Goal: Share content: Share content

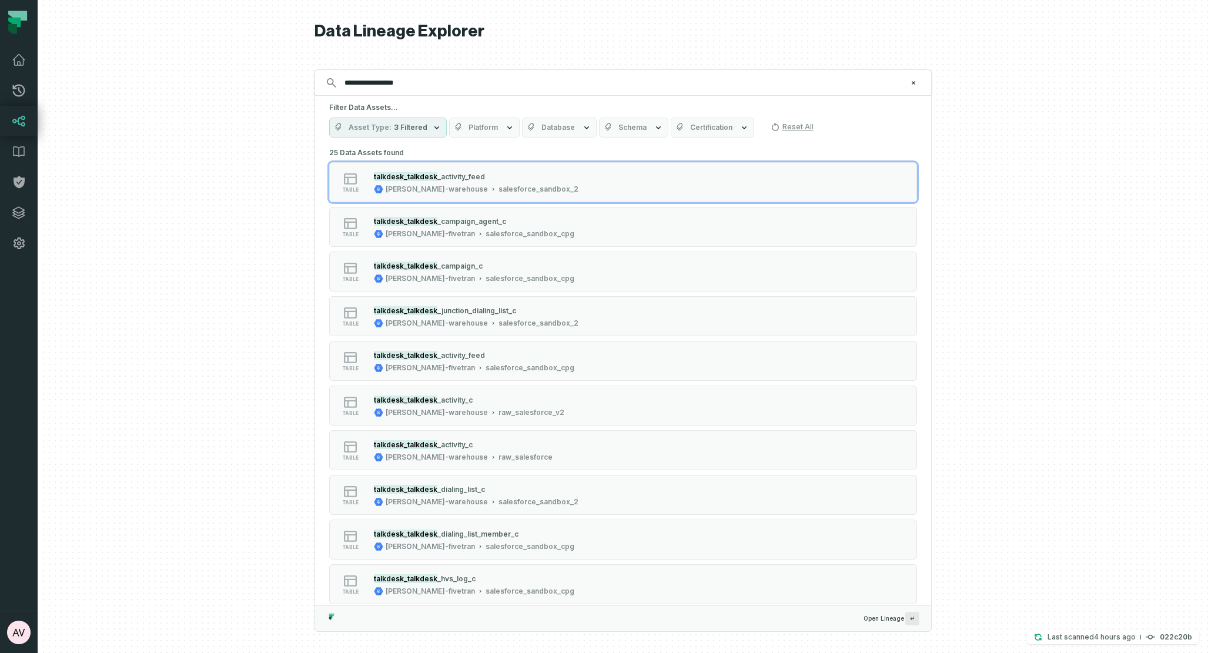
type input "**********"
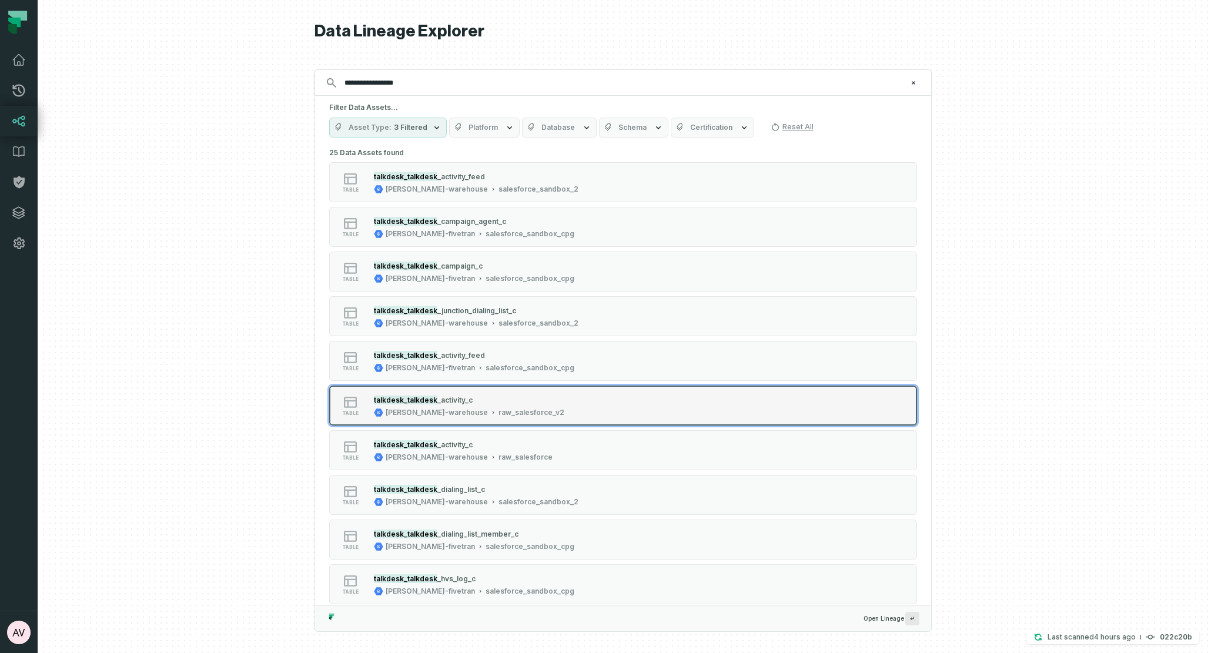
click at [458, 392] on button "table talkdesk_talkdesk _activity_c [PERSON_NAME]-warehouse raw_salesforce_v2" at bounding box center [623, 406] width 588 height 40
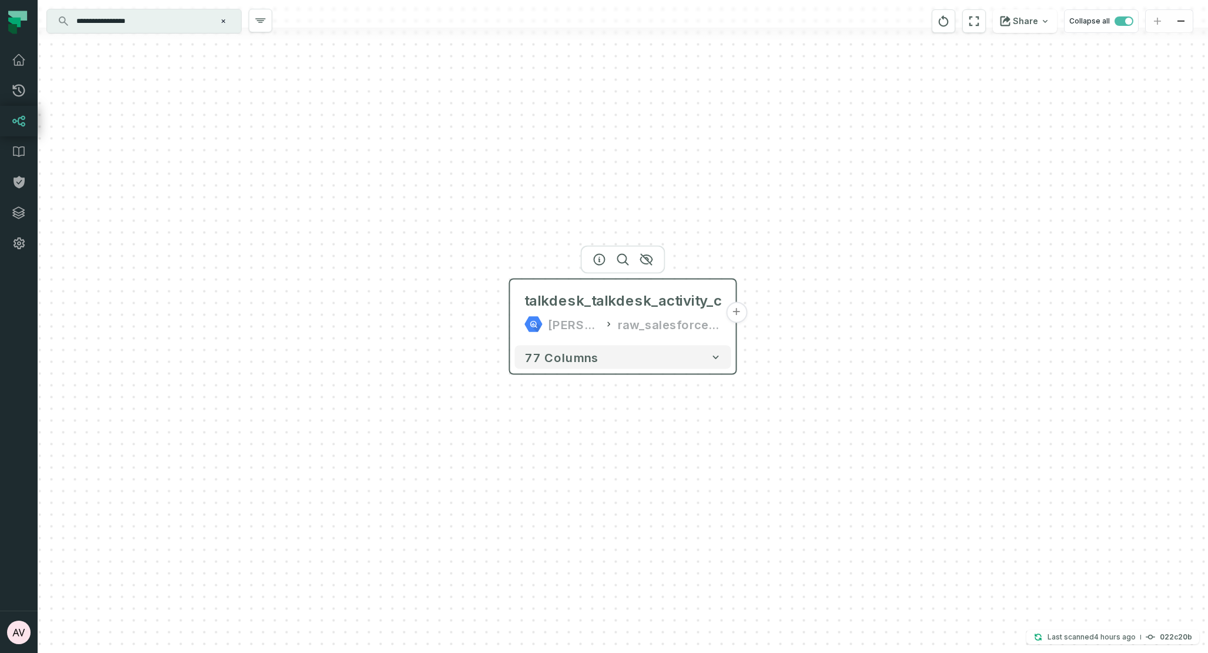
click at [737, 321] on button "+" at bounding box center [736, 312] width 21 height 21
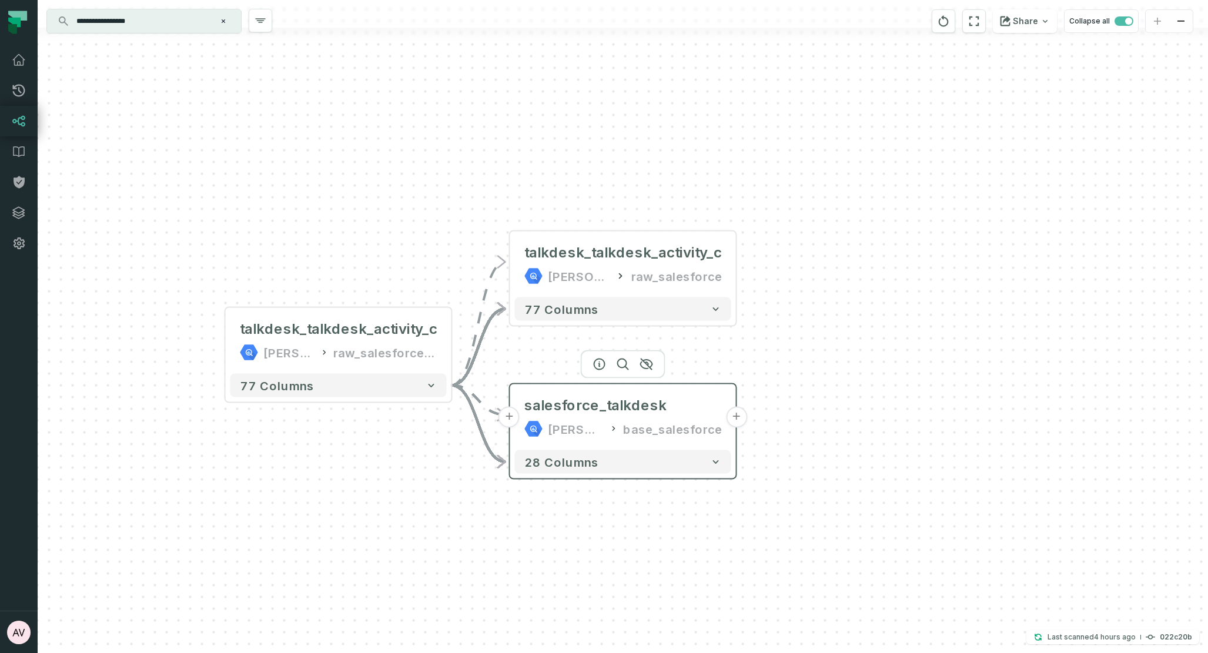
click at [736, 423] on button "+" at bounding box center [736, 417] width 21 height 21
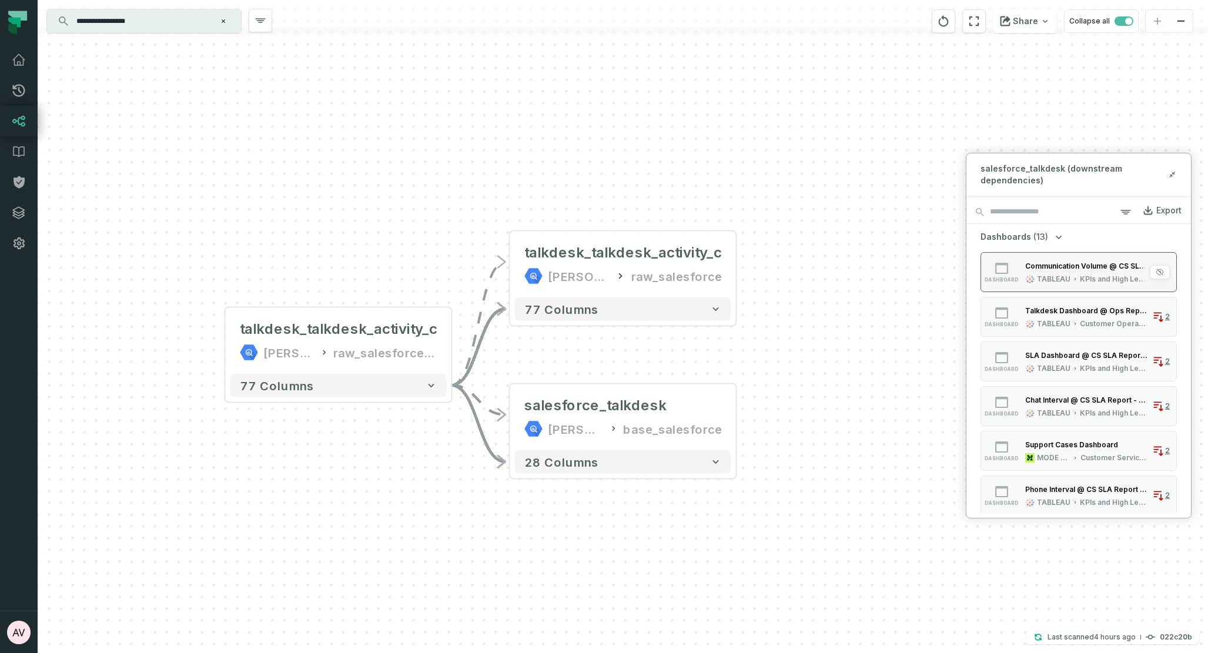
click at [1100, 286] on button "dashboard Communication Volume @ CS SLA Report - EMEA V2 TABLEAU KPIs and High …" at bounding box center [1079, 272] width 196 height 40
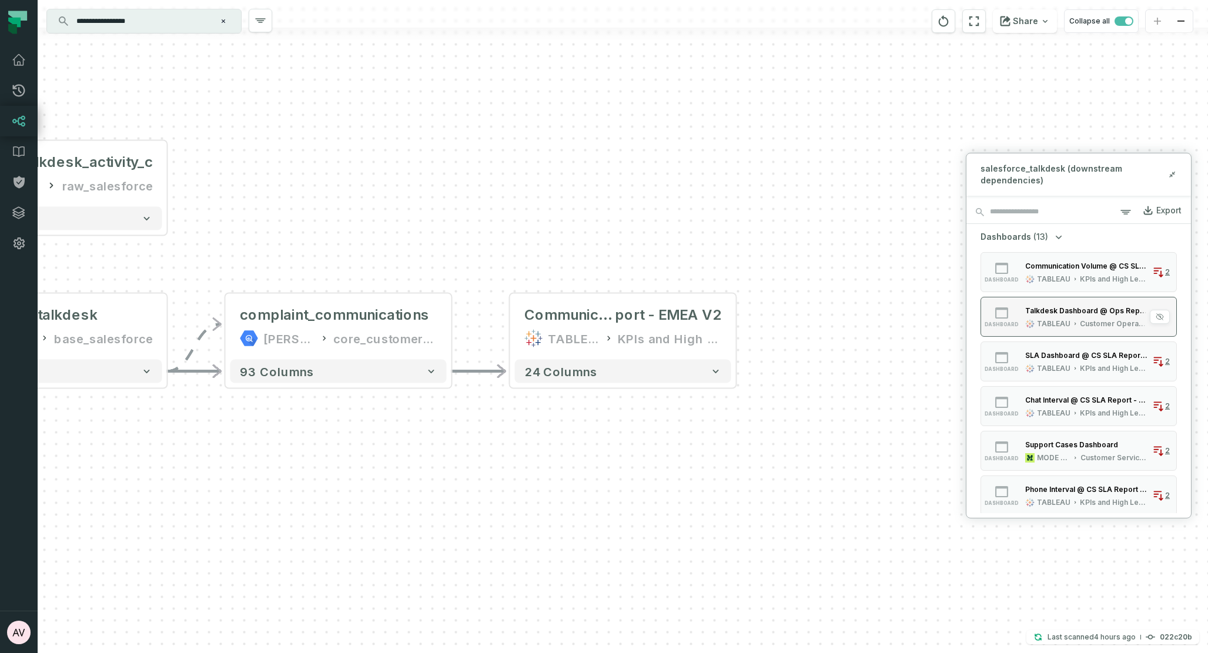
click at [1109, 319] on div "Customer Operations Sandbox" at bounding box center [1114, 323] width 68 height 9
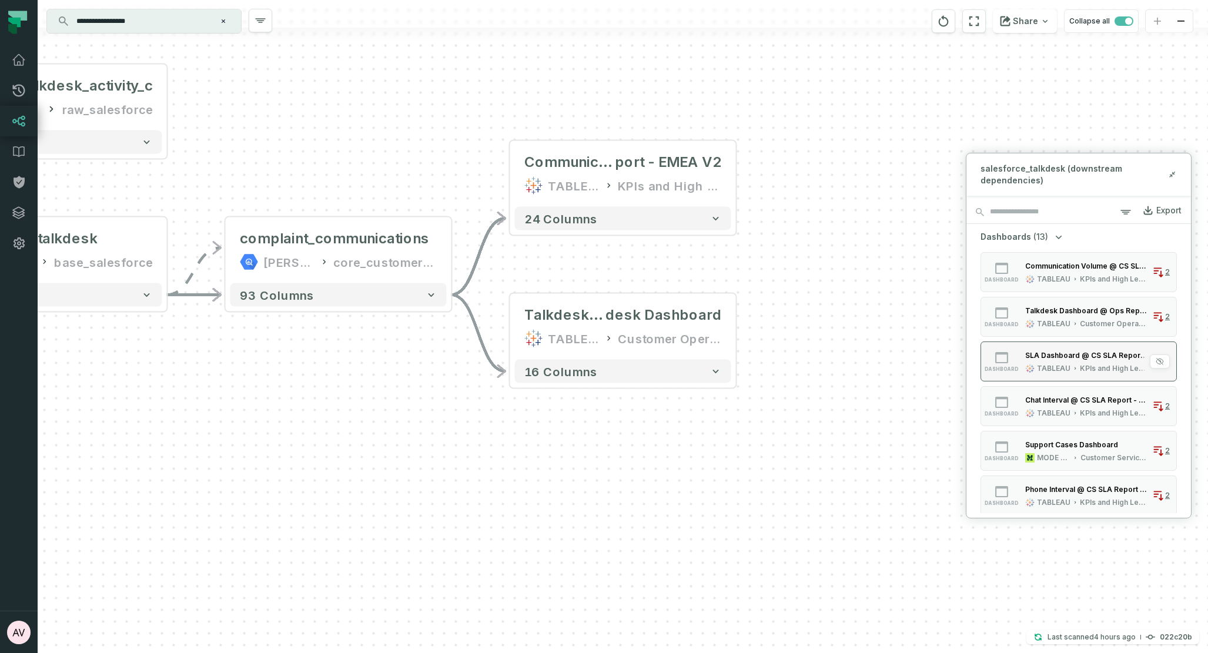
click at [1106, 359] on div "SLA Dashboard @ CS SLA Report - EMEA V2" at bounding box center [1086, 355] width 122 height 9
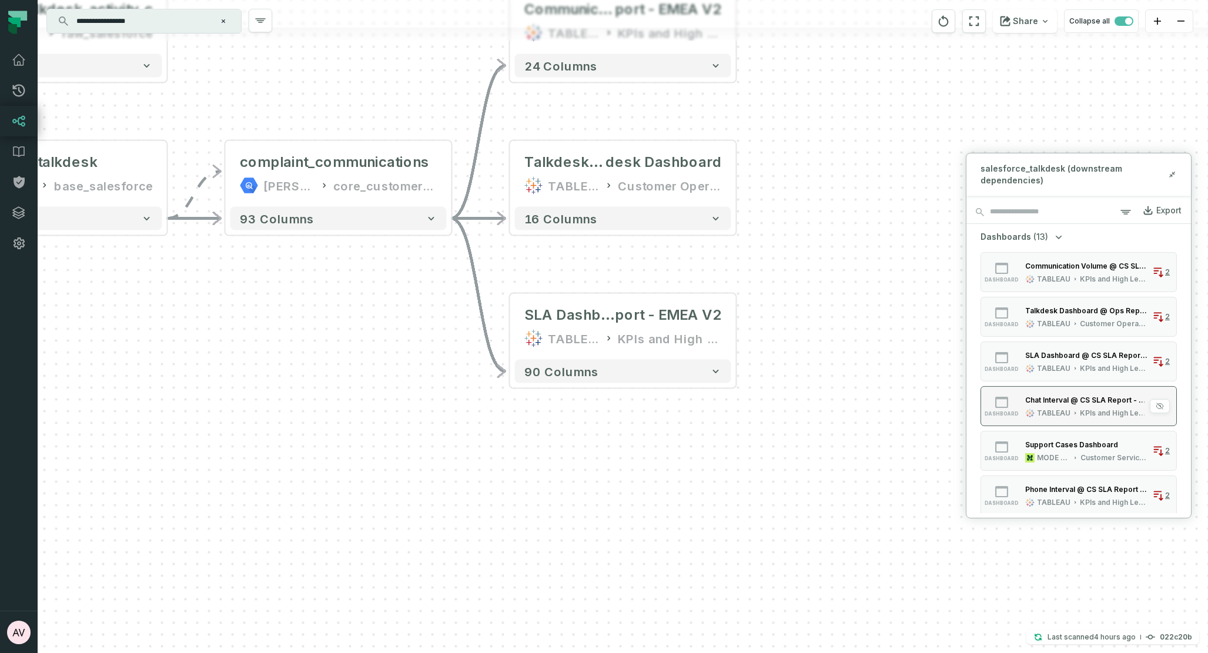
click at [1098, 405] on div "Chat Interval @ CS SLA Report - EMEA V2" at bounding box center [1086, 400] width 122 height 12
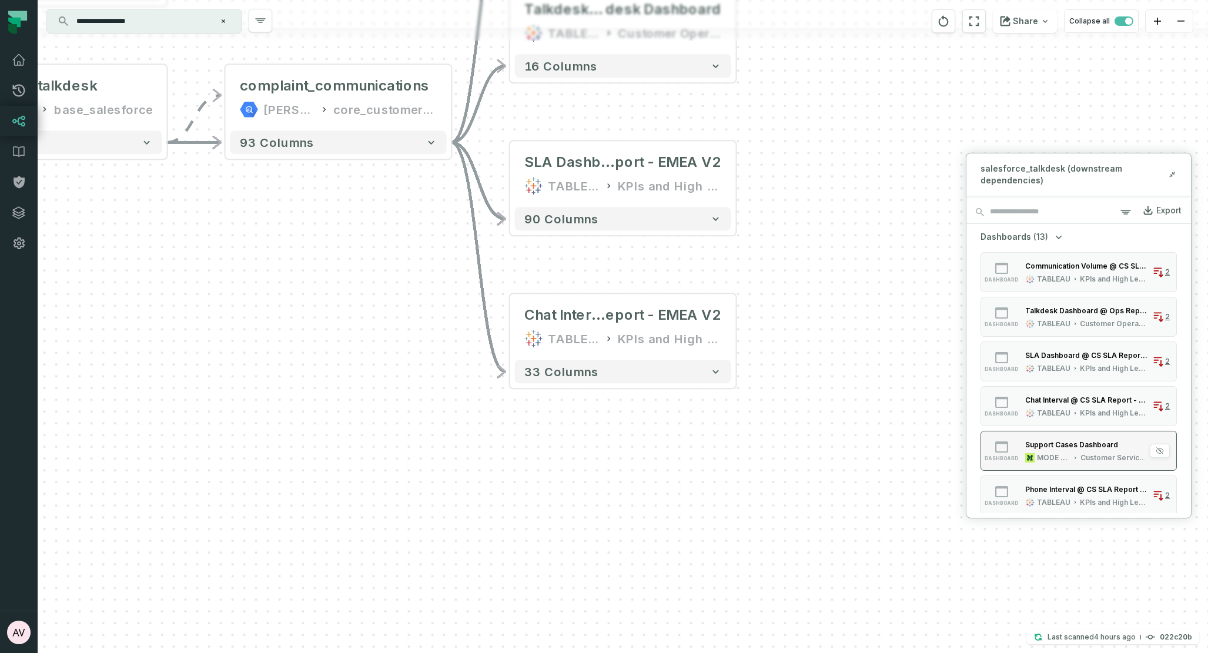
click at [1107, 457] on div "Customer Service Ops" at bounding box center [1114, 457] width 68 height 9
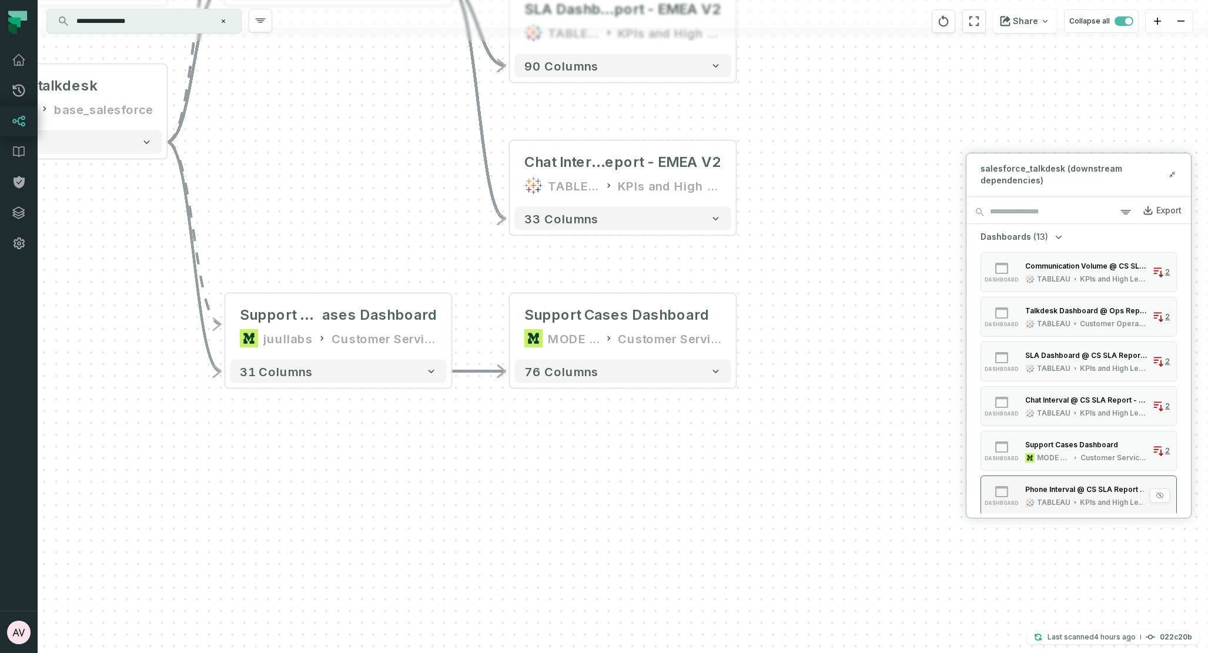
click at [1113, 491] on div "Phone Interval @ CS SLA Report - EMEA V2" at bounding box center [1086, 489] width 122 height 9
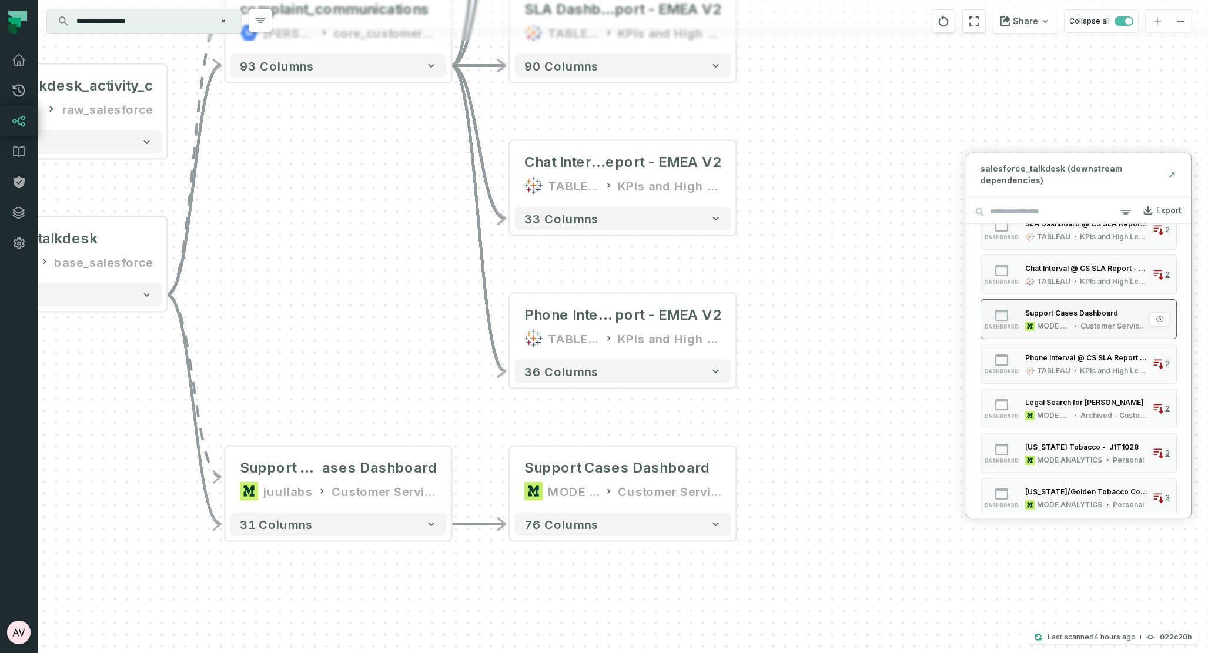
scroll to position [192, 0]
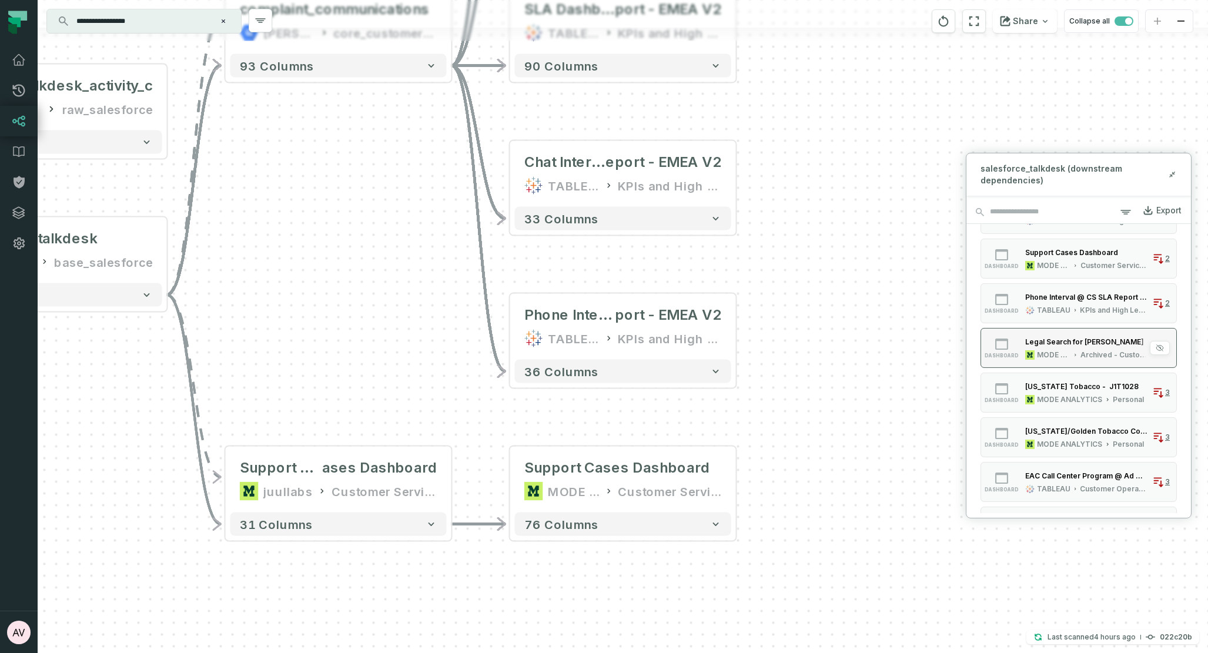
click at [1066, 359] on button "dashboard Legal Search for [PERSON_NAME] MODE ANALYTICS Archived - Customer Ser…" at bounding box center [1079, 347] width 196 height 40
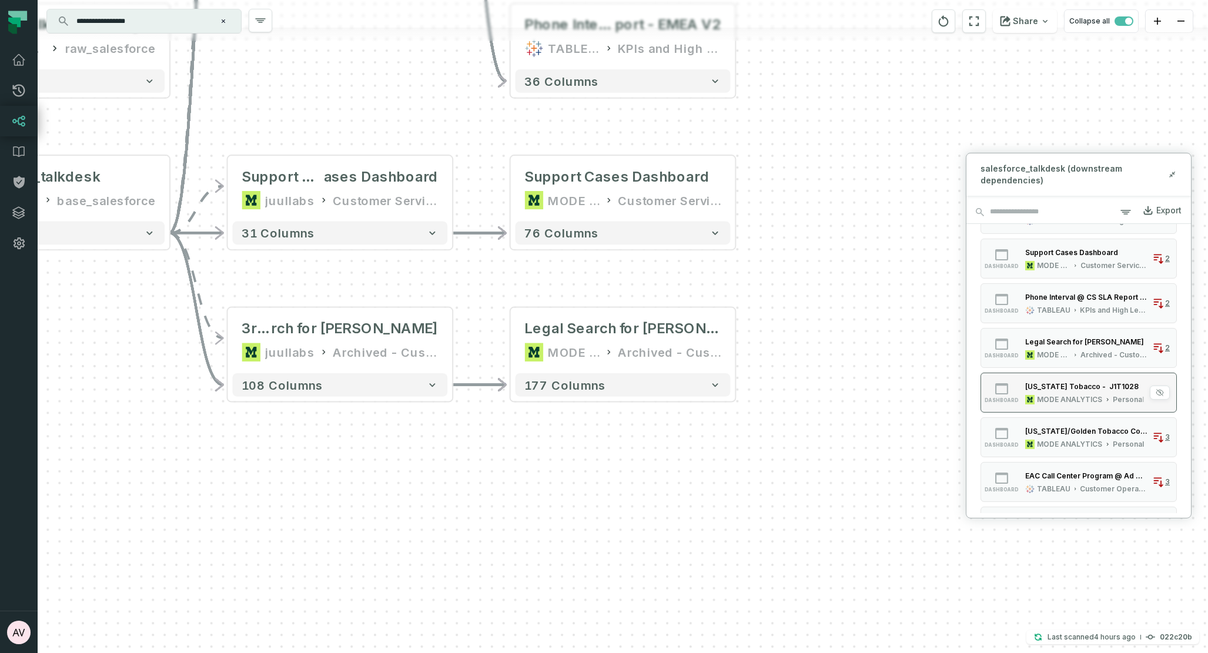
click at [1077, 389] on div "[US_STATE] Tobacco - J1T1028" at bounding box center [1081, 386] width 113 height 9
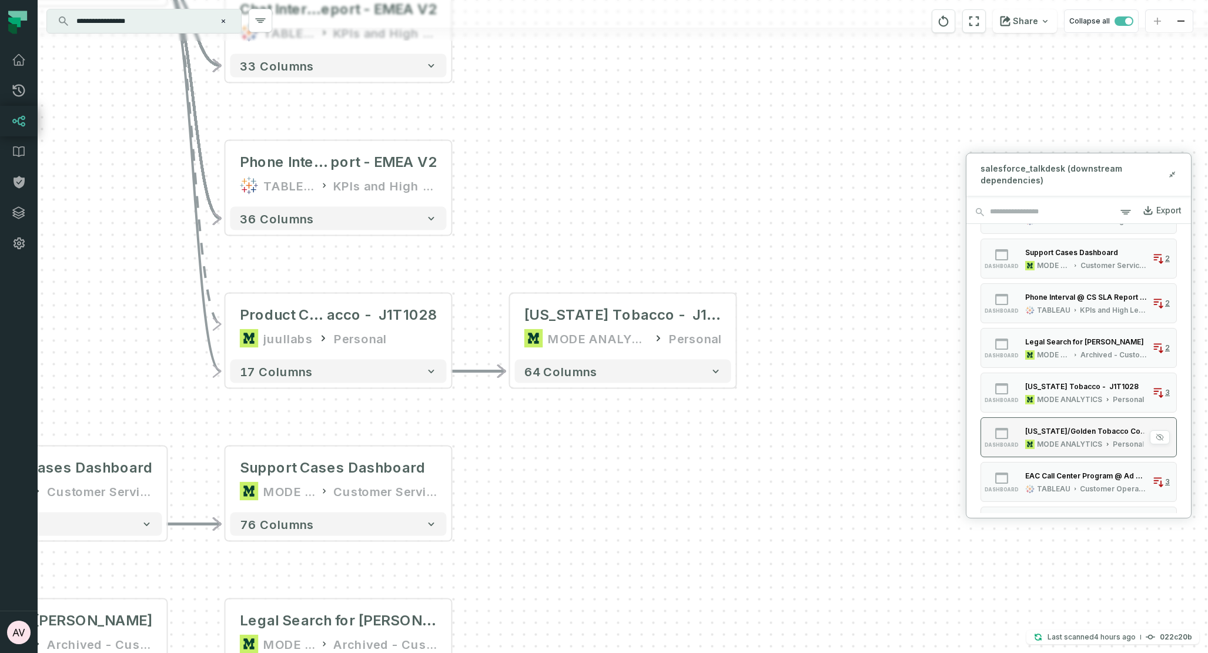
click at [1092, 434] on div "[US_STATE]/Golden Tobacco Complaints" at bounding box center [1086, 431] width 122 height 9
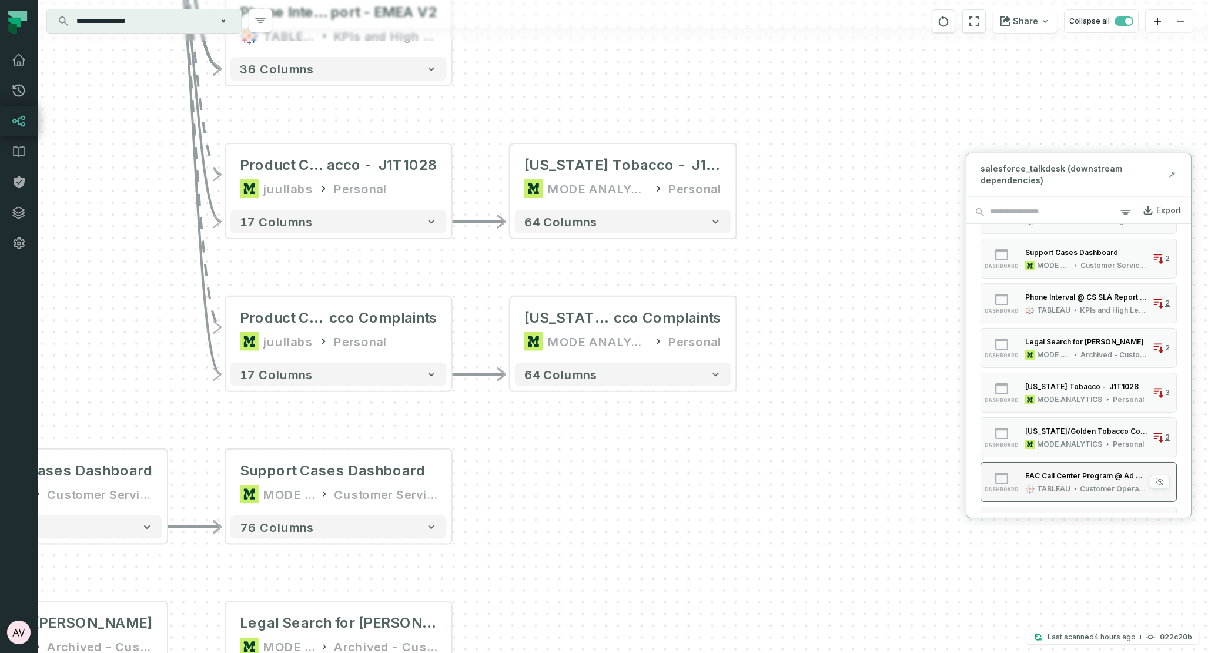
click at [1080, 487] on div "Customer Operations Sandbox" at bounding box center [1114, 488] width 68 height 9
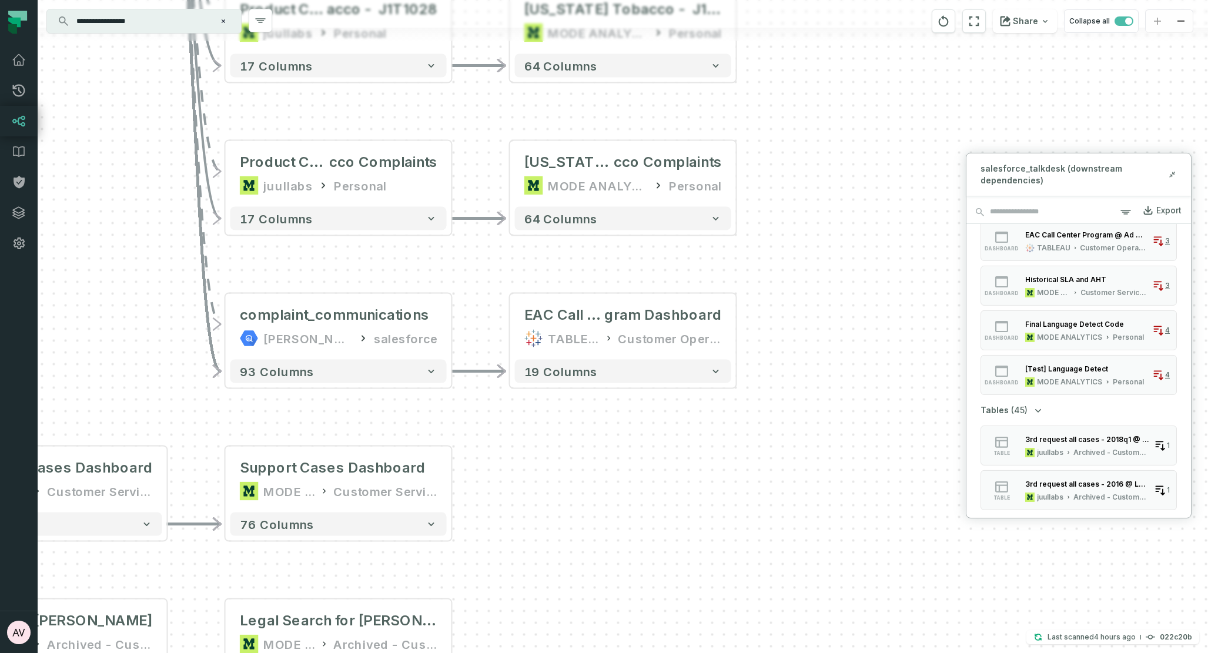
scroll to position [426, 0]
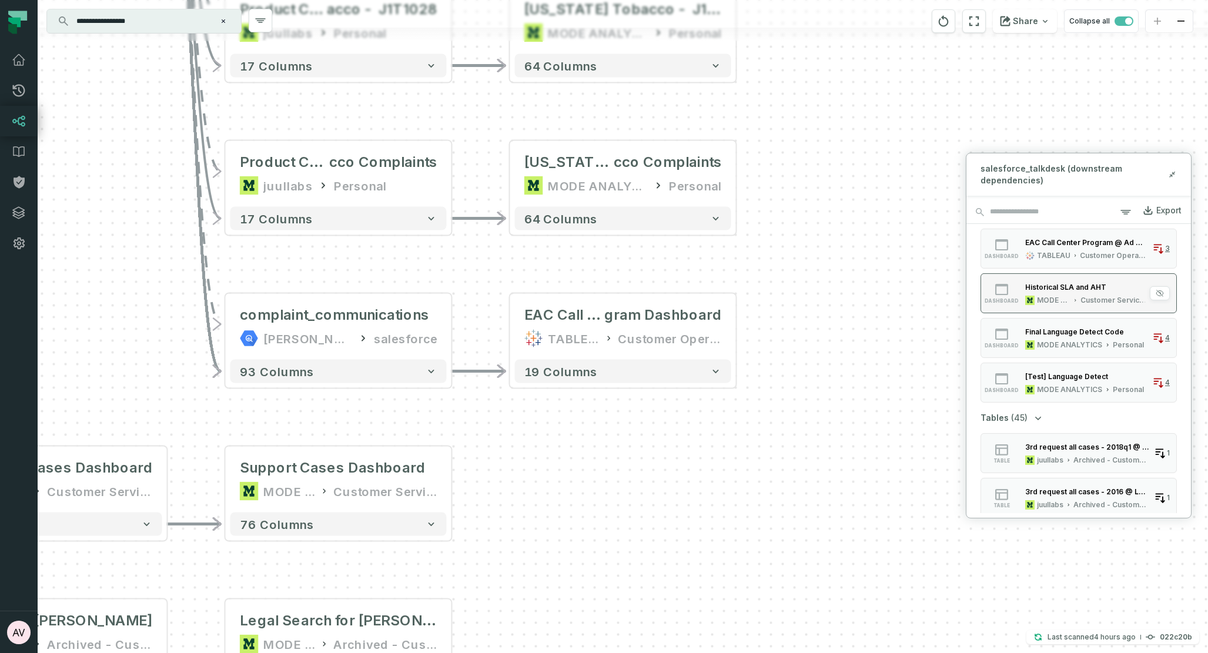
click at [1073, 295] on div "Historical SLA and AHT MODE ANALYTICS Customer Service Ops" at bounding box center [1086, 293] width 132 height 24
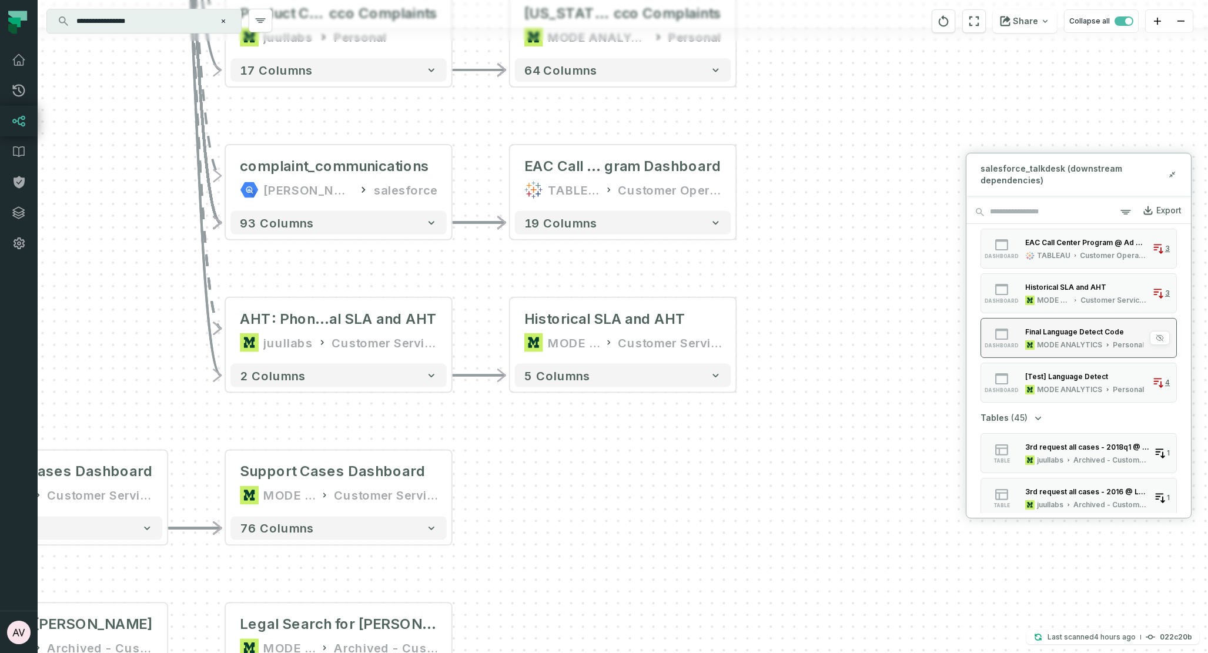
click at [1085, 330] on div "Final Language Detect Code" at bounding box center [1074, 331] width 99 height 9
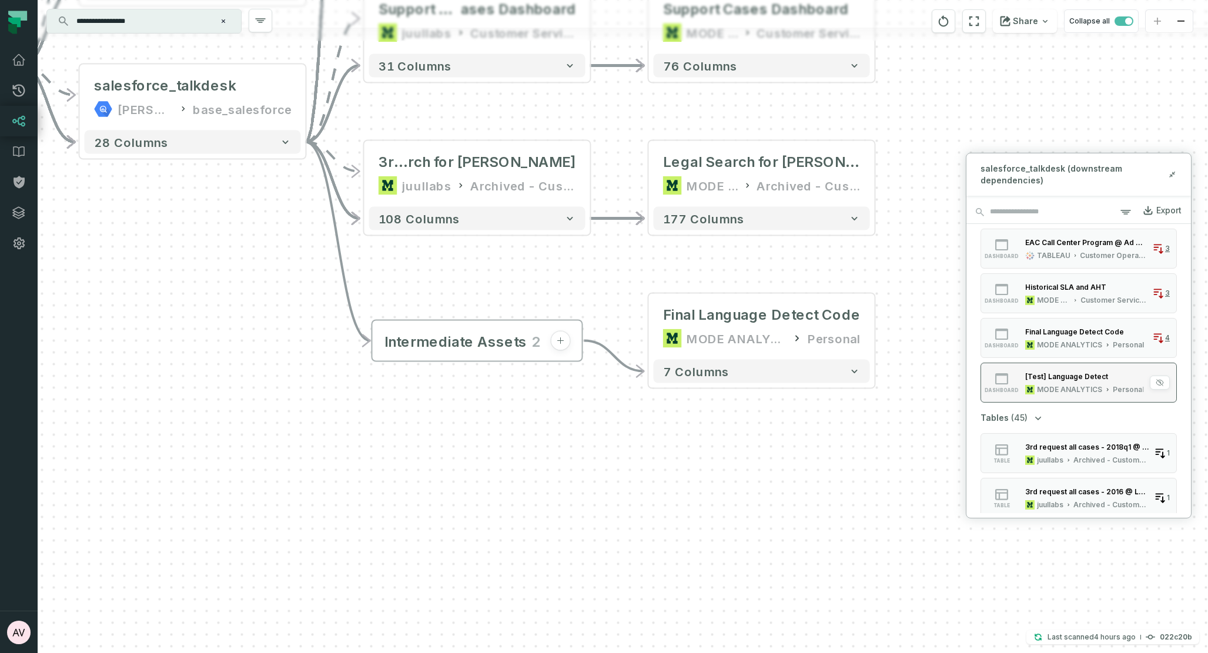
click at [1080, 386] on div "MODE ANALYTICS" at bounding box center [1069, 388] width 65 height 9
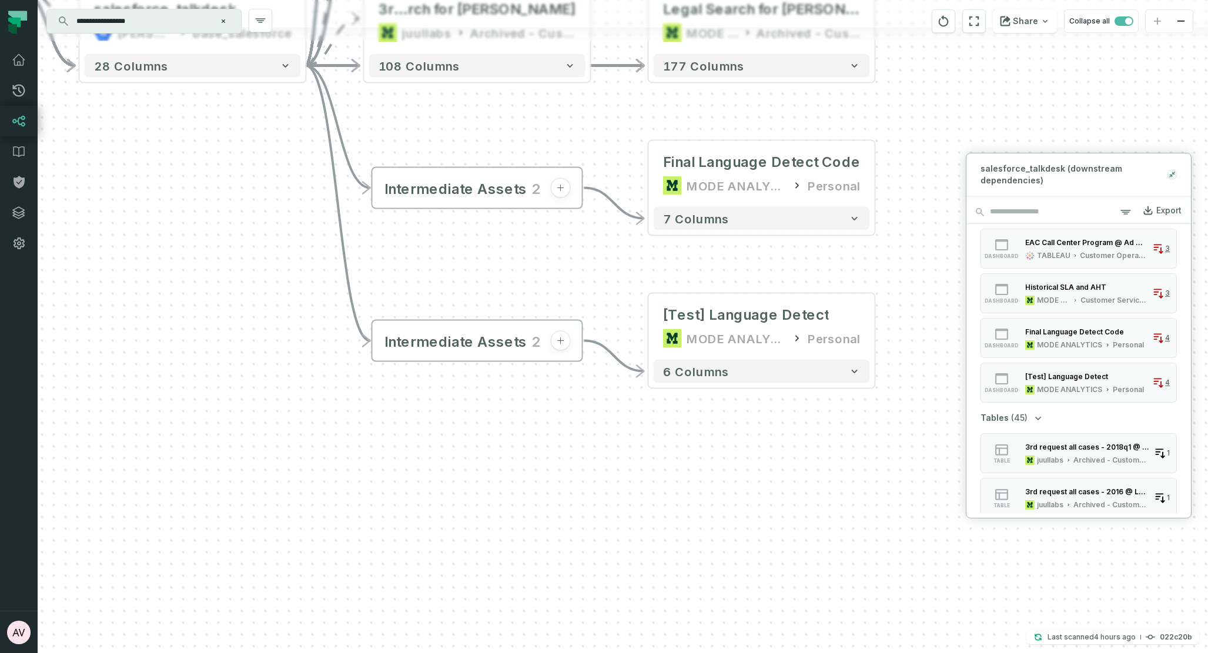
click at [1171, 171] on icon at bounding box center [1172, 173] width 8 height 9
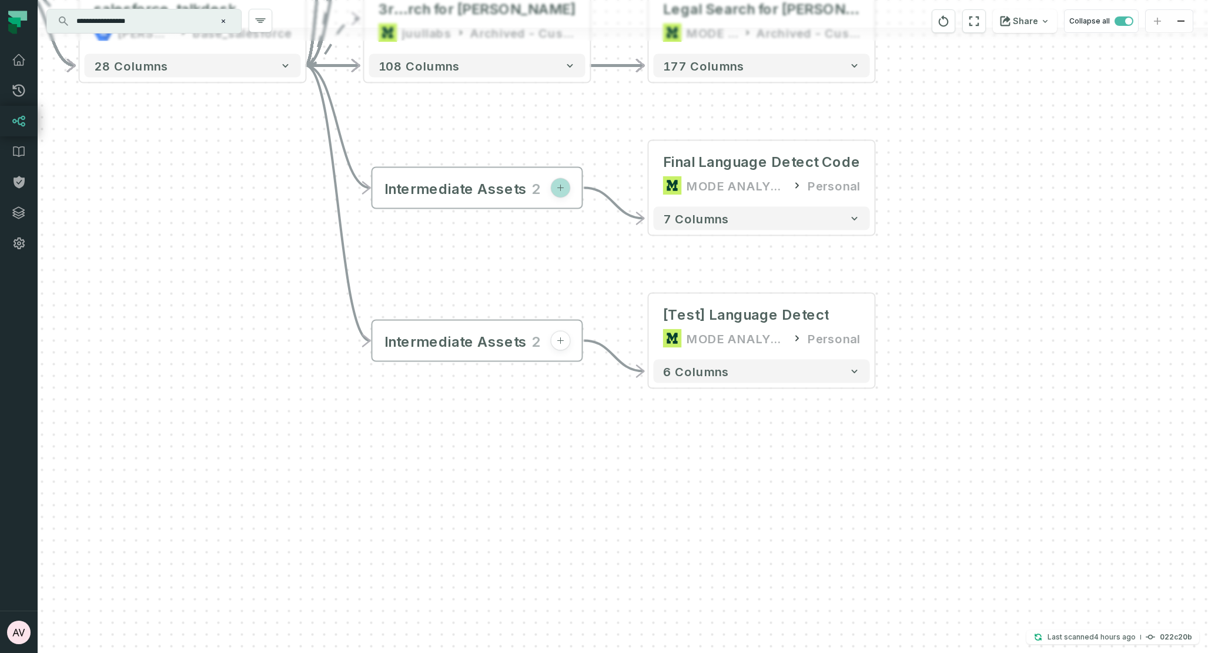
click at [560, 189] on icon "button" at bounding box center [560, 187] width 9 height 9
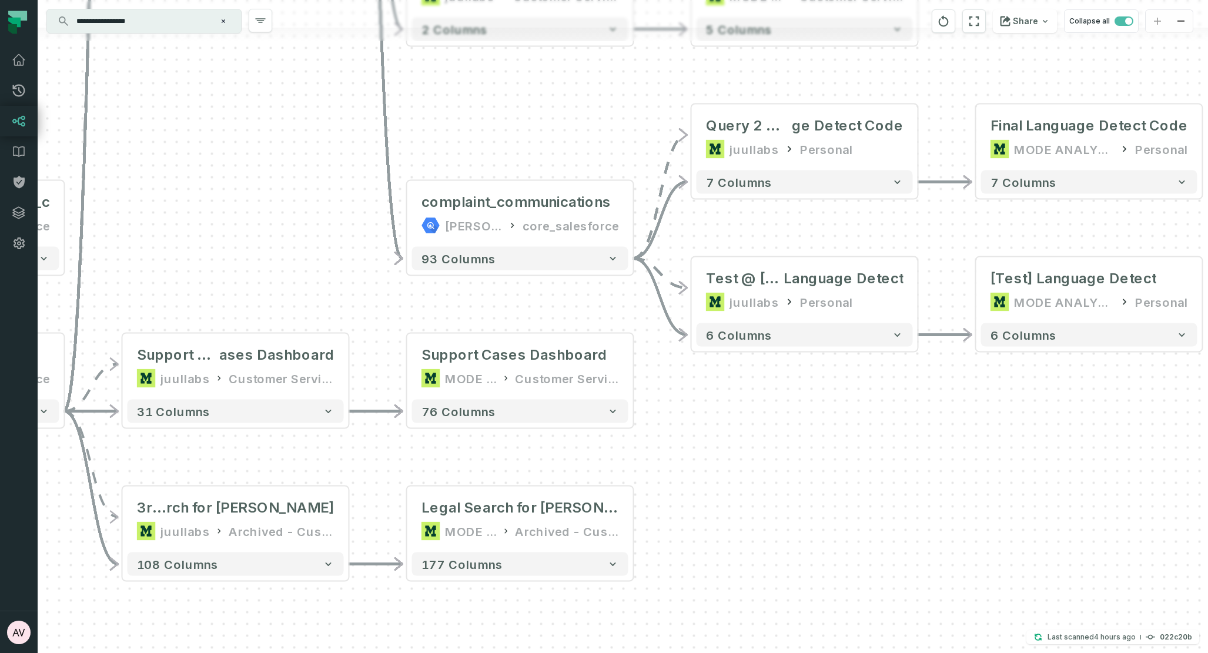
drag, startPoint x: 408, startPoint y: 125, endPoint x: 693, endPoint y: 185, distance: 291.5
click at [695, 179] on div "- talkdesk_talkdesk_activity_c [PERSON_NAME]-warehouse raw_salesforce + 77 colu…" at bounding box center [623, 326] width 1170 height 653
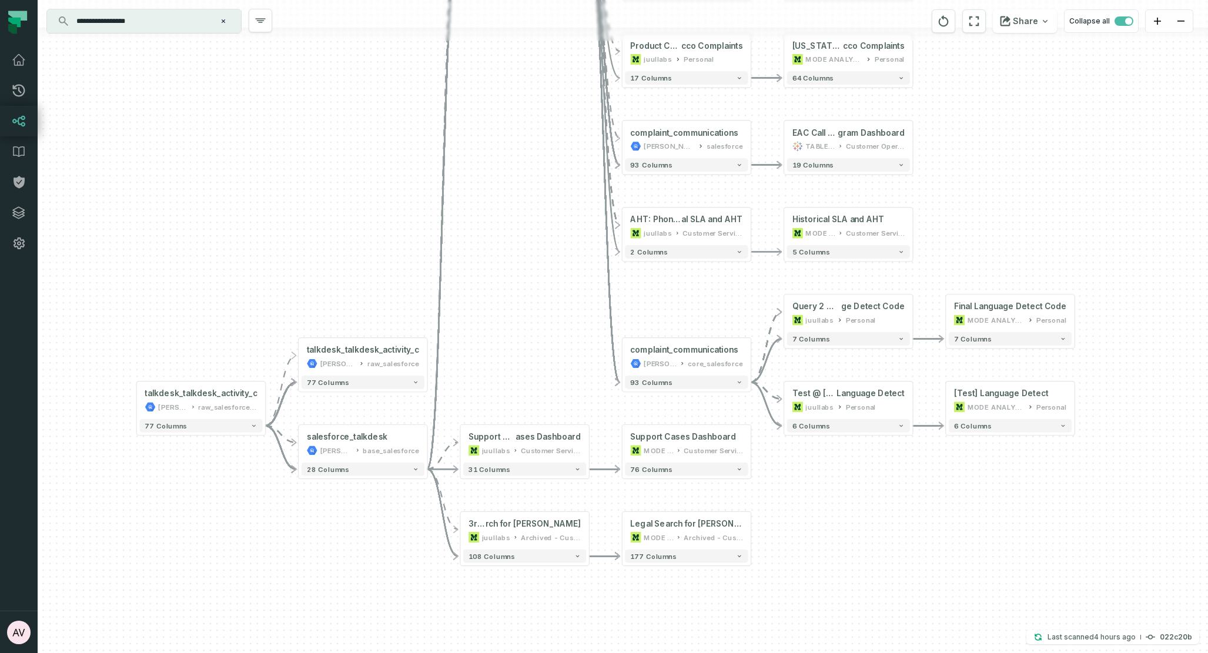
drag, startPoint x: 483, startPoint y: 334, endPoint x: 495, endPoint y: 349, distance: 19.3
click at [495, 349] on div "- talkdesk_talkdesk_activity_c [PERSON_NAME]-warehouse raw_salesforce + 77 colu…" at bounding box center [623, 326] width 1170 height 653
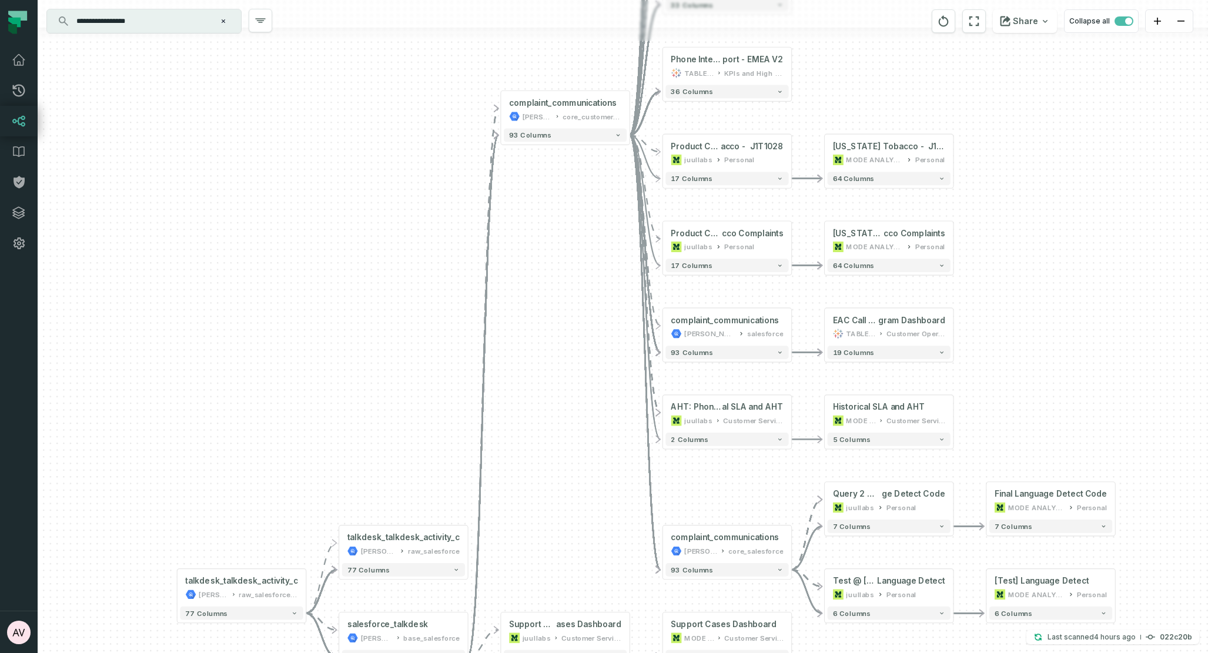
drag, startPoint x: 525, startPoint y: 200, endPoint x: 566, endPoint y: 387, distance: 191.9
click at [566, 387] on div "- talkdesk_talkdesk_activity_c [PERSON_NAME]-warehouse raw_salesforce + 77 colu…" at bounding box center [623, 326] width 1170 height 653
click at [469, 544] on button "+" at bounding box center [468, 544] width 12 height 12
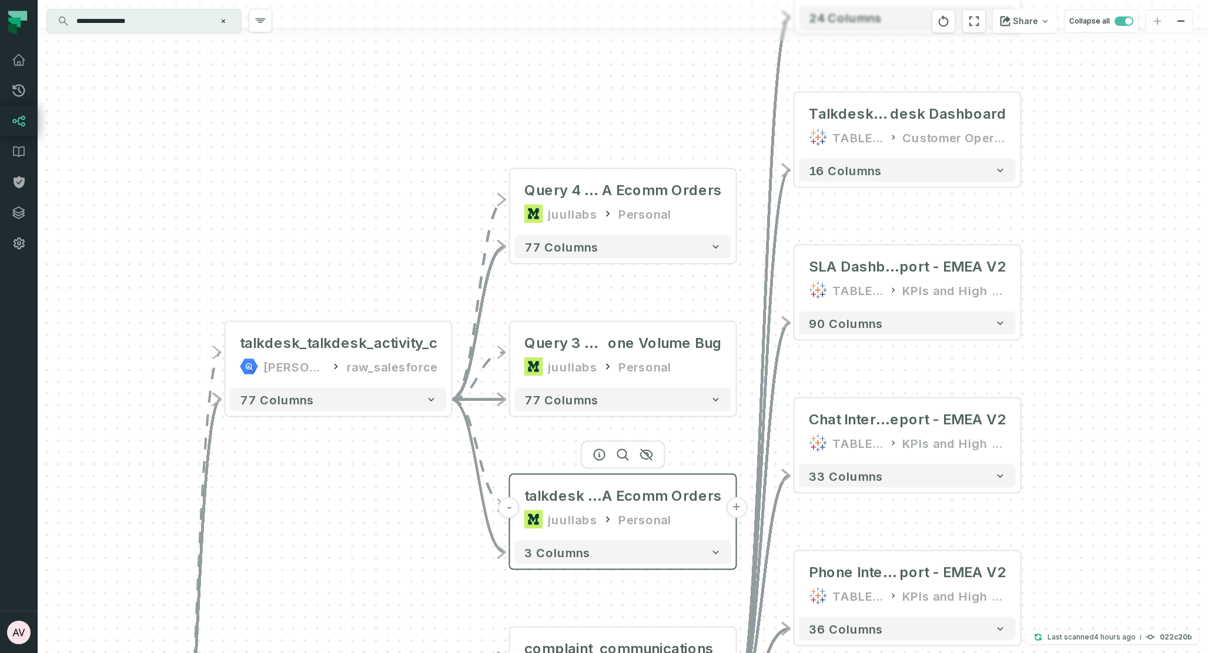
click at [741, 508] on button "+" at bounding box center [736, 507] width 21 height 21
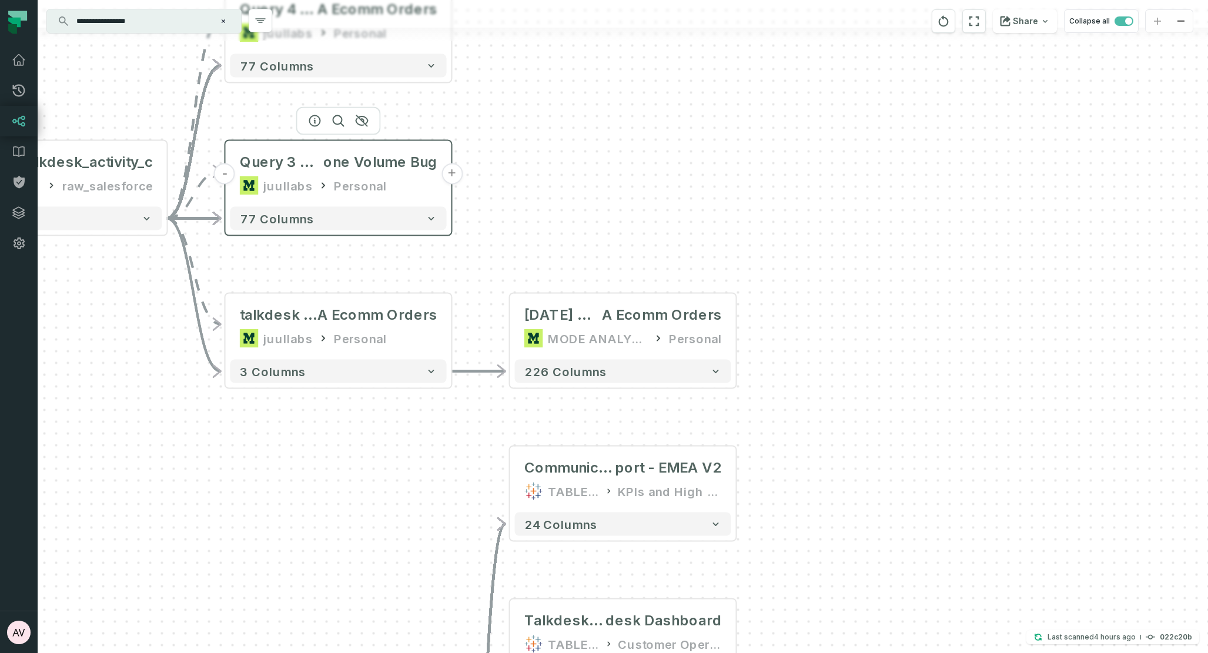
click at [453, 172] on button "+" at bounding box center [451, 173] width 21 height 21
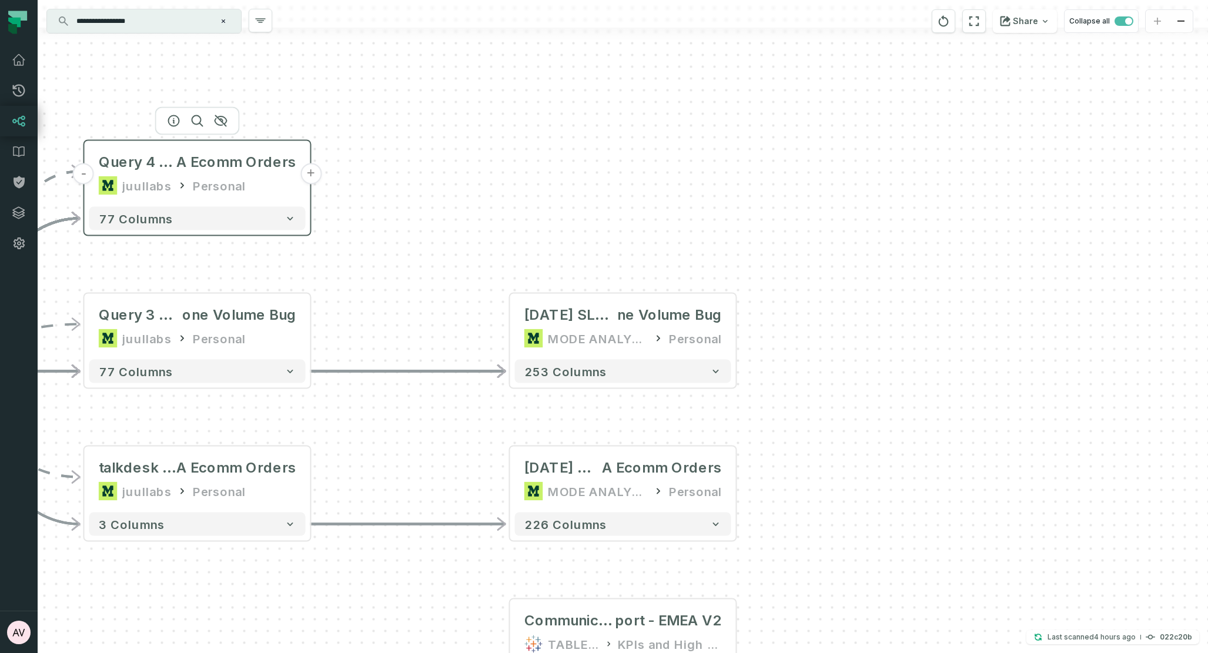
click at [308, 175] on button "+" at bounding box center [310, 173] width 21 height 21
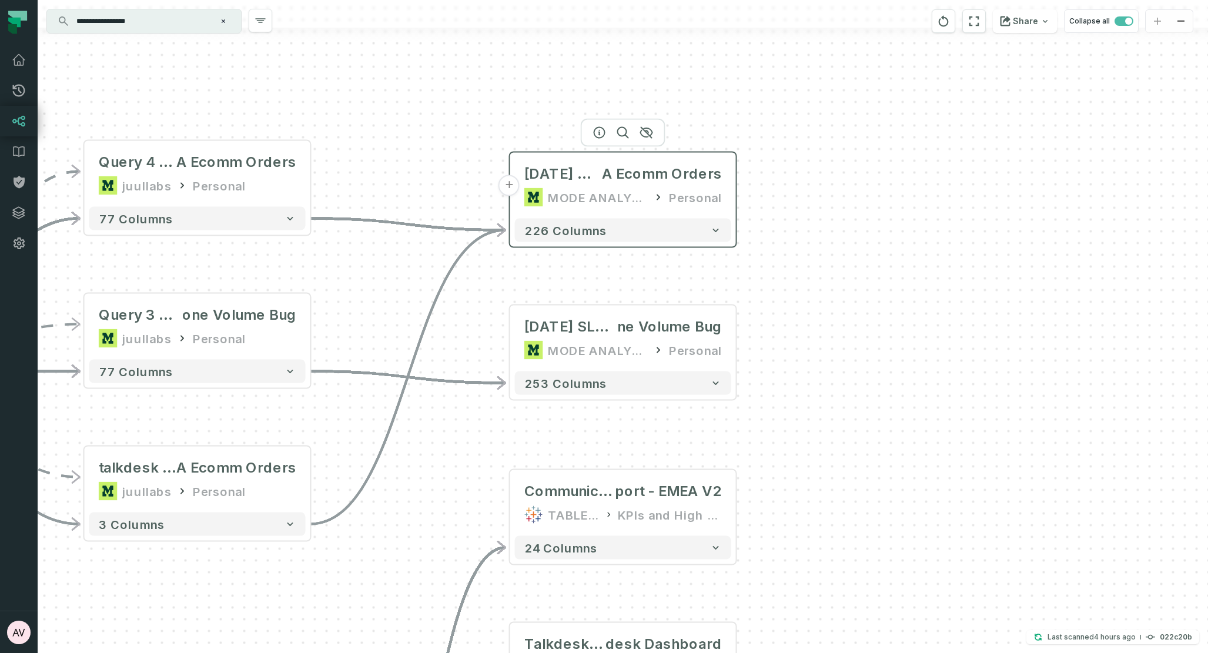
click at [508, 188] on button "+" at bounding box center [508, 185] width 21 height 21
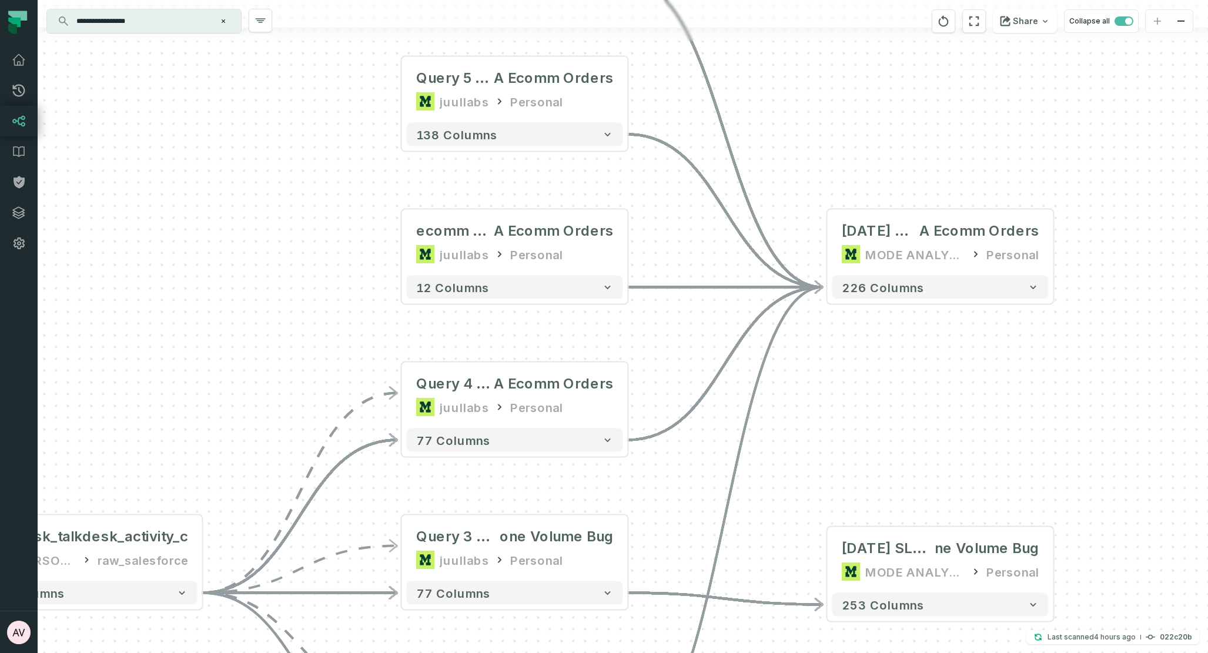
drag, startPoint x: 799, startPoint y: 496, endPoint x: 667, endPoint y: 166, distance: 355.9
click at [662, 153] on div "+ Query 3 @ [DATE] Outbound Agent Calls for C A Ecomm Orders juullabs Personal …" at bounding box center [623, 326] width 1170 height 653
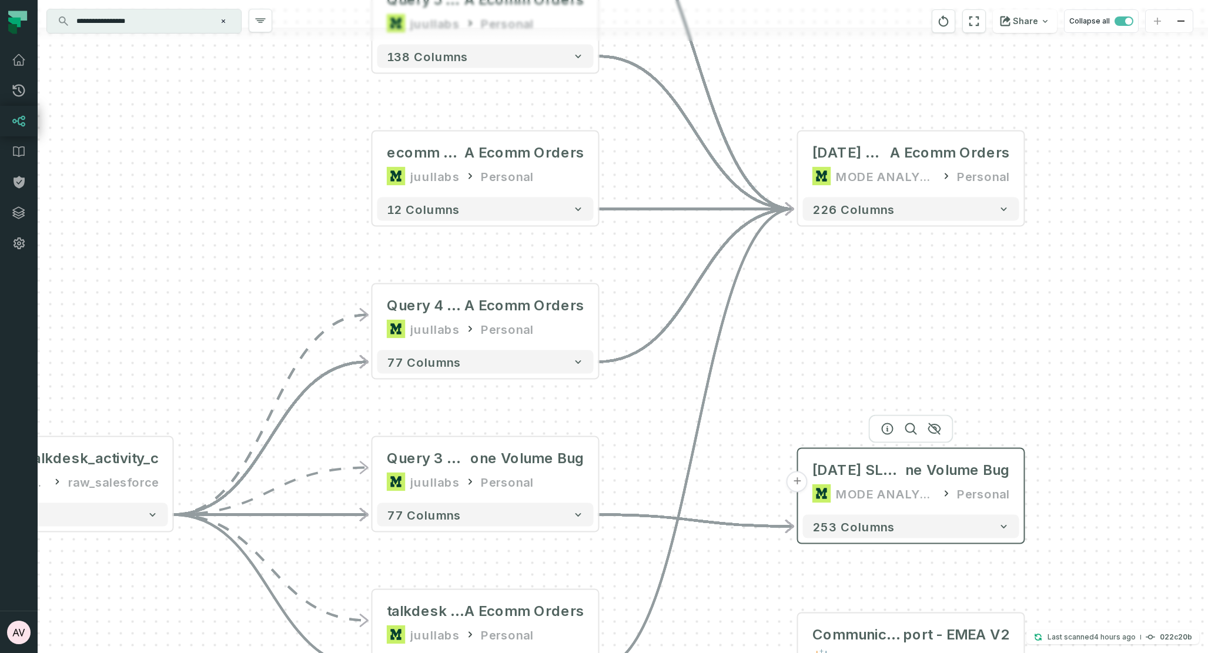
click at [795, 483] on button "+" at bounding box center [797, 481] width 21 height 21
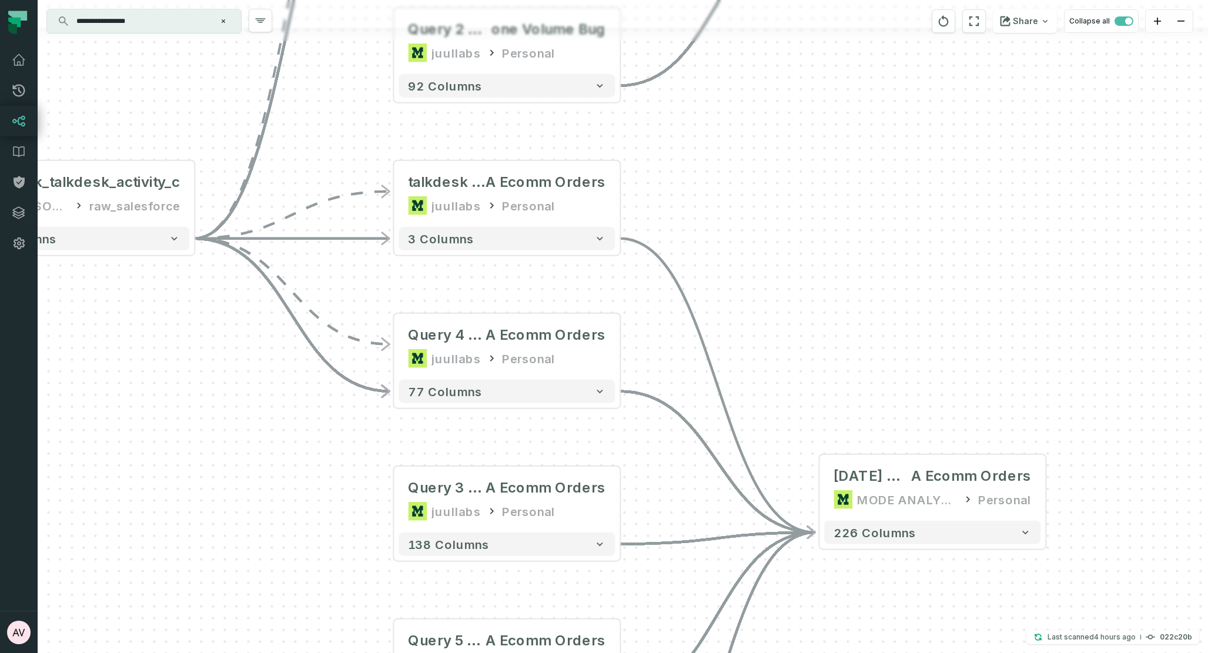
drag, startPoint x: 827, startPoint y: 473, endPoint x: 730, endPoint y: 277, distance: 218.5
click at [716, 141] on div "+ Query 1 @ [DATE] SLA Dashboard Ph one Volume Bug juullabs Personal - 138 colu…" at bounding box center [623, 326] width 1170 height 653
drag, startPoint x: 752, startPoint y: 466, endPoint x: 682, endPoint y: 103, distance: 370.1
click at [682, 103] on div "+ Query 1 @ [DATE] SLA Dashboard Ph one Volume Bug juullabs Personal - 138 colu…" at bounding box center [623, 326] width 1170 height 653
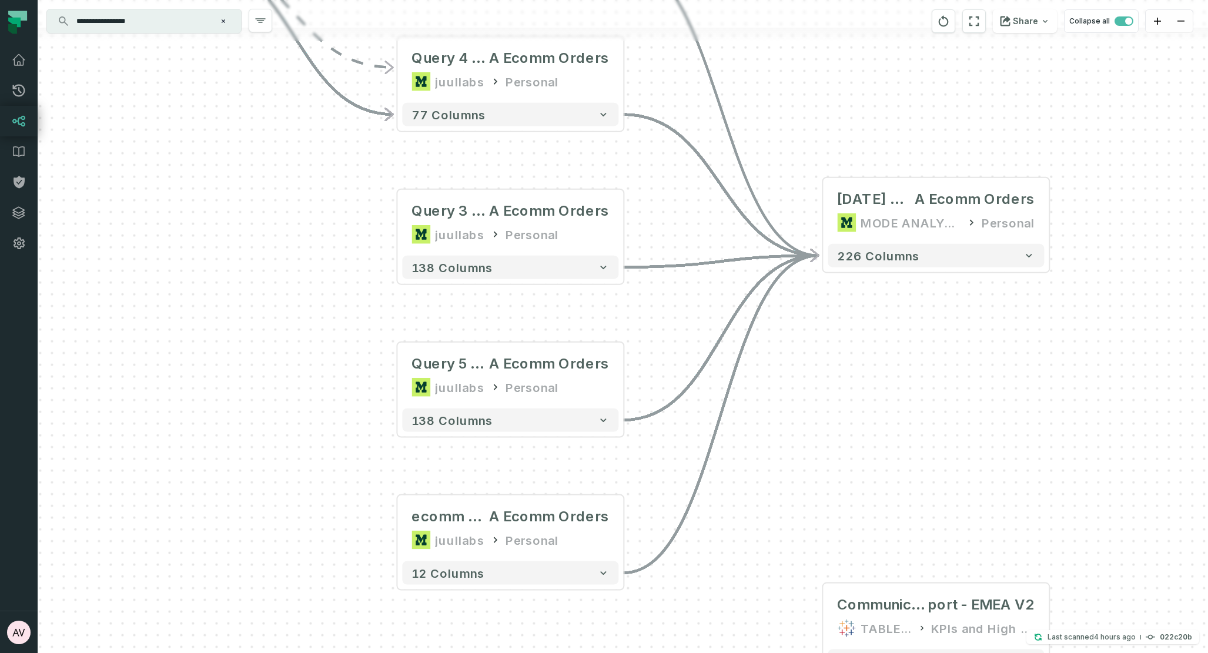
drag, startPoint x: 761, startPoint y: 50, endPoint x: 784, endPoint y: 372, distance: 322.4
click at [761, 48] on div "+ Query 1 @ [DATE] SLA Dashboard Ph one Volume Bug juullabs Personal - 138 colu…" at bounding box center [623, 326] width 1170 height 653
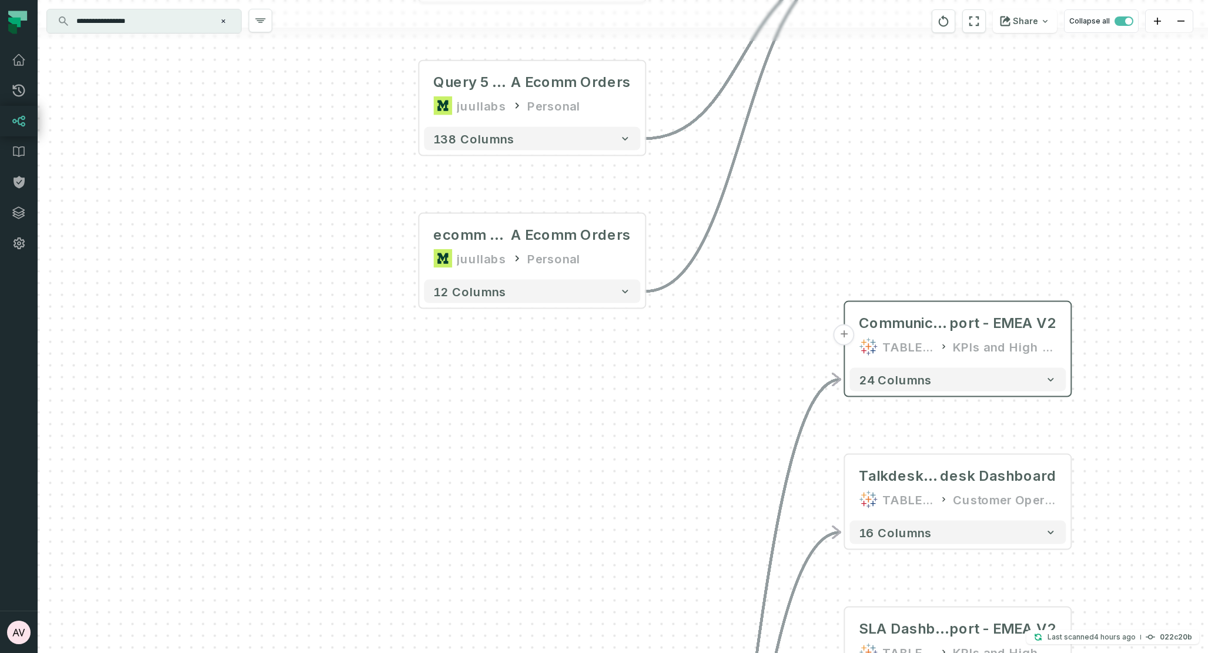
drag, startPoint x: 801, startPoint y: 160, endPoint x: 856, endPoint y: 360, distance: 208.1
click at [801, 160] on div "+ Query 1 @ [DATE] SLA Dashboard Ph one Volume Bug juullabs Personal - 138 colu…" at bounding box center [623, 326] width 1170 height 653
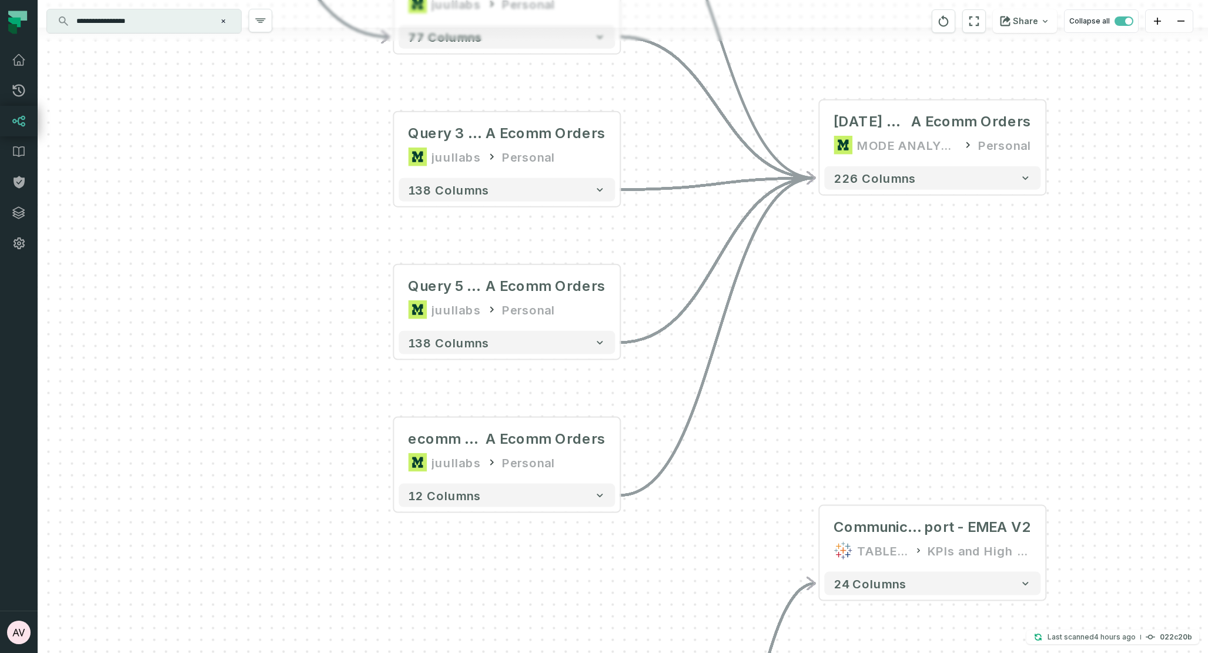
drag, startPoint x: 649, startPoint y: 500, endPoint x: 635, endPoint y: 555, distance: 56.3
click at [662, 561] on div "+ Query 1 @ [DATE] SLA Dashboard Ph one Volume Bug juullabs Personal - 138 colu…" at bounding box center [623, 326] width 1170 height 653
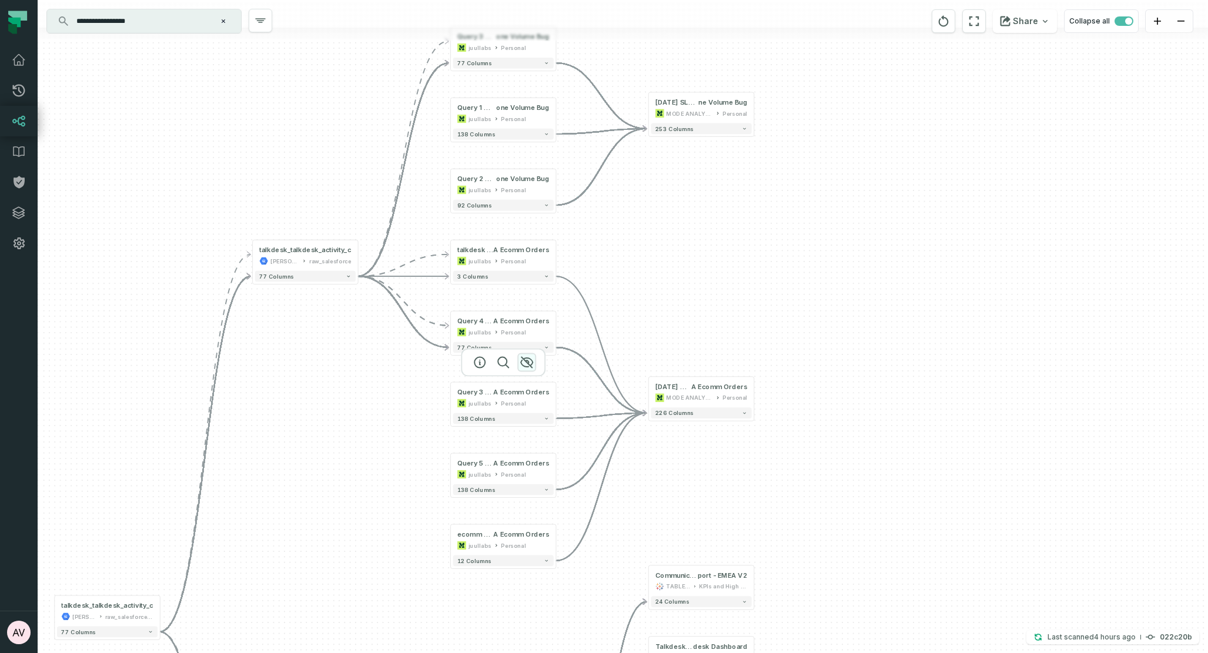
click at [529, 360] on icon "button" at bounding box center [527, 363] width 14 height 14
click at [0, 0] on icon "button" at bounding box center [0, 0] width 0 height 0
click at [524, 506] on icon "button" at bounding box center [527, 504] width 14 height 14
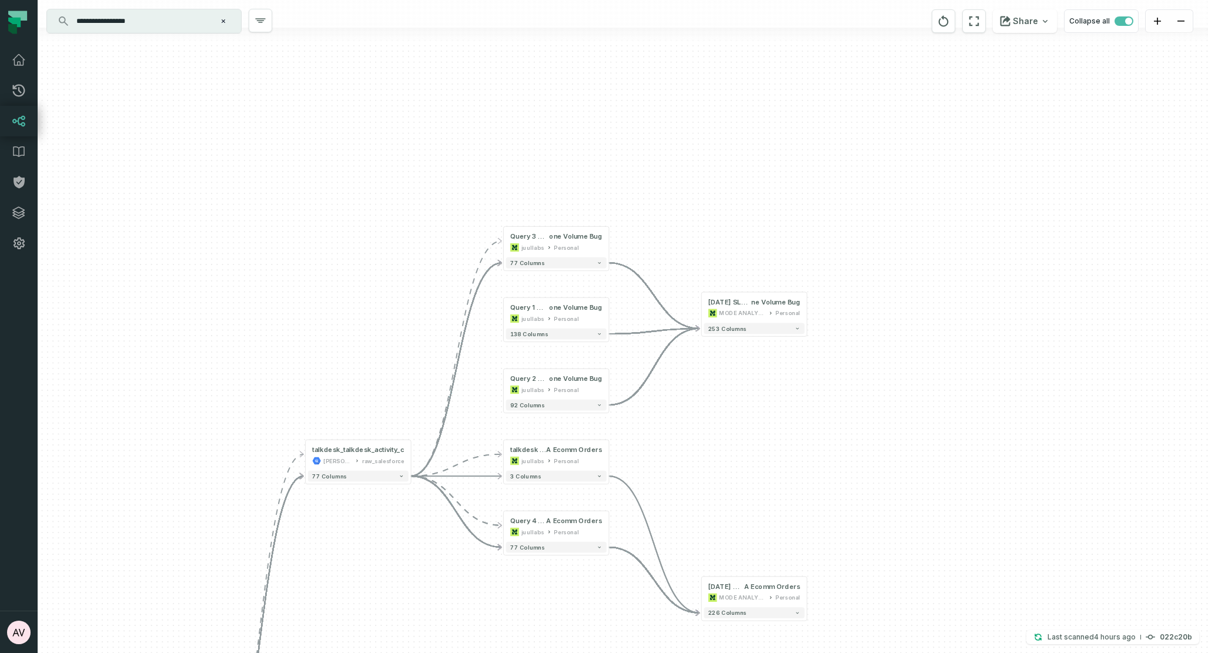
drag, startPoint x: 699, startPoint y: 454, endPoint x: 663, endPoint y: 410, distance: 56.4
click at [699, 453] on div "+ Query 1 @ [DATE] SLA Dashboard Ph one Volume Bug juullabs Personal - 138 colu…" at bounding box center [623, 326] width 1170 height 653
click at [582, 283] on div at bounding box center [556, 277] width 85 height 28
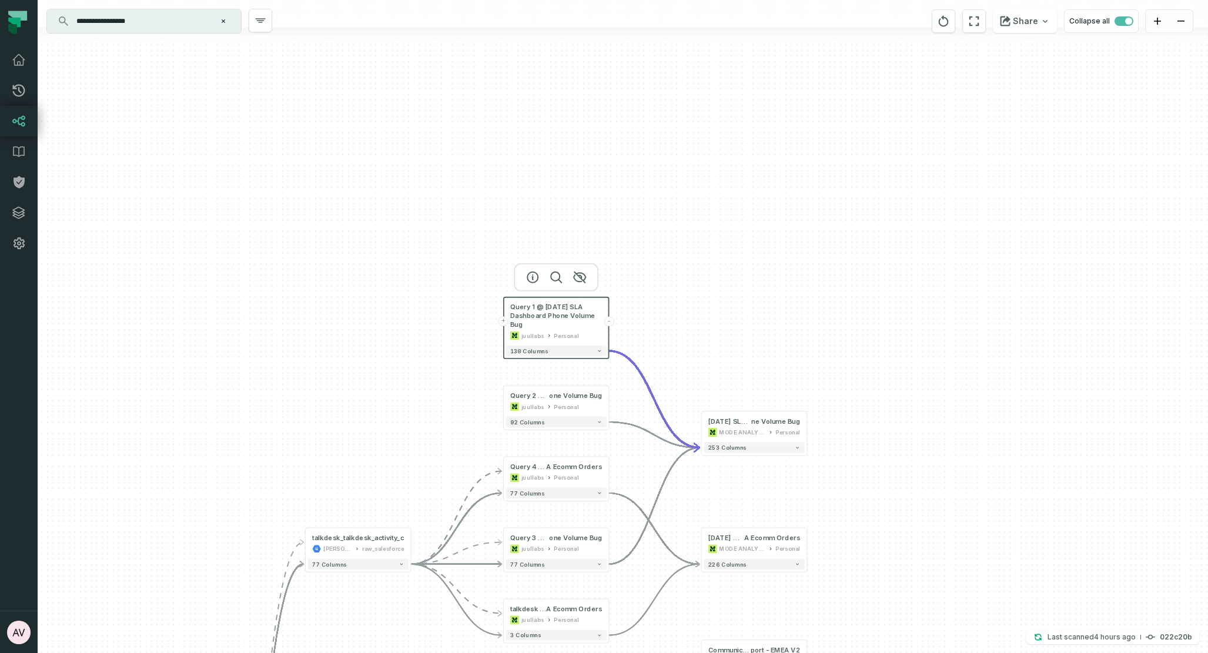
click at [581, 277] on icon "button" at bounding box center [580, 277] width 12 height 11
click at [578, 363] on icon "button" at bounding box center [580, 365] width 12 height 11
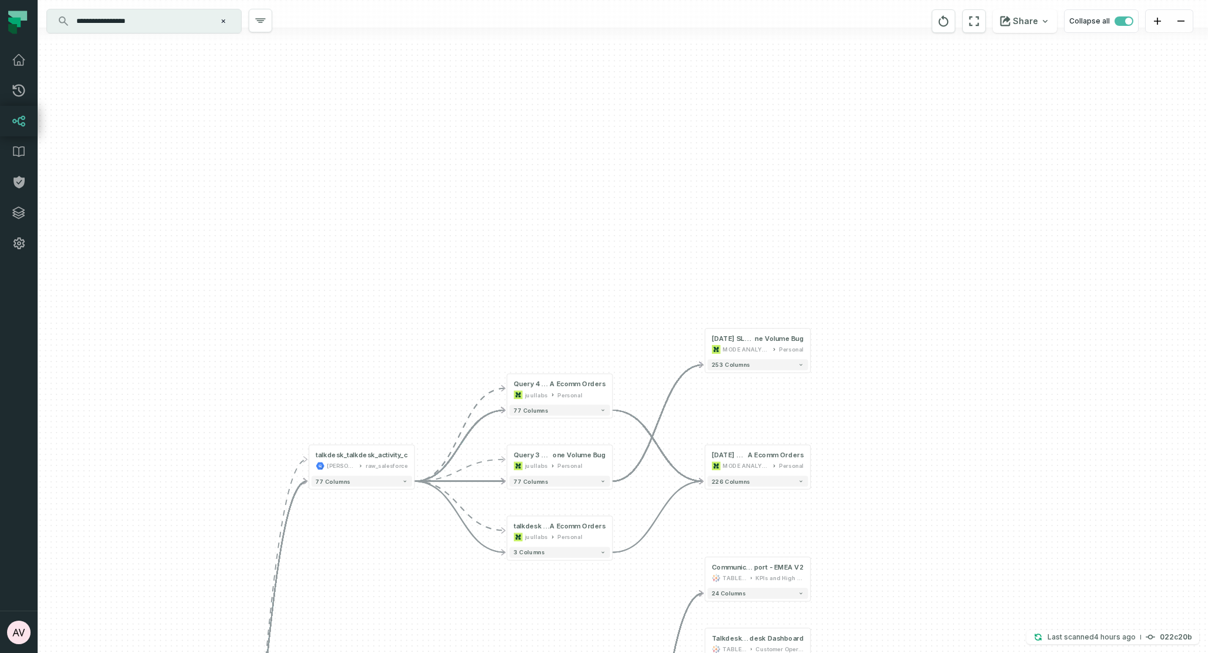
drag, startPoint x: 636, startPoint y: 447, endPoint x: 640, endPoint y: 364, distance: 83.0
click at [640, 364] on div "+ [DATE] SLA Dashboard Pho ne Volume Bug MODE ANALYTICS Personal 253 columns + …" at bounding box center [623, 326] width 1170 height 653
click at [416, 463] on button "-" at bounding box center [415, 461] width 10 height 10
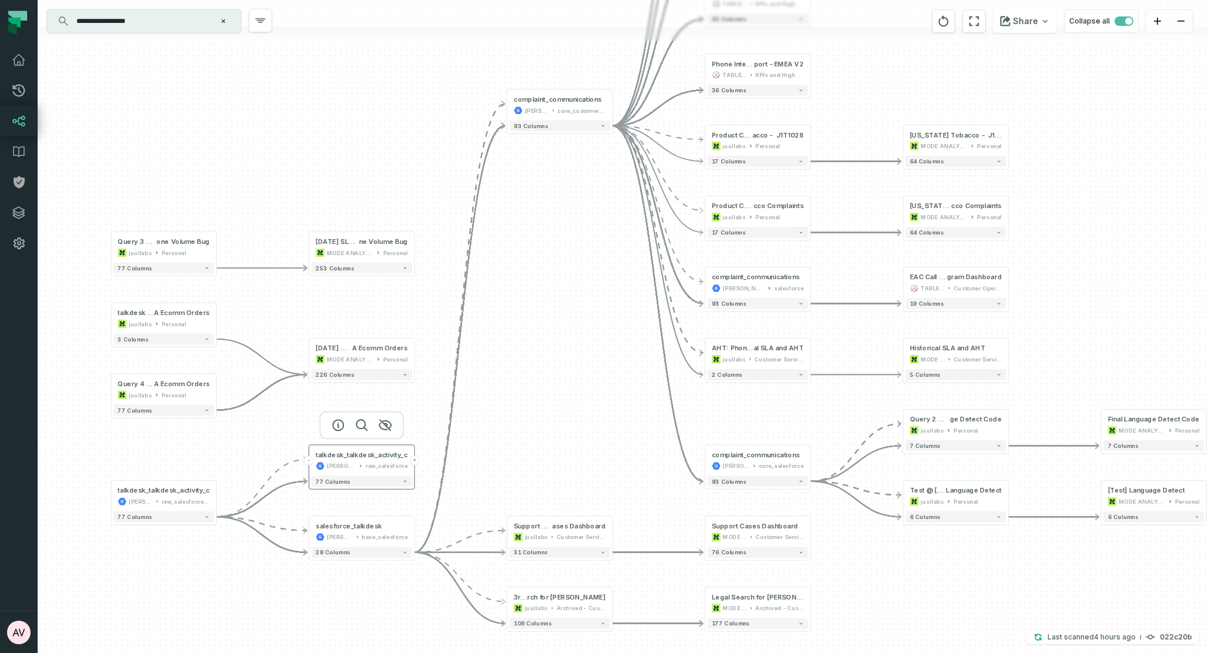
click at [415, 461] on button "+" at bounding box center [415, 461] width 10 height 10
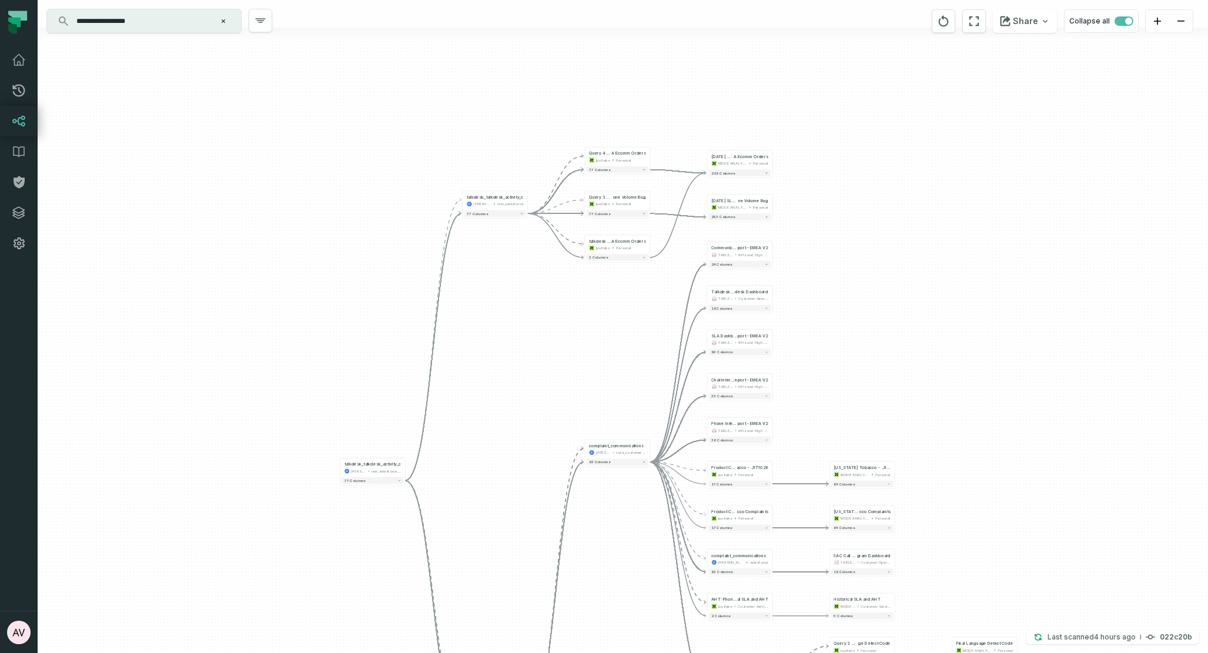
click at [854, 257] on div "+ [DATE] SLA Dashboard Pho ne Volume Bug MODE ANALYTICS Personal 253 columns + …" at bounding box center [623, 326] width 1170 height 653
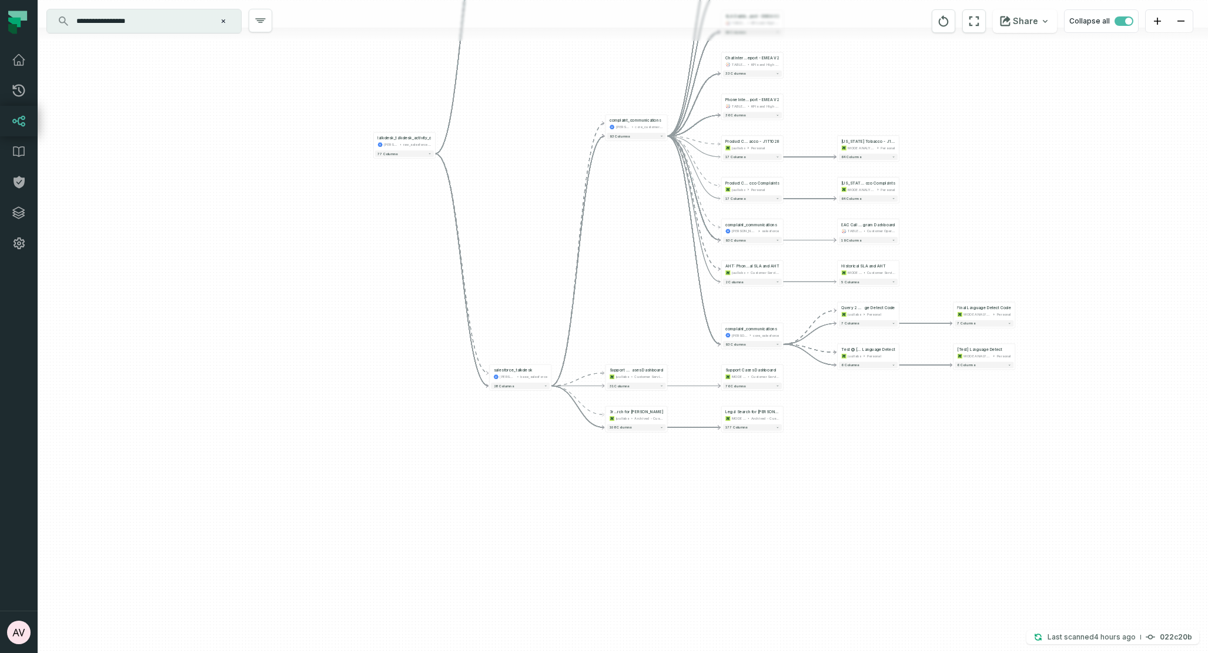
drag, startPoint x: 504, startPoint y: 123, endPoint x: 499, endPoint y: 68, distance: 55.5
click at [493, 51] on div "+ [DATE] SLA Dashboard Pho ne Volume Bug MODE ANALYTICS Personal 253 columns + …" at bounding box center [623, 326] width 1170 height 653
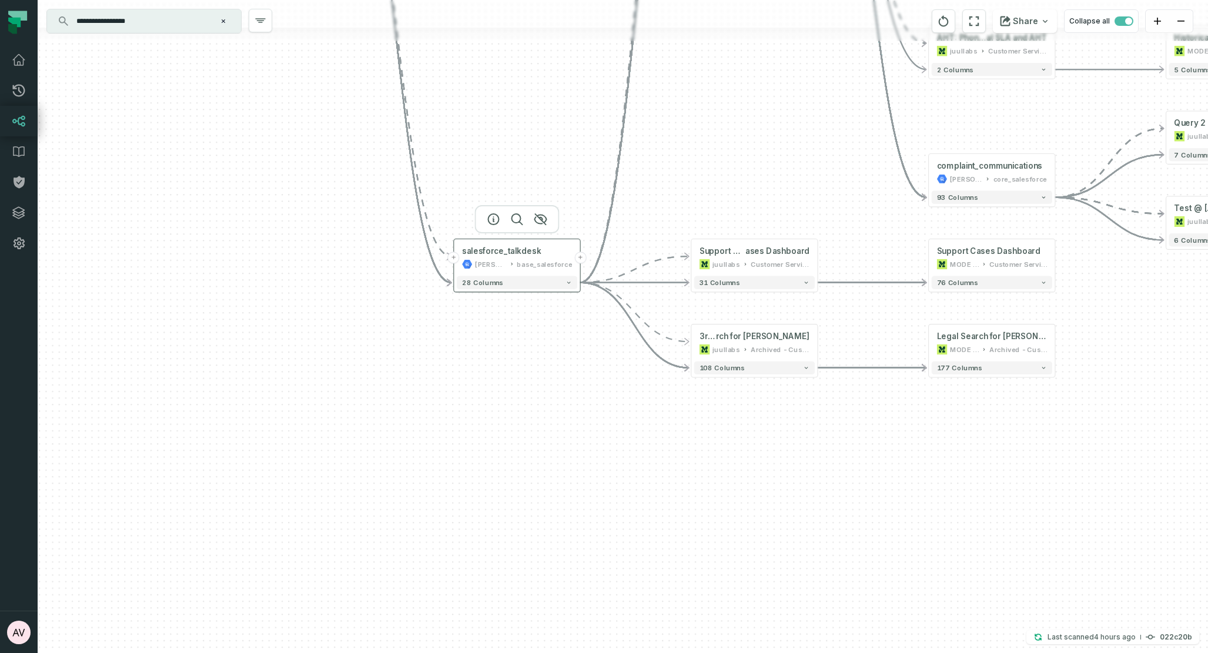
click at [578, 260] on button "+" at bounding box center [580, 258] width 12 height 12
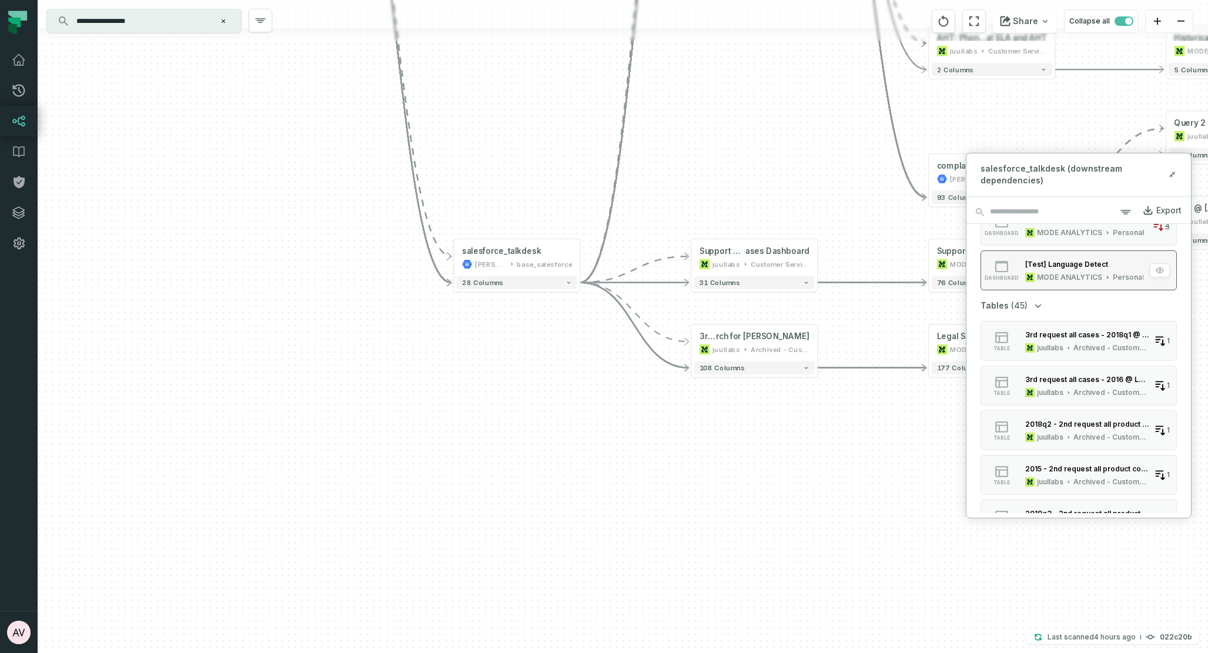
scroll to position [417, 0]
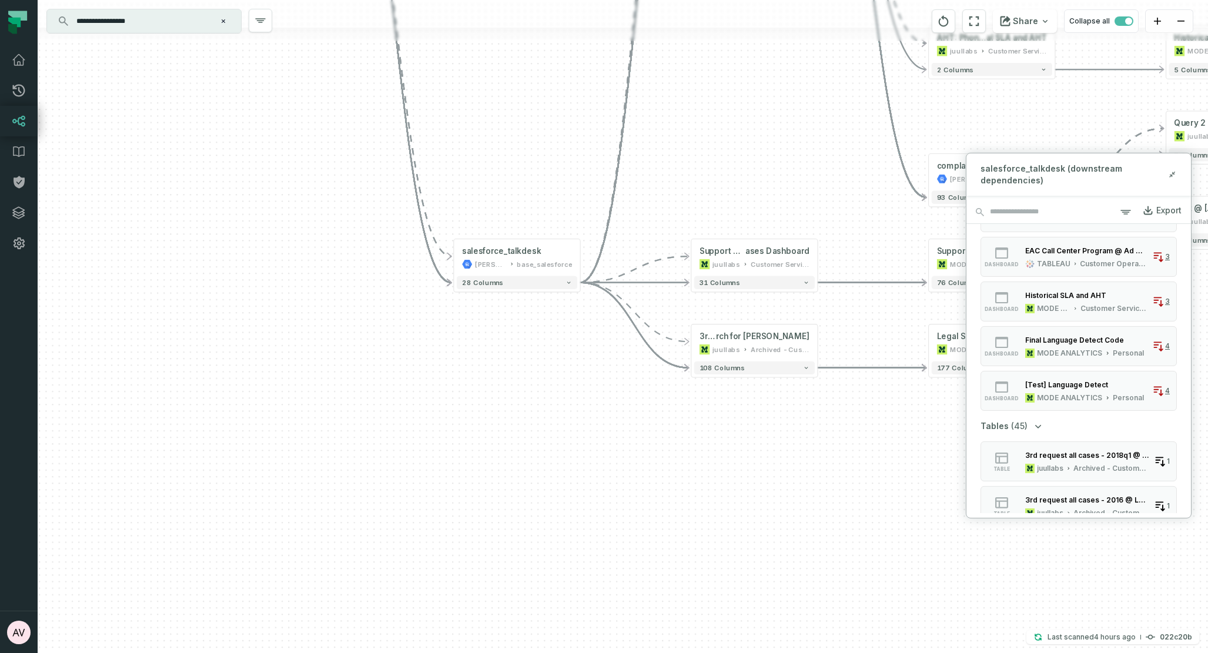
click at [577, 578] on div "+ [DATE] SLA Dashboard Pho ne Volume Bug MODE ANALYTICS Personal 253 columns + …" at bounding box center [623, 326] width 1170 height 653
click at [692, 510] on div "+ [DATE] SLA Dashboard Pho ne Volume Bug MODE ANALYTICS Personal 253 columns + …" at bounding box center [623, 326] width 1170 height 653
click at [1173, 174] on icon at bounding box center [1173, 173] width 2 height 2
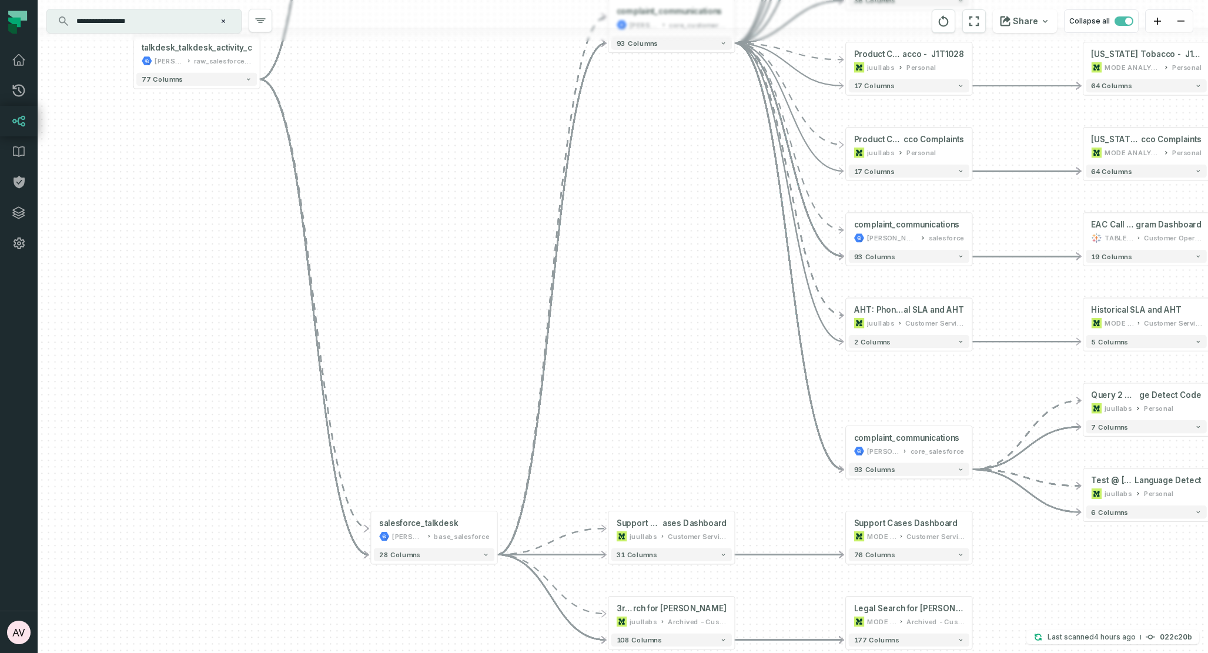
drag, startPoint x: 794, startPoint y: 270, endPoint x: 662, endPoint y: 383, distance: 173.0
click at [729, 430] on div "+ [DATE] SLA Dashboard Pho ne Volume Bug MODE ANALYTICS Personal 253 columns + …" at bounding box center [623, 326] width 1170 height 653
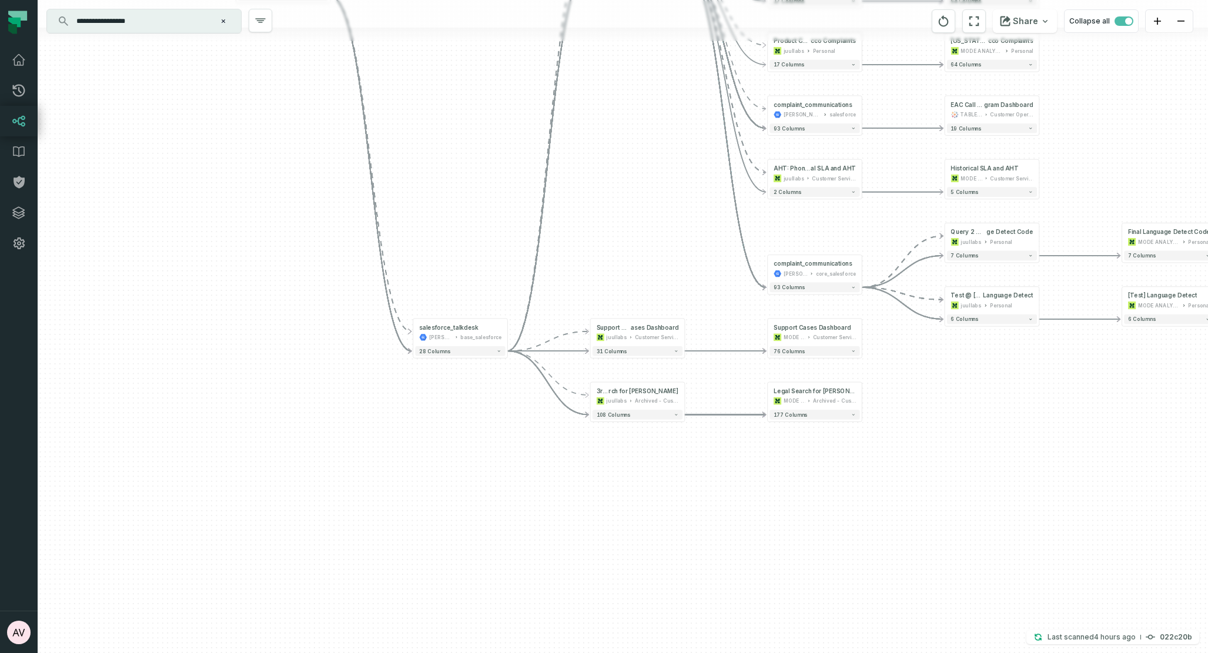
drag, startPoint x: 666, startPoint y: 391, endPoint x: 641, endPoint y: 131, distance: 261.6
click at [641, 131] on div "+ [DATE] SLA Dashboard Pho ne Volume Bug MODE ANALYTICS Personal 253 columns + …" at bounding box center [623, 326] width 1170 height 653
click at [507, 331] on button "+" at bounding box center [507, 332] width 9 height 9
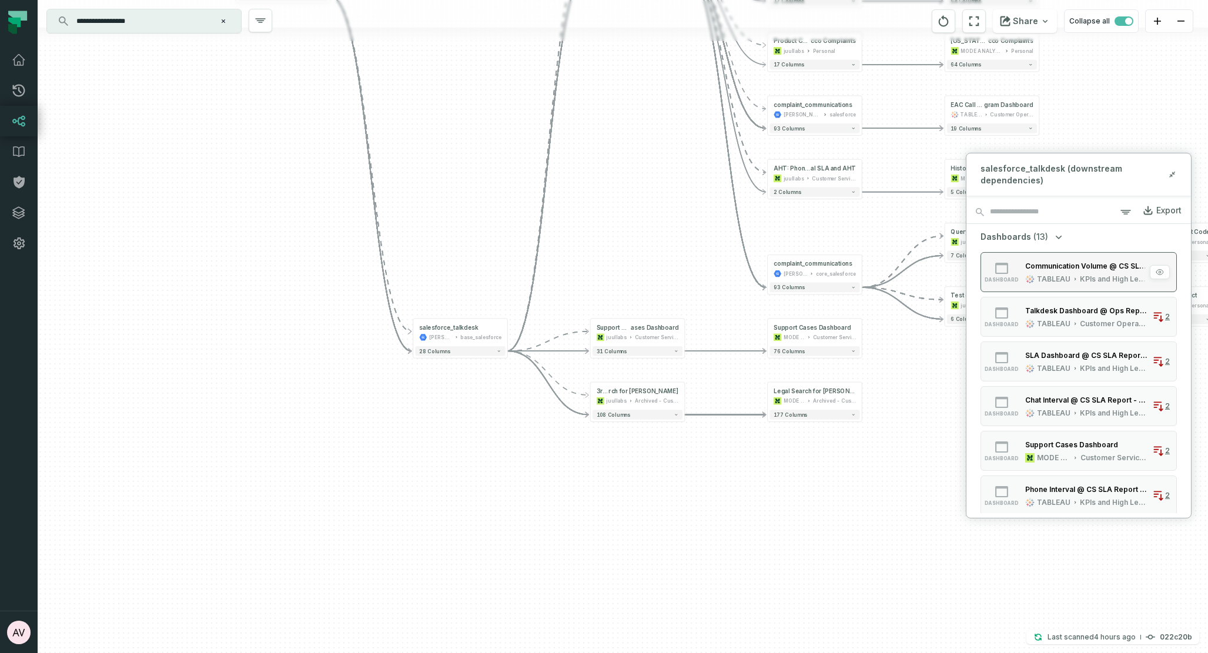
click at [1070, 280] on div "TABLEAU KPIs and High Level" at bounding box center [1086, 278] width 122 height 9
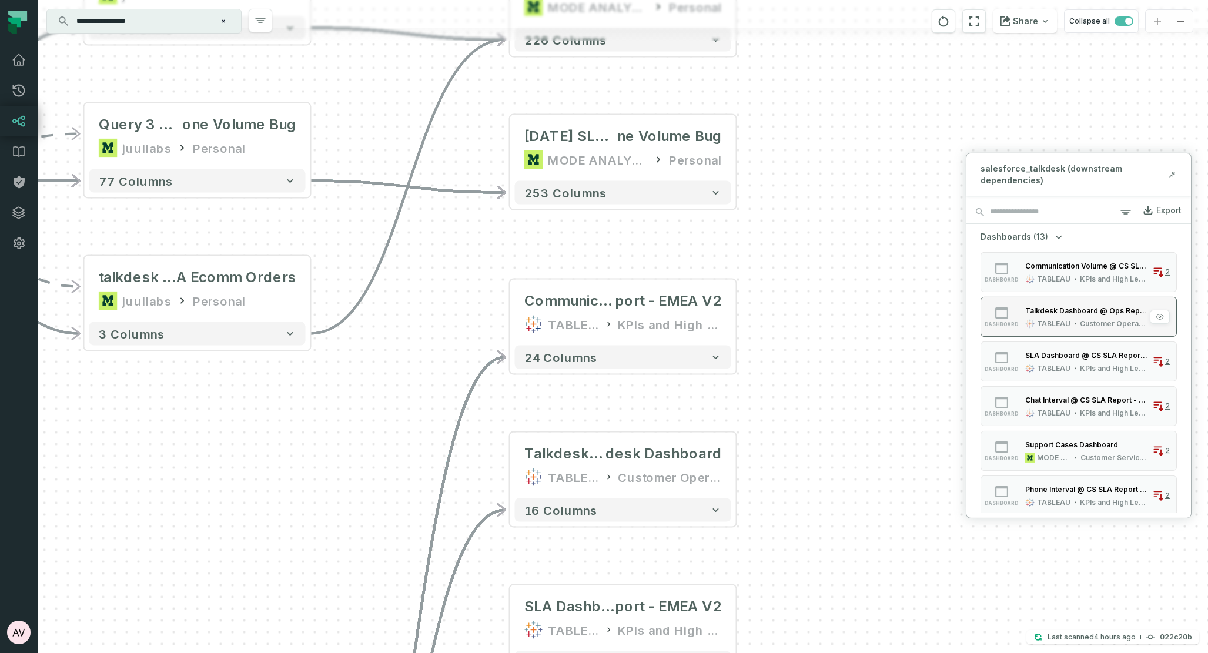
click at [1076, 309] on div "Talkdesk Dashboard @ Ops Reports - [PERSON_NAME] - Ops Reports - Talkdesk Dashb…" at bounding box center [1086, 310] width 122 height 9
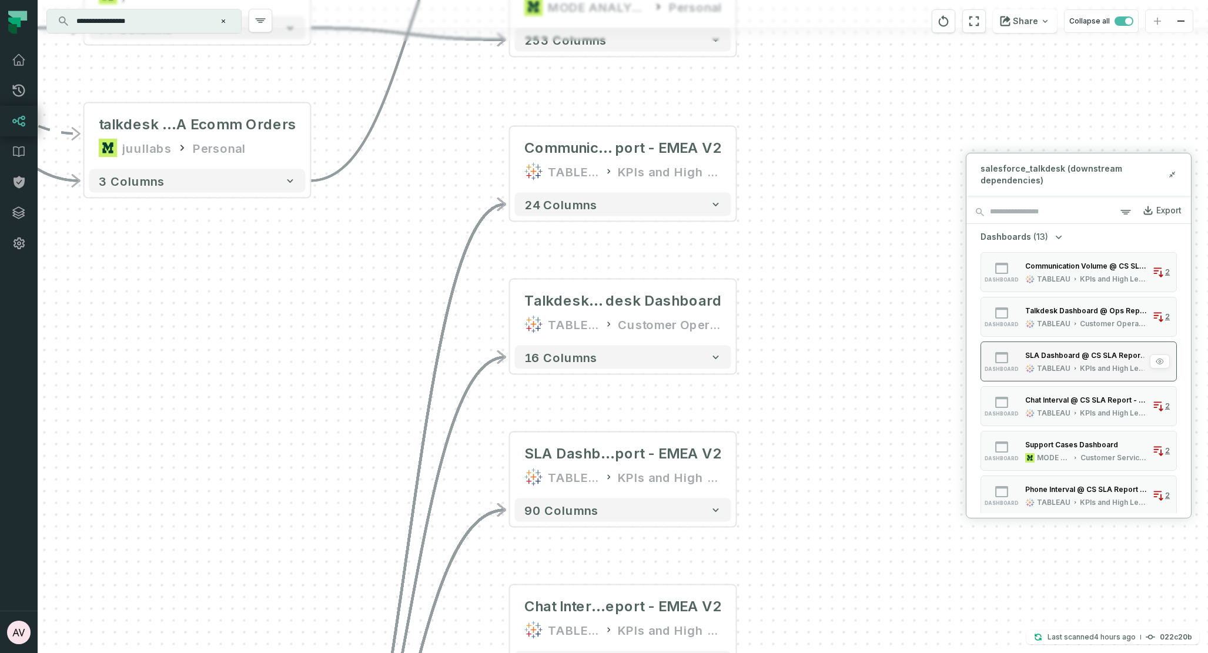
click at [1076, 353] on div "SLA Dashboard @ CS SLA Report - EMEA V2" at bounding box center [1086, 355] width 122 height 9
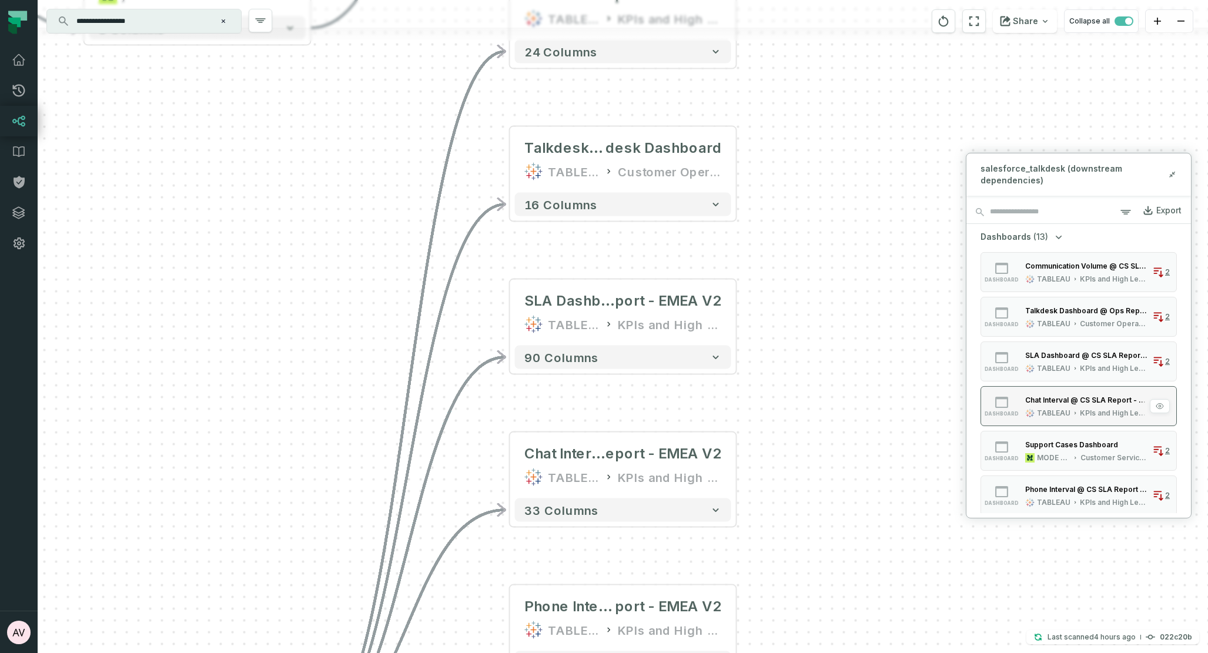
click at [1069, 408] on div "TABLEAU KPIs and High Level" at bounding box center [1086, 412] width 122 height 9
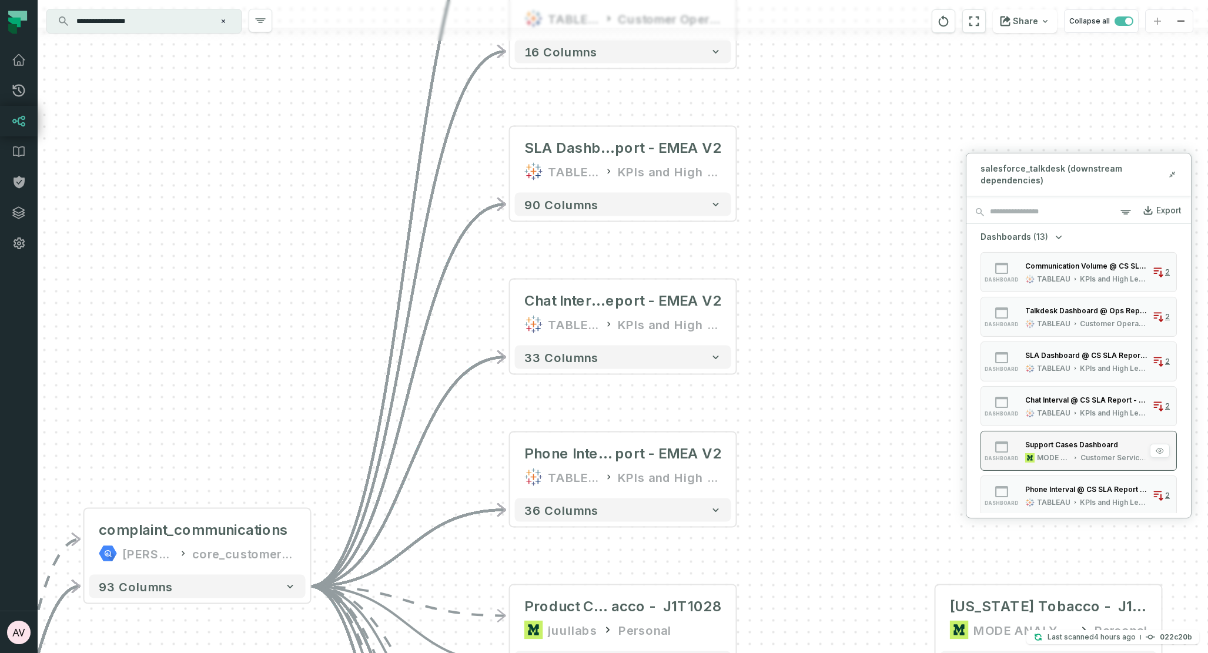
click at [1070, 441] on div "Support Cases Dashboard" at bounding box center [1071, 444] width 93 height 9
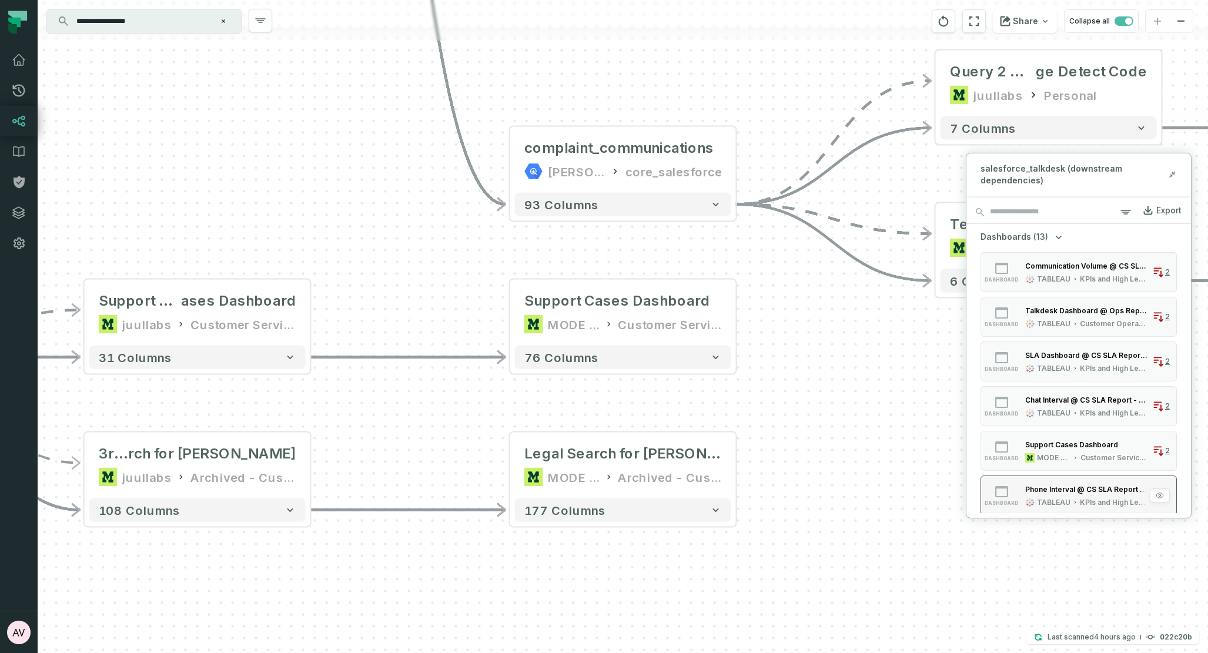
click at [1082, 496] on div "Phone Interval @ CS SLA Report - EMEA V2 TABLEAU KPIs and High Level" at bounding box center [1086, 495] width 132 height 24
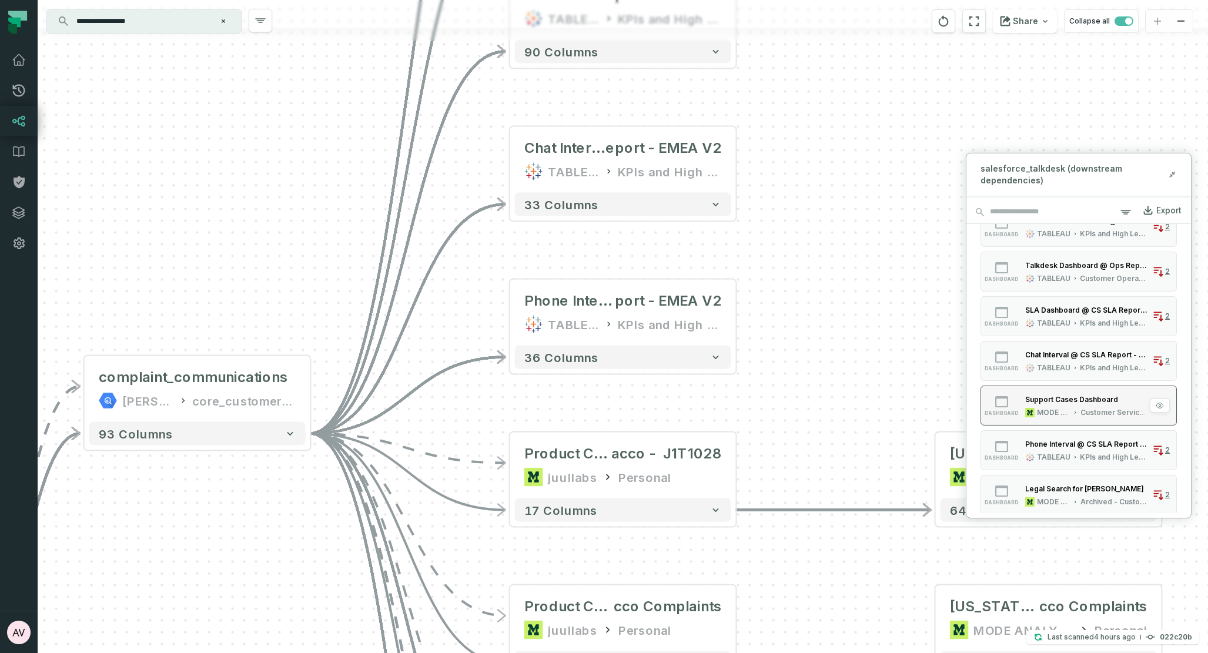
scroll to position [88, 0]
click at [1097, 446] on div "Legal Search for [PERSON_NAME]" at bounding box center [1084, 446] width 119 height 9
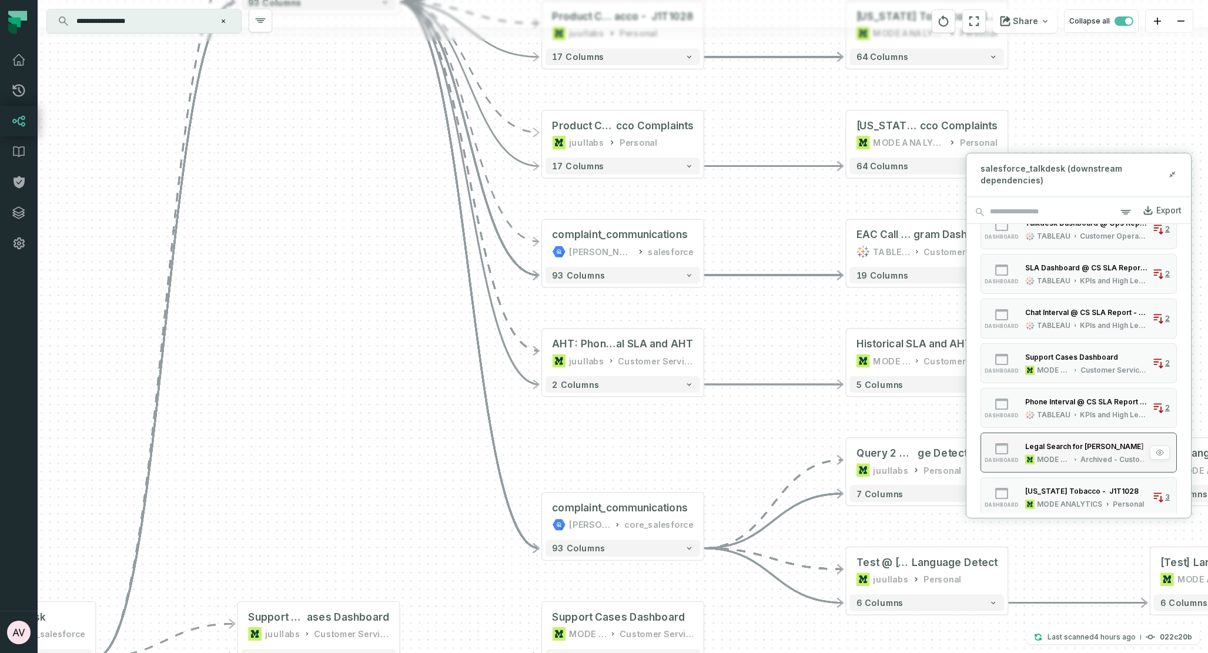
scroll to position [103, 0]
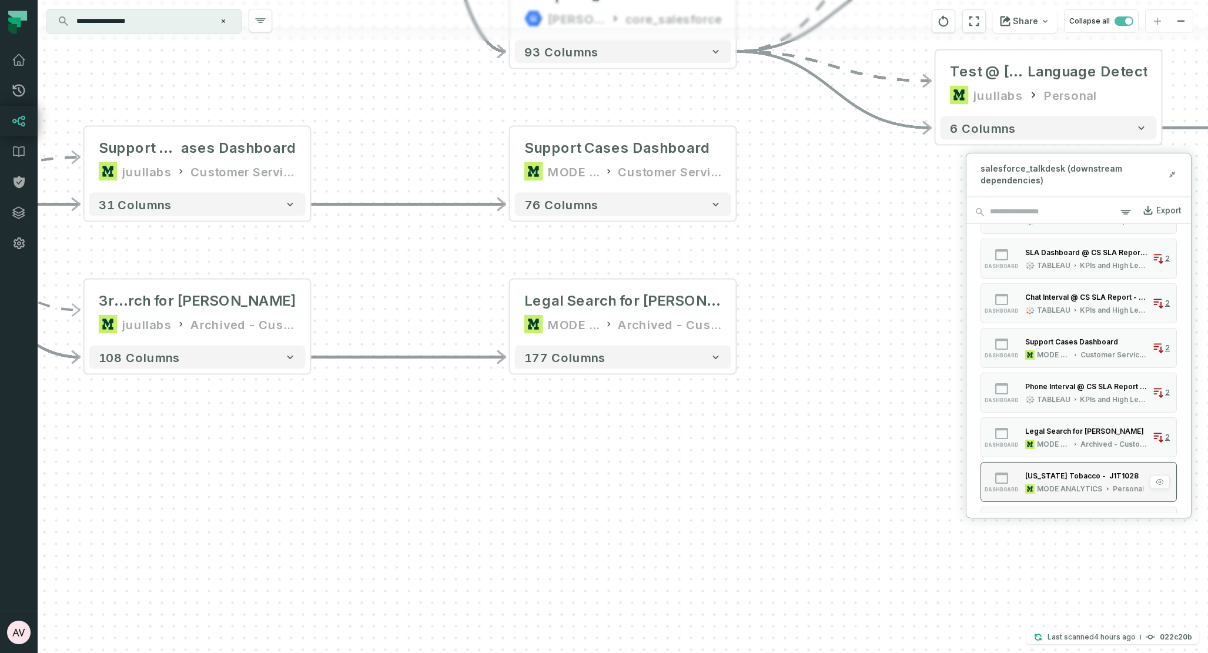
click at [1095, 477] on div "[US_STATE] Tobacco - J1T1028" at bounding box center [1081, 475] width 113 height 9
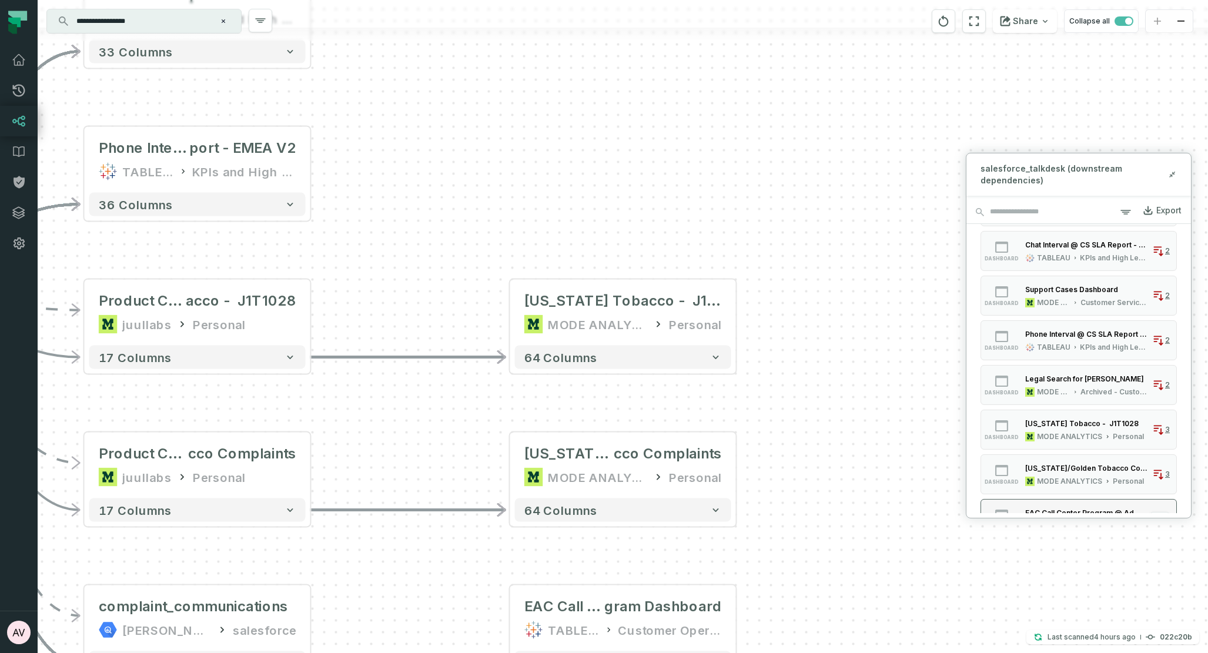
scroll to position [190, 0]
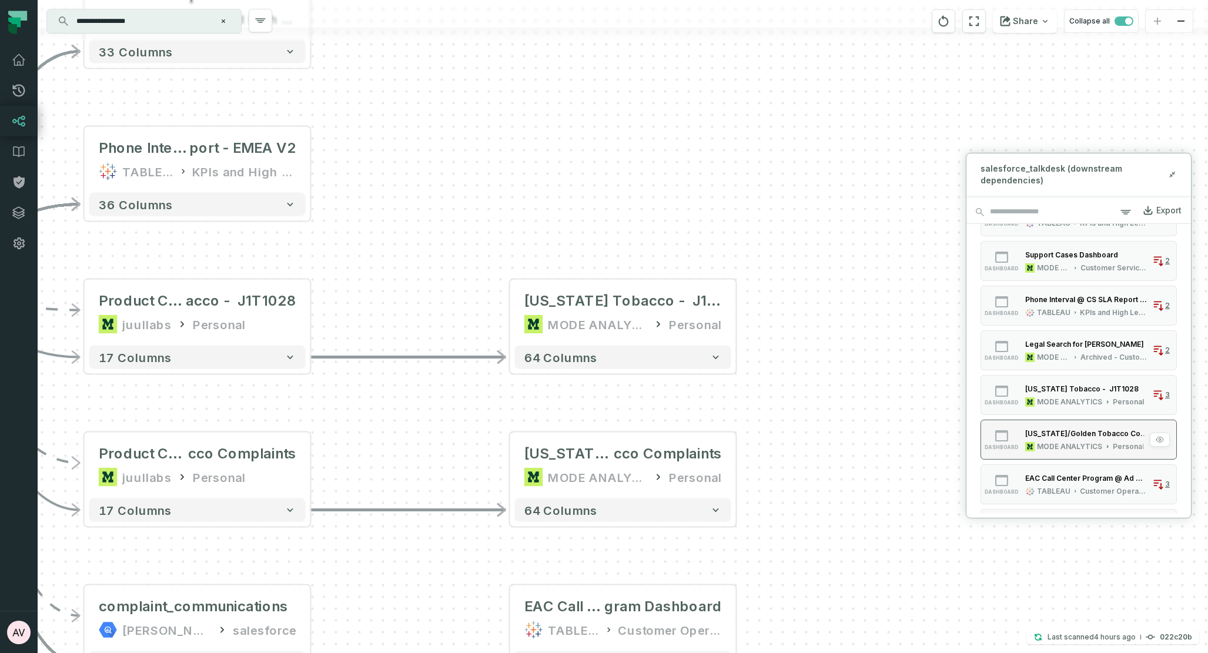
click at [1080, 451] on div "MODE ANALYTICS" at bounding box center [1069, 445] width 65 height 9
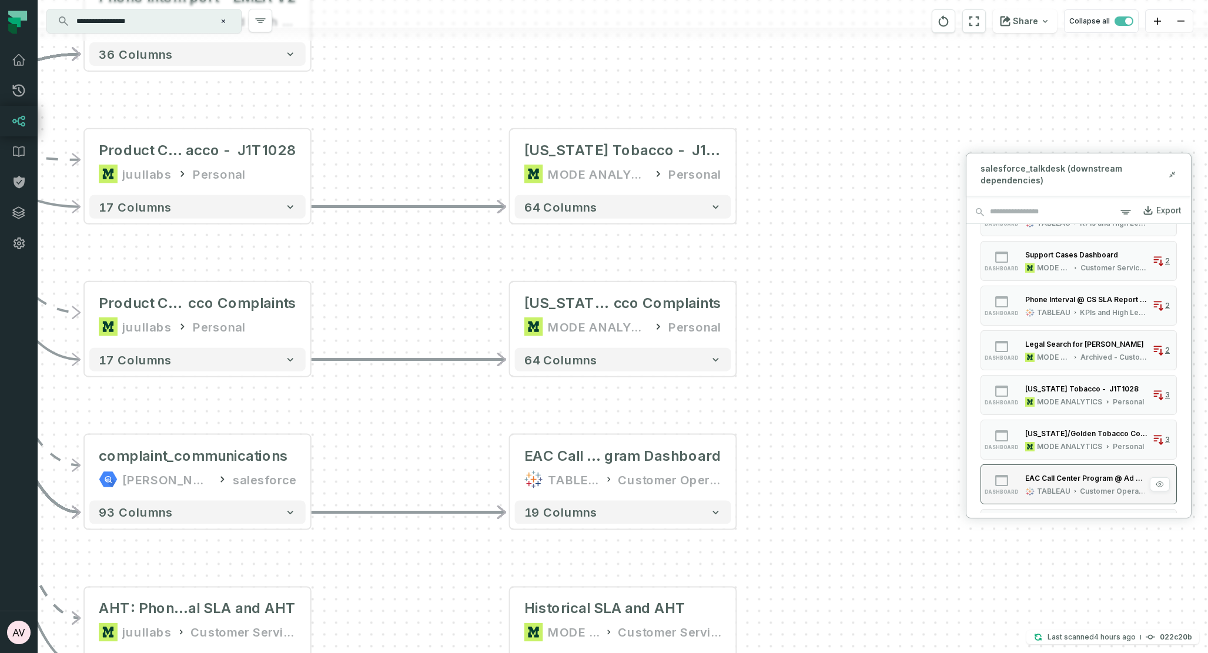
click at [1086, 475] on div "EAC Call Center Program @ Ad Hoc - EAC Call Center Program Dashboard" at bounding box center [1086, 478] width 122 height 9
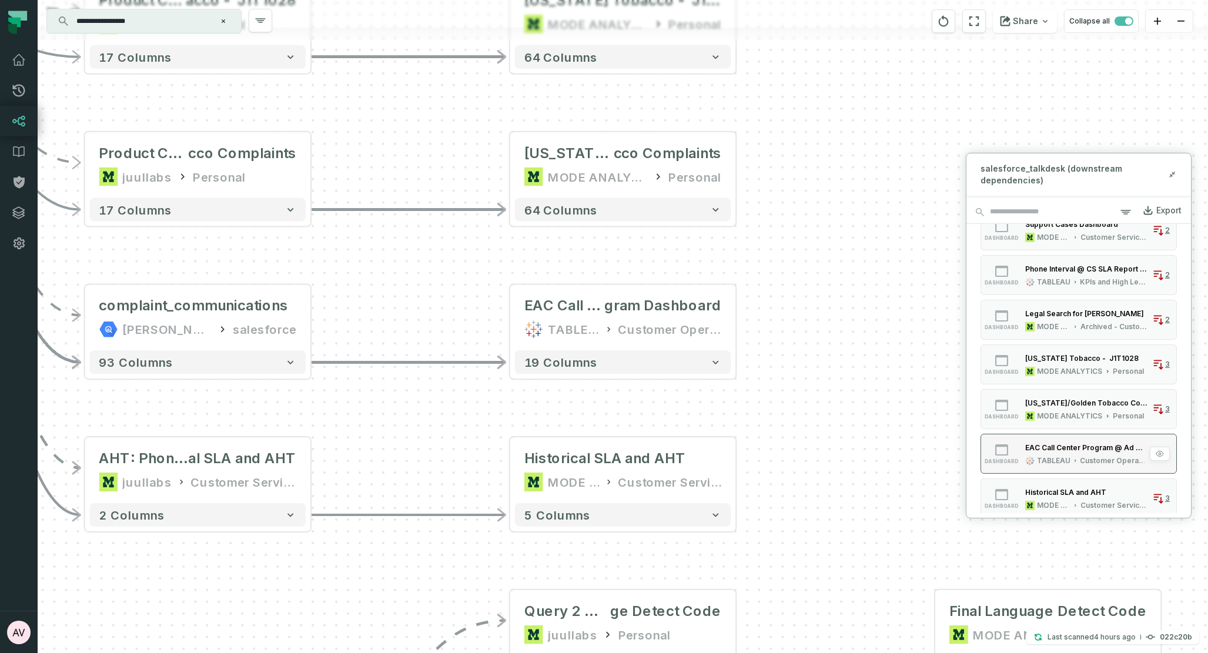
scroll to position [228, 0]
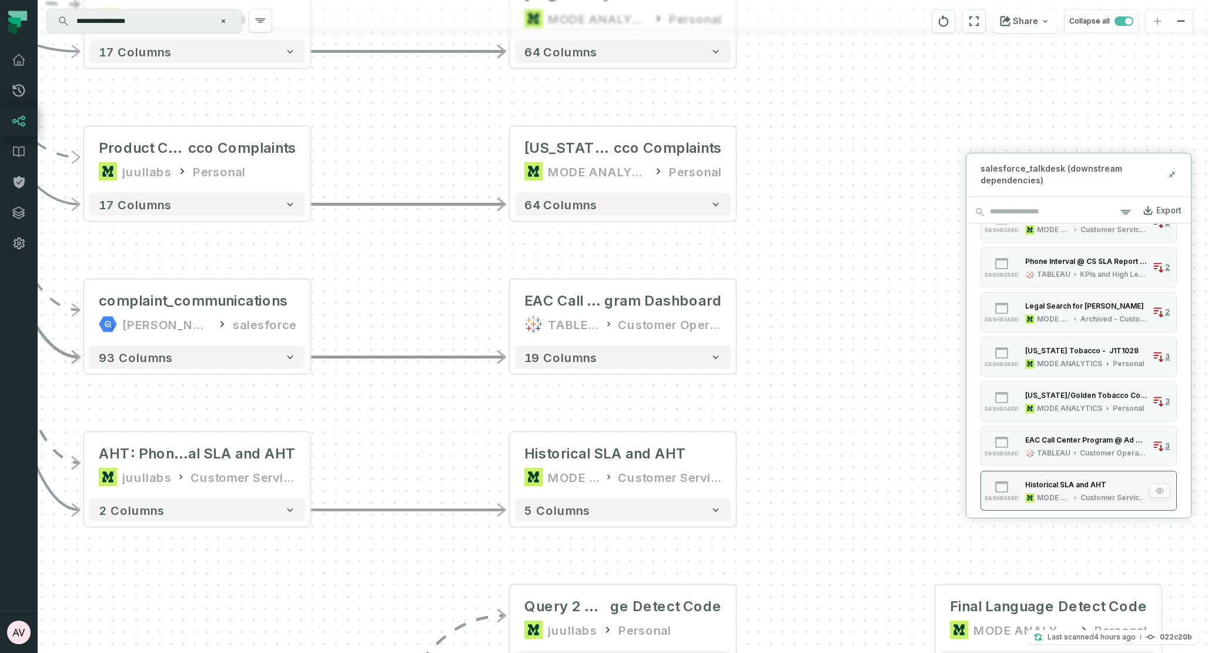
click at [1076, 483] on div "Historical SLA and AHT" at bounding box center [1065, 484] width 81 height 9
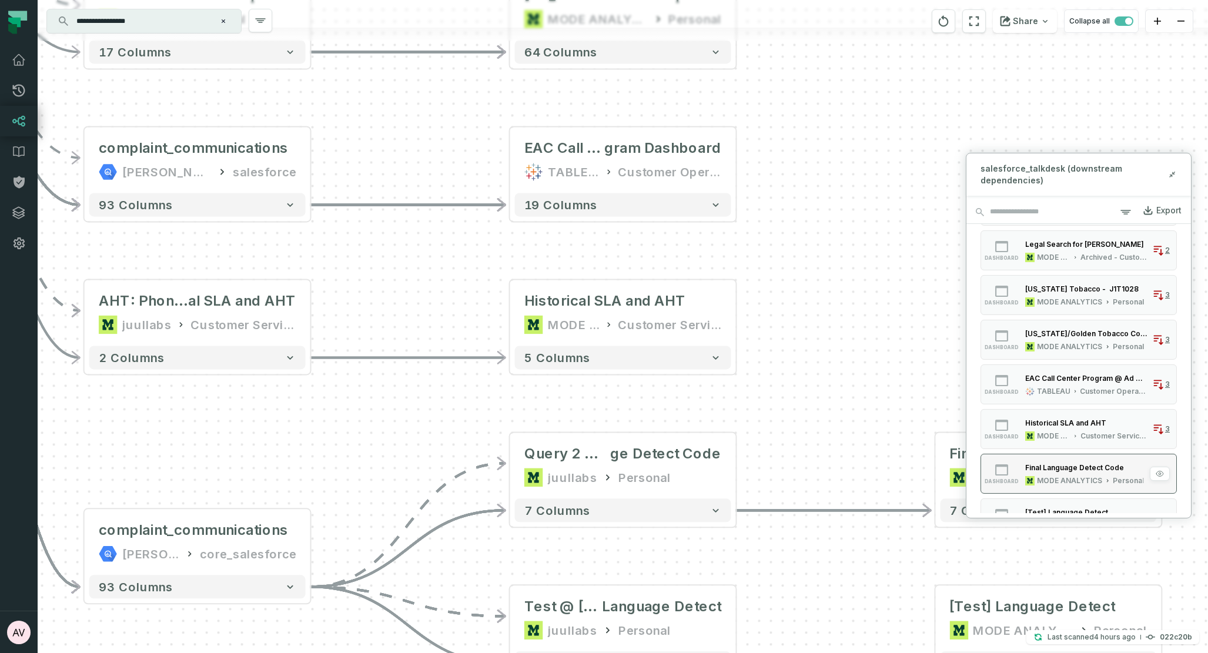
click at [1075, 473] on div "Final Language Detect Code" at bounding box center [1084, 467] width 119 height 12
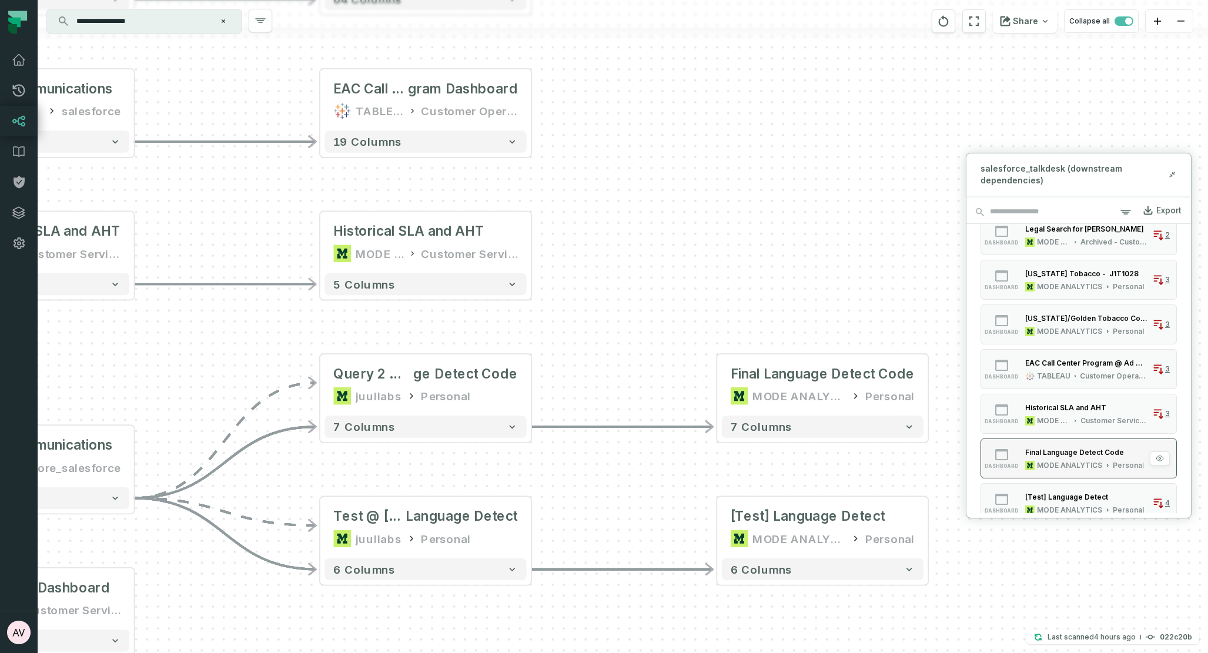
scroll to position [320, 0]
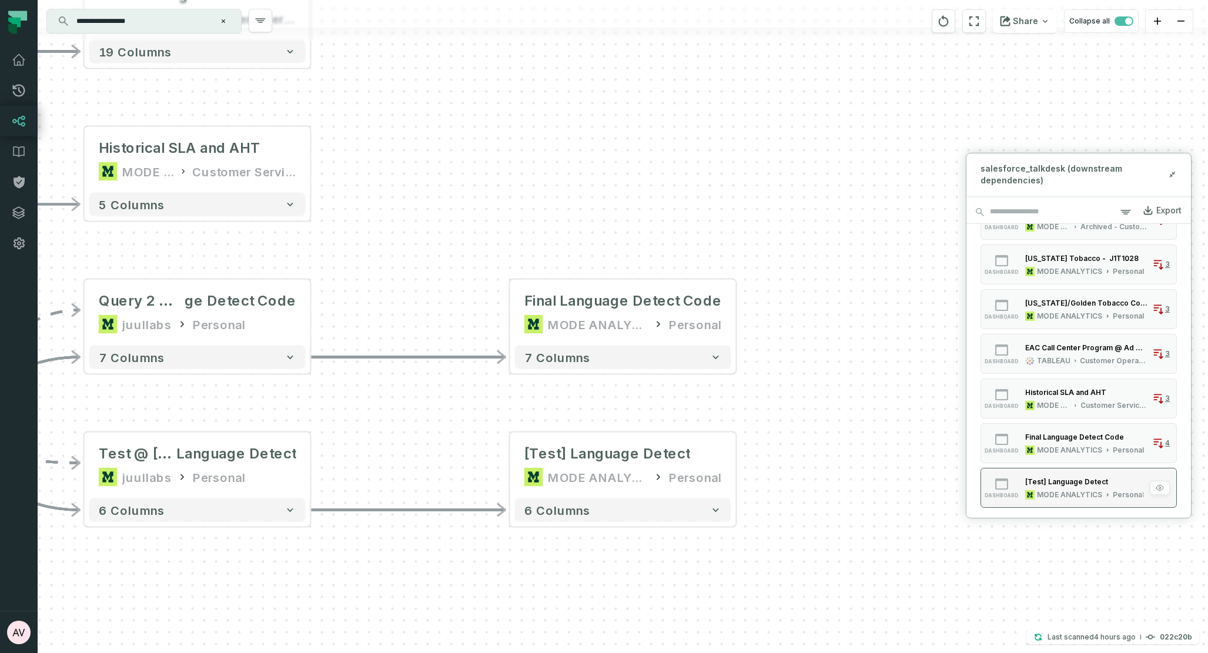
click at [1076, 477] on div "[Test] Language Detect" at bounding box center [1066, 481] width 83 height 9
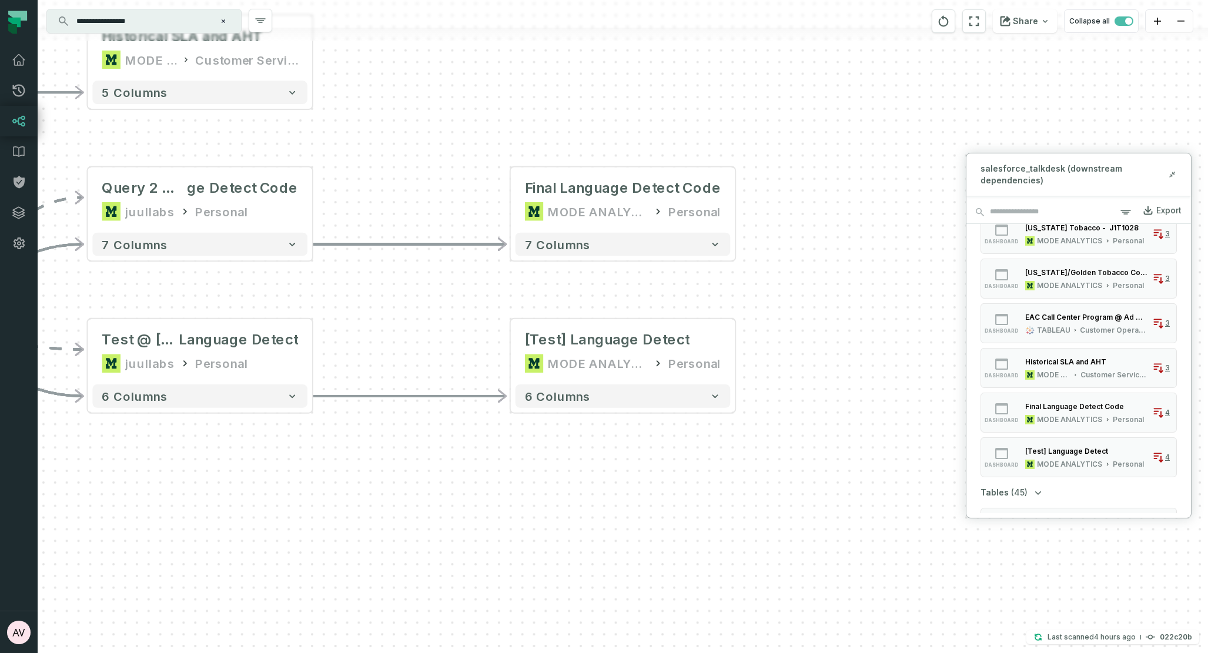
scroll to position [359, 0]
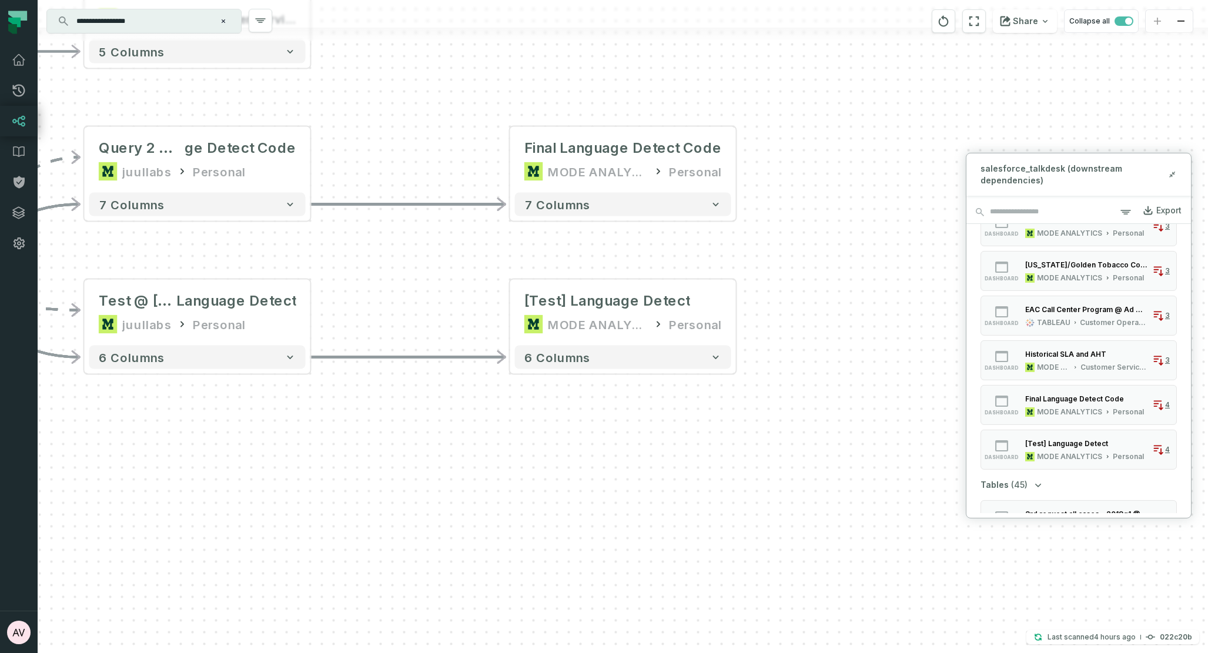
click at [844, 307] on div "+ [DATE] SLA Dashboard Pho ne Volume Bug MODE ANALYTICS Personal 253 columns + …" at bounding box center [623, 326] width 1170 height 653
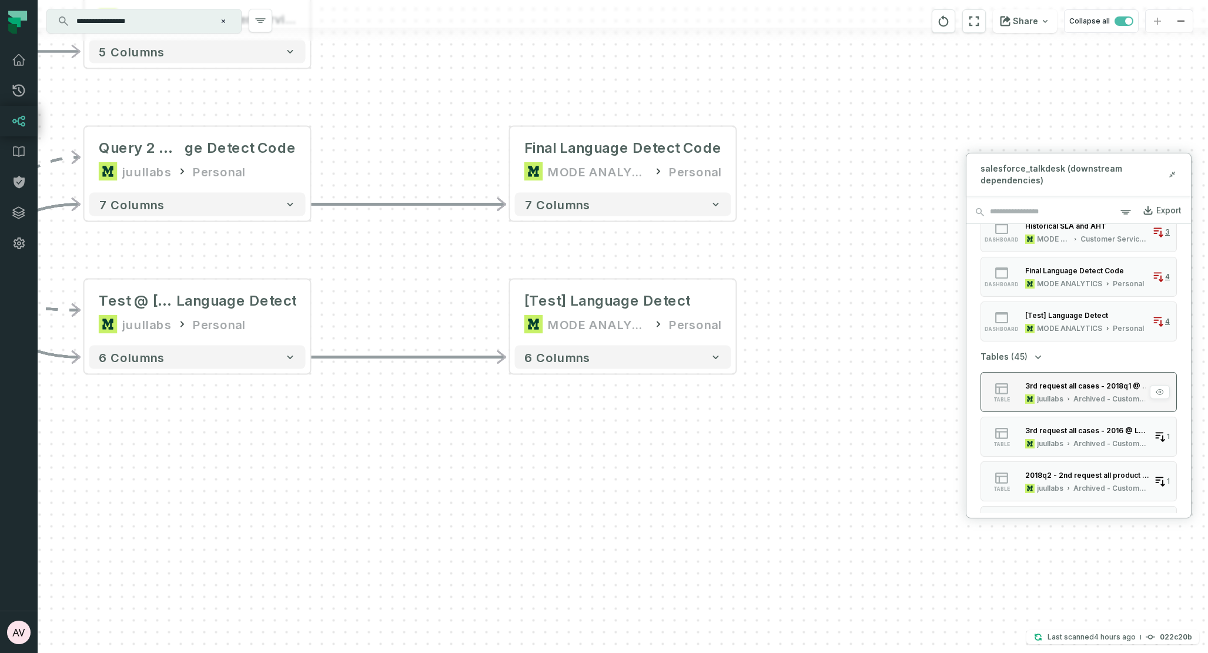
click at [1070, 390] on div "3rd request all cases - 2018q1 @ Legal Search for [PERSON_NAME]" at bounding box center [1087, 386] width 124 height 9
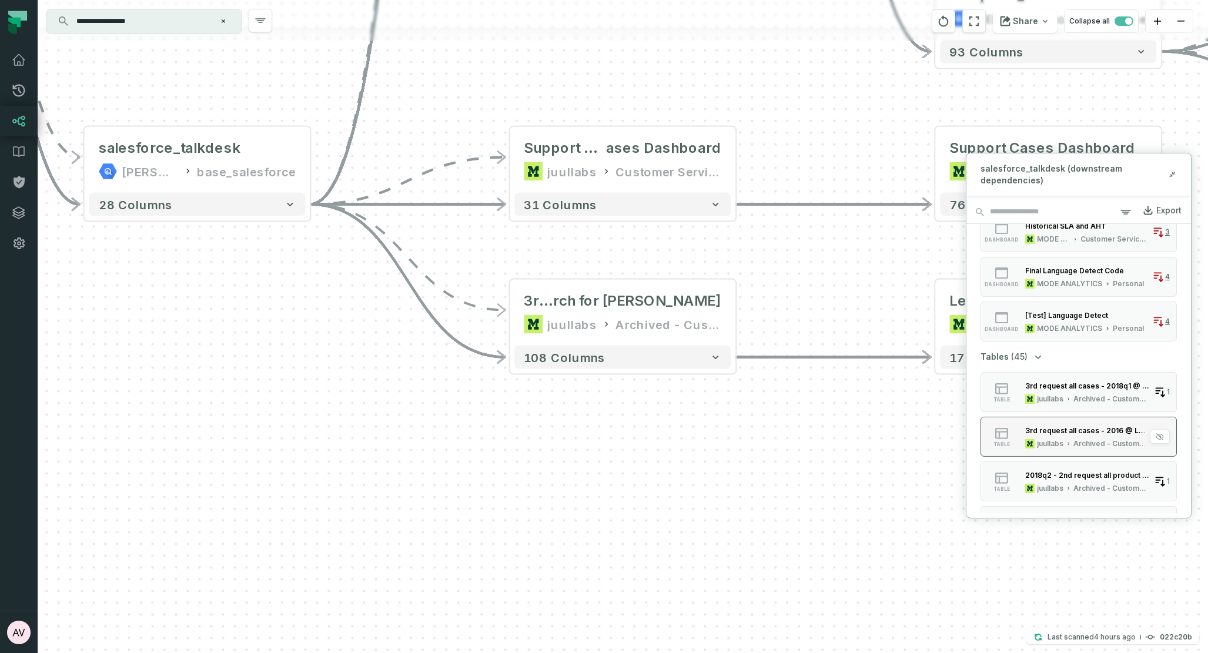
click at [1074, 437] on div "3rd request all cases - 2016 @ Legal Search for [PERSON_NAME] Archived - Custom…" at bounding box center [1086, 436] width 133 height 24
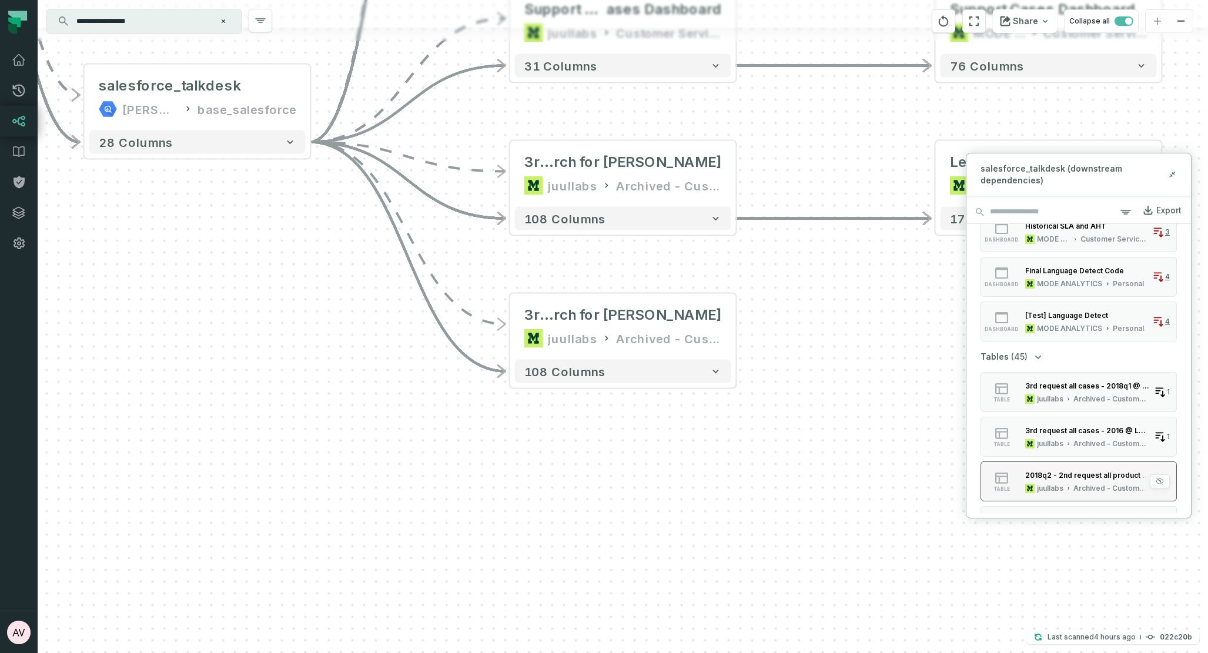
click at [1081, 474] on div "2018q2 - 2nd request all product complaints in csv @ Legal Search for [PERSON_N…" at bounding box center [1087, 475] width 124 height 9
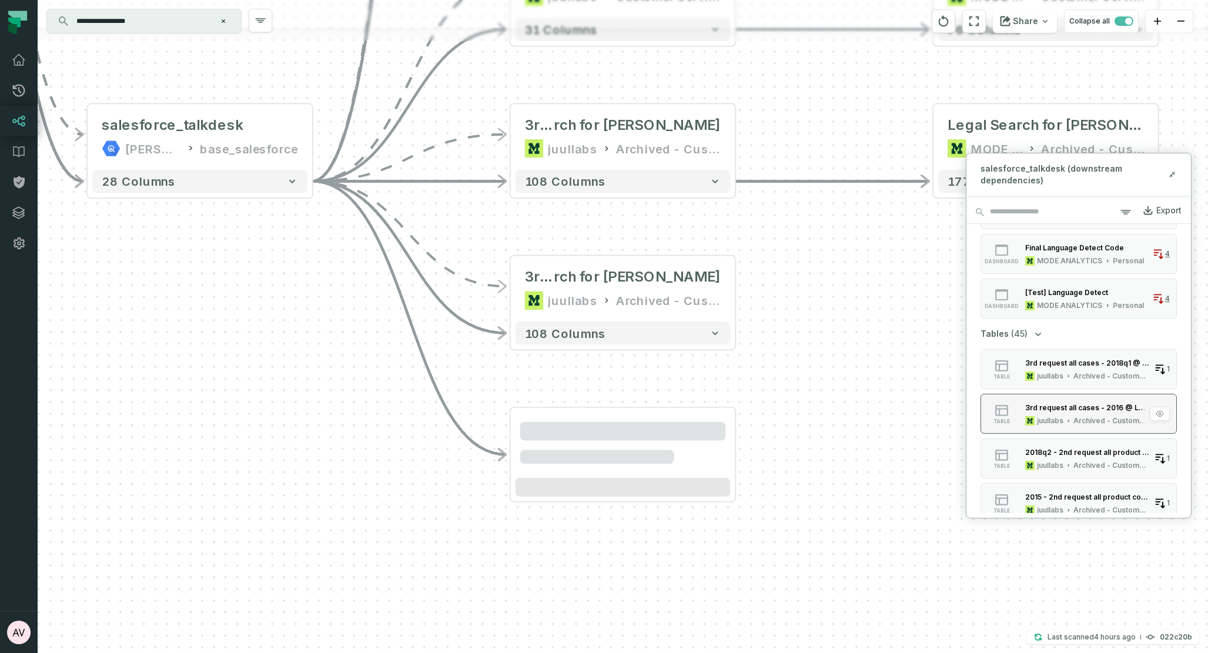
scroll to position [517, 0]
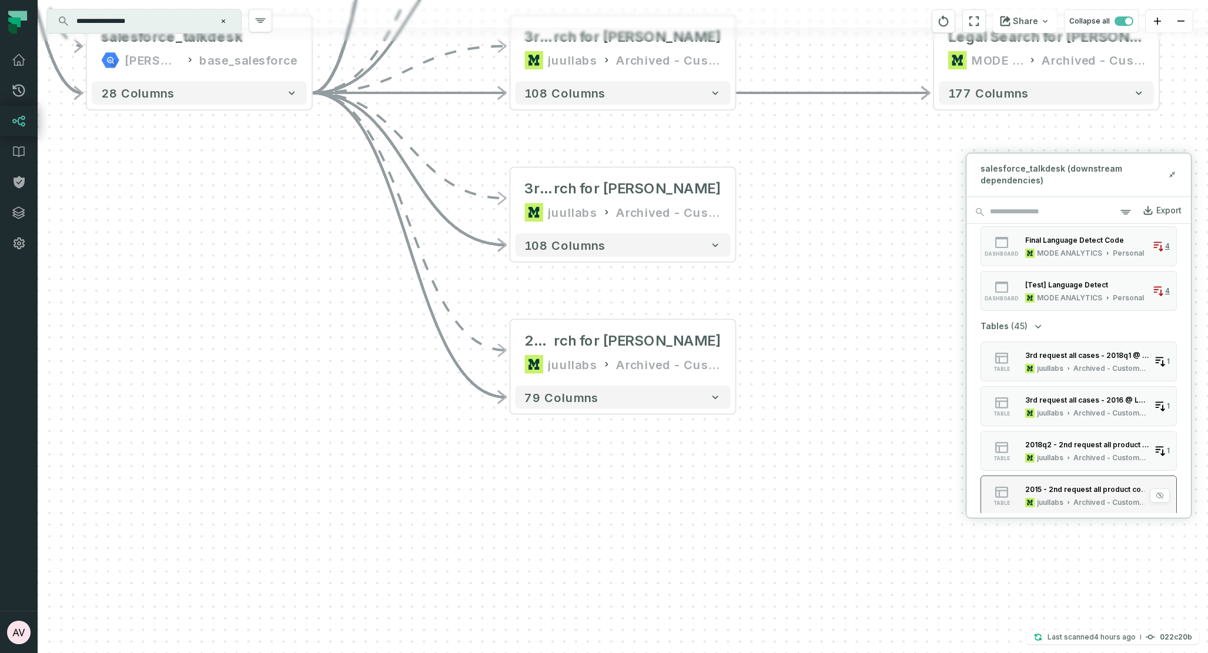
click at [1078, 481] on button "table 2015 - 2nd request all product complaints in csv @ Legal Search for Winst…" at bounding box center [1079, 495] width 196 height 40
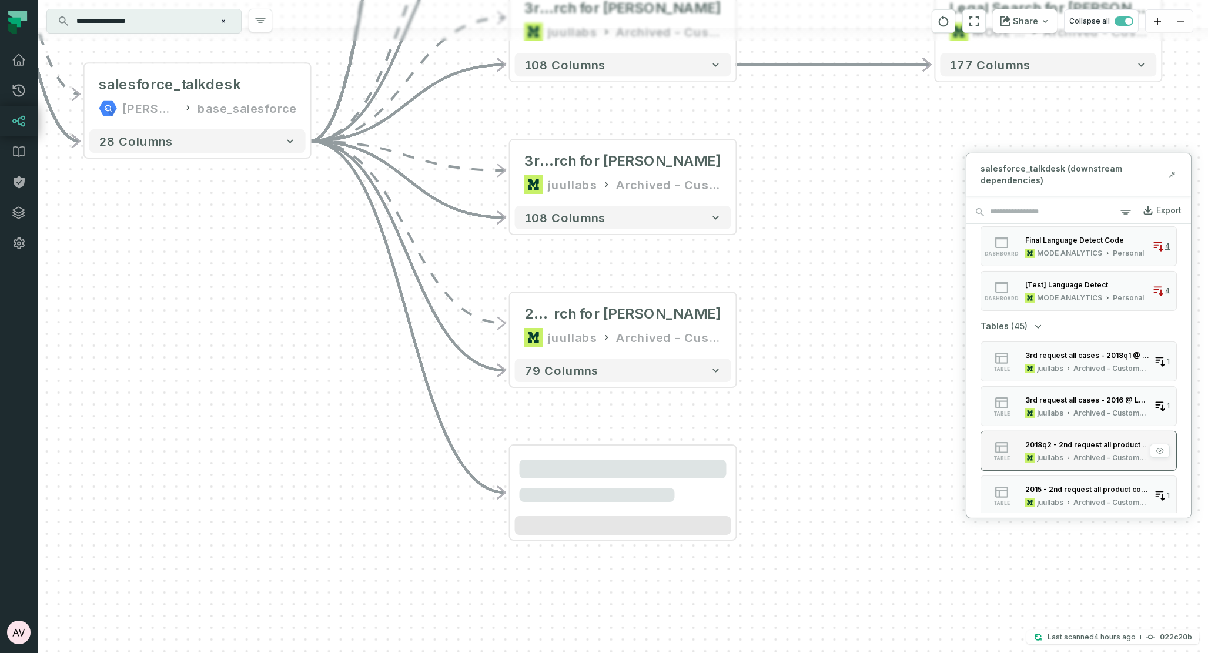
scroll to position [617, 0]
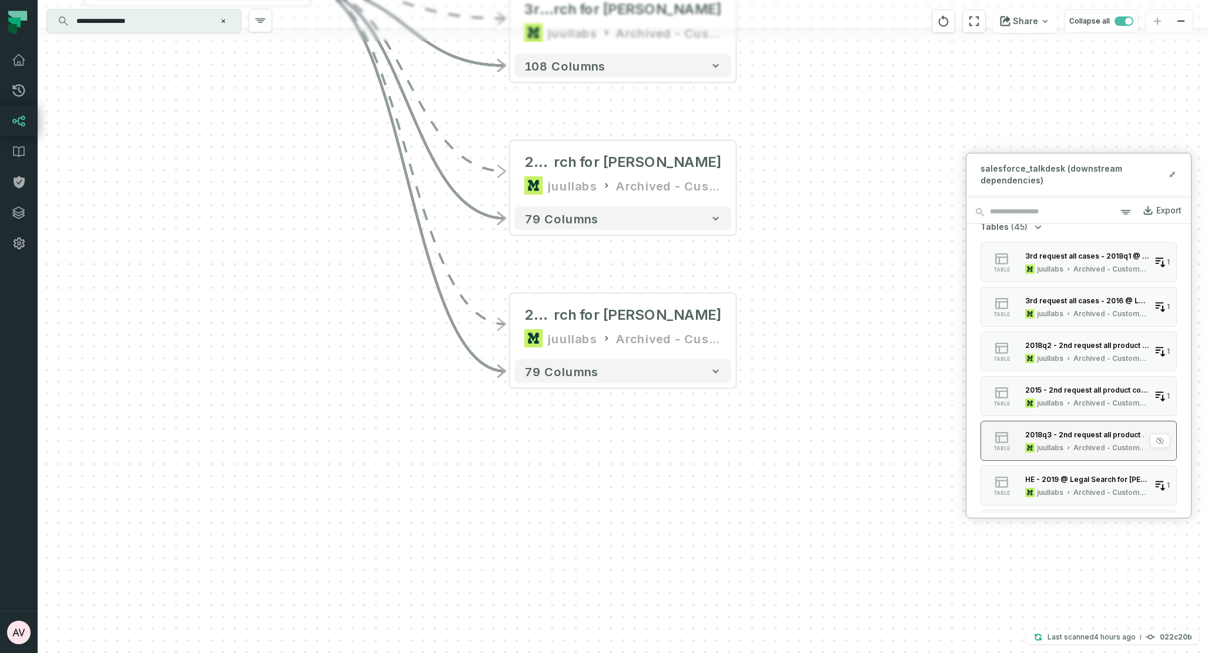
click at [1074, 441] on div "2018q3 - 2nd request all product complaints in csv @ Legal Search for Winston j…" at bounding box center [1086, 441] width 133 height 24
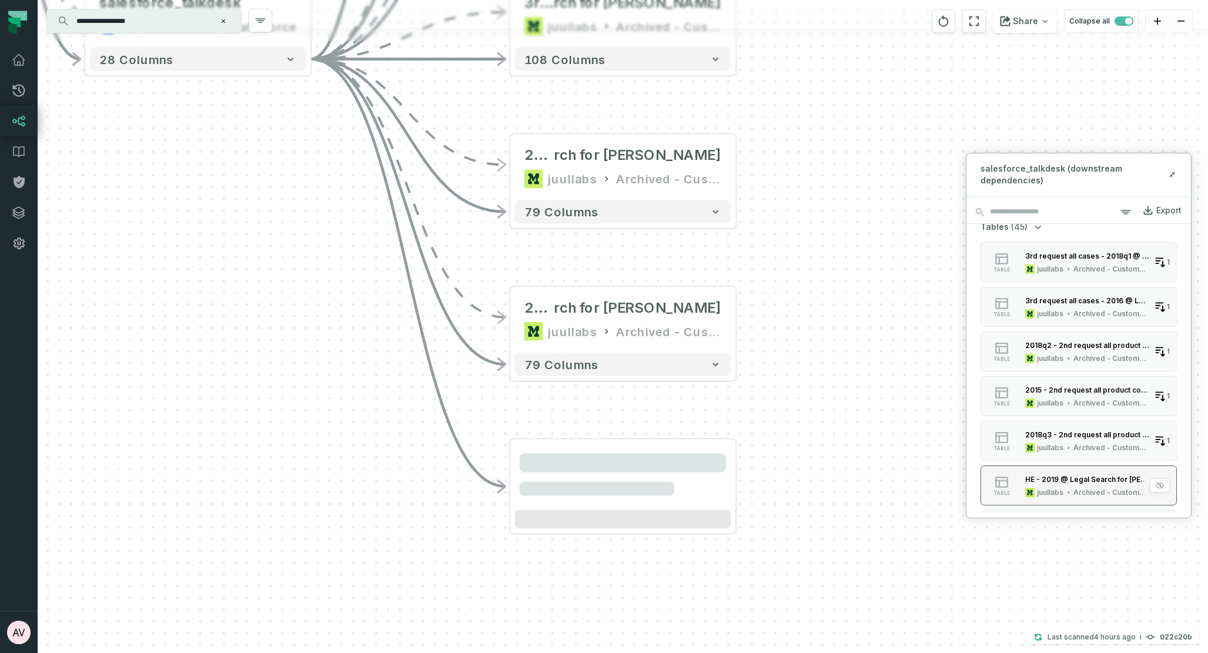
click at [1094, 483] on div "HE - 2019 @ Legal Search for [PERSON_NAME]" at bounding box center [1087, 479] width 124 height 9
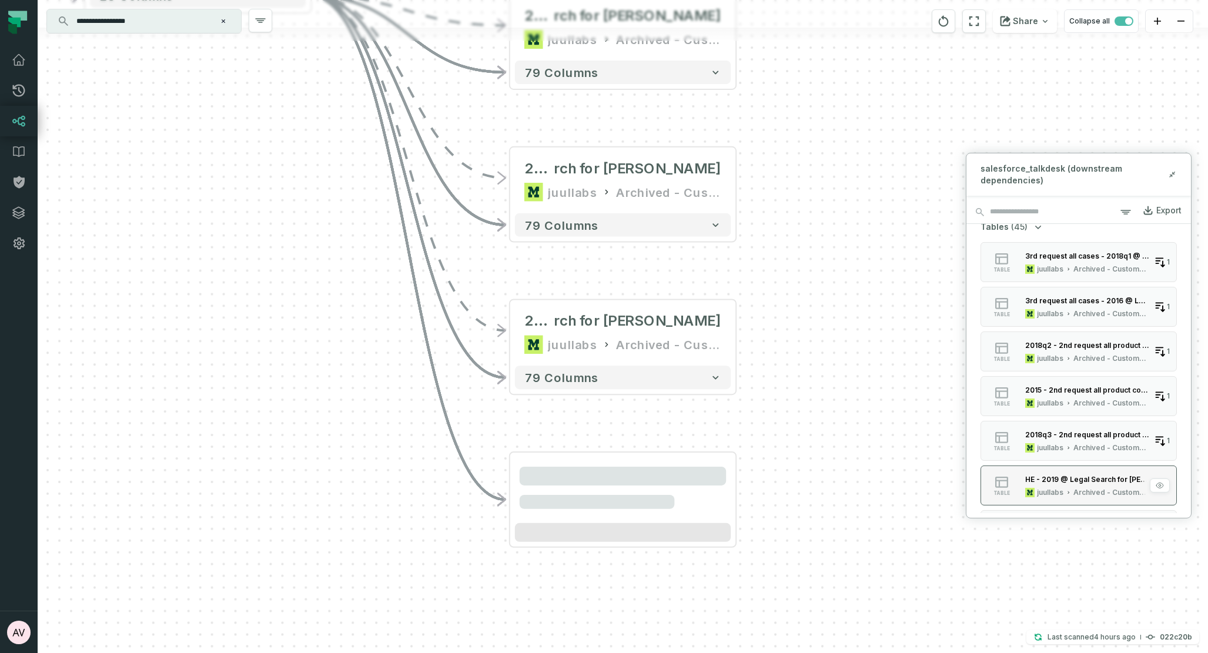
click at [1085, 487] on div "HE - 2019 @ Legal Search for [PERSON_NAME] Archived - Customer Service Ops" at bounding box center [1086, 485] width 133 height 24
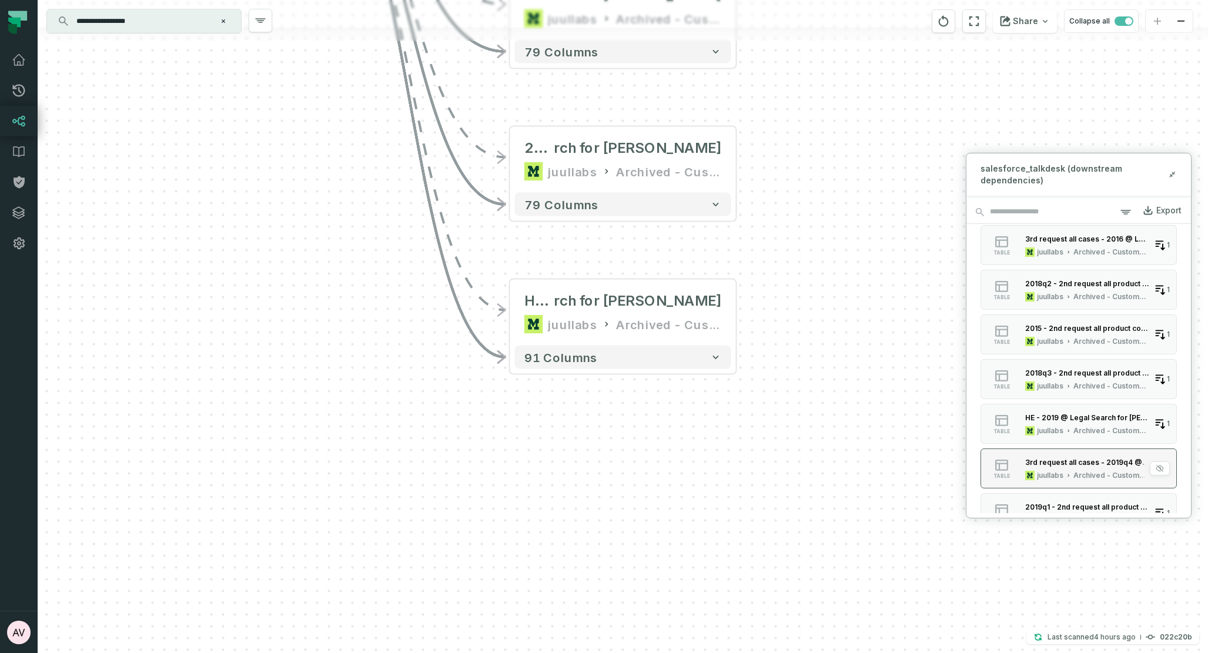
click at [1070, 473] on icon "button" at bounding box center [1068, 475] width 5 height 6
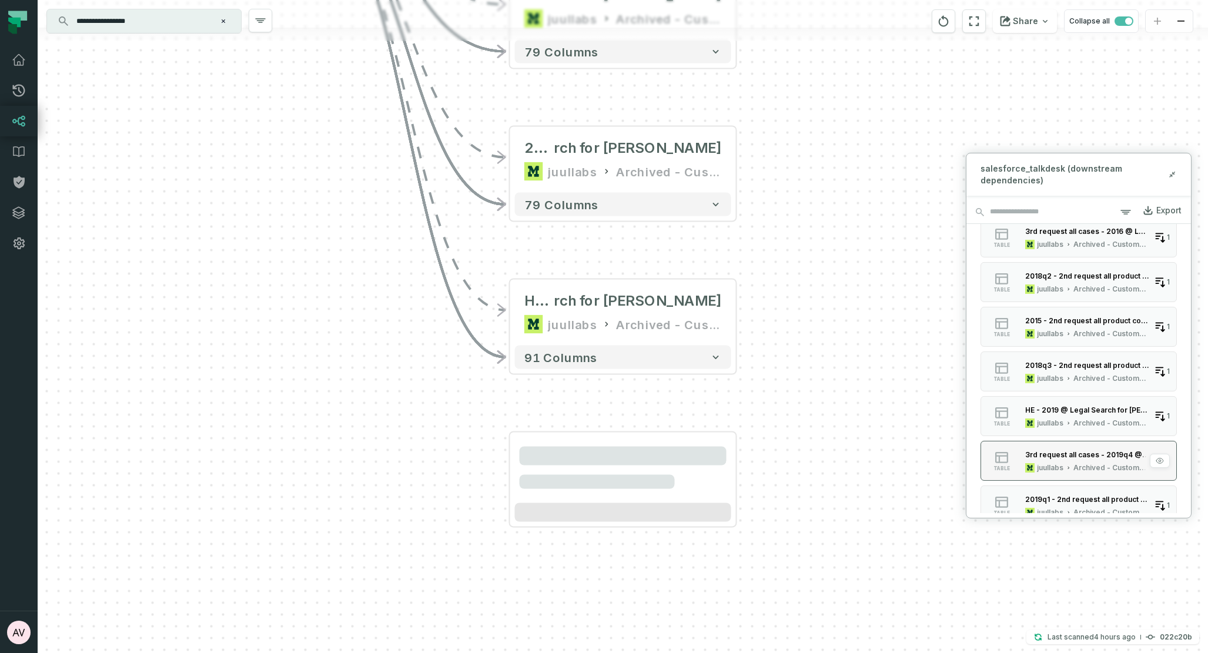
scroll to position [709, 0]
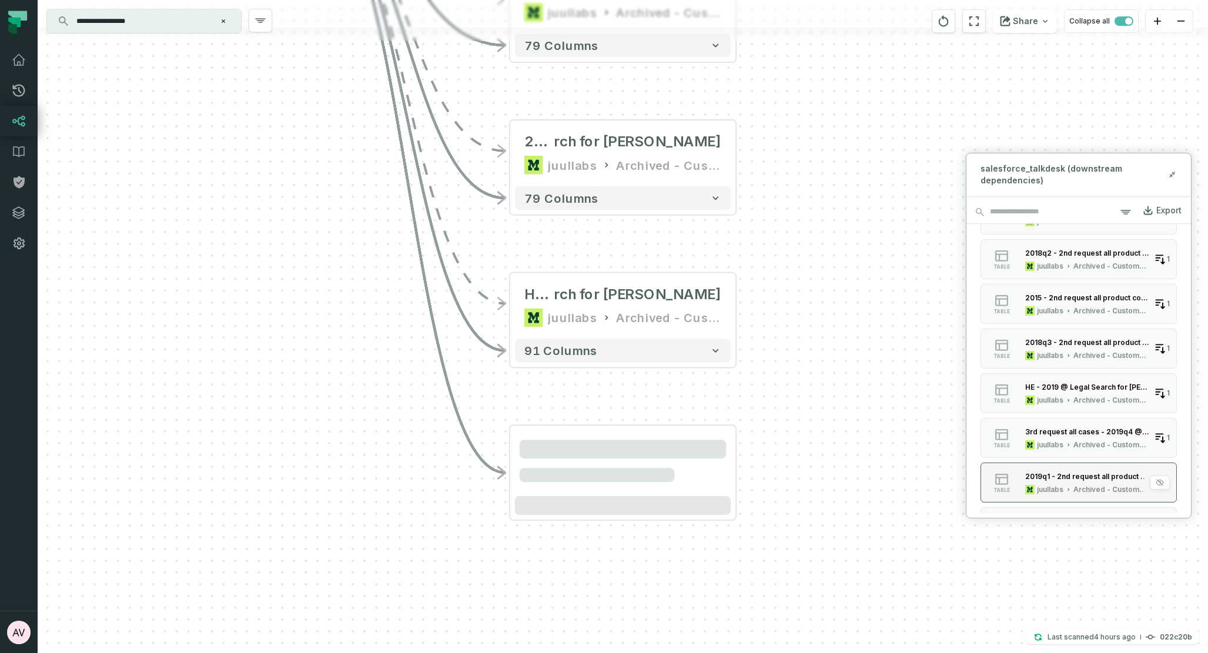
click at [1071, 473] on div "2019q1 - 2nd request all product complaints in csv @ Legal Search for [PERSON_N…" at bounding box center [1087, 476] width 124 height 9
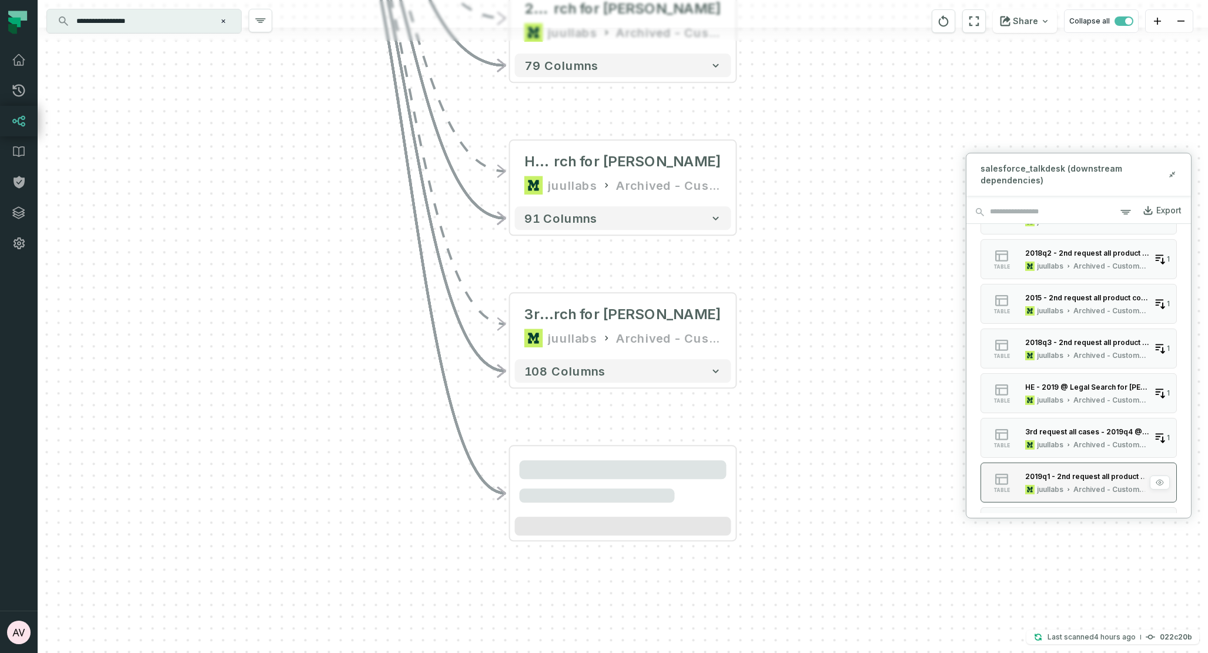
scroll to position [747, 0]
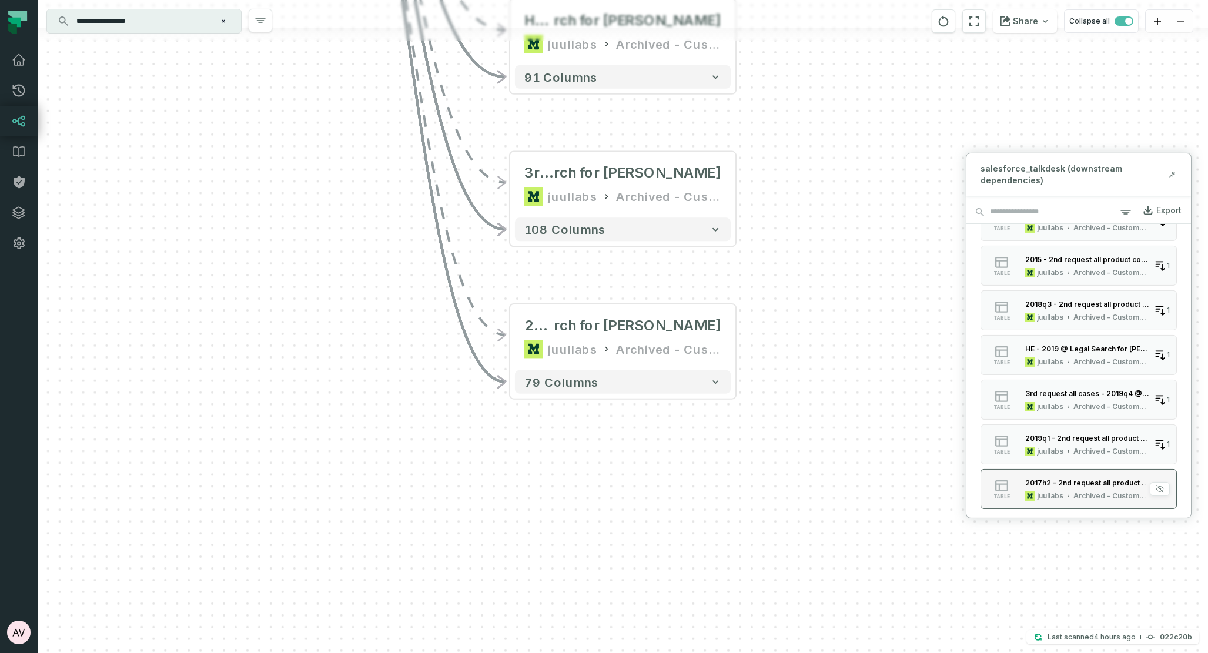
click at [1073, 479] on div "2017h2 - 2nd request all product complaints in csv @ Legal Search for [PERSON_N…" at bounding box center [1087, 483] width 124 height 9
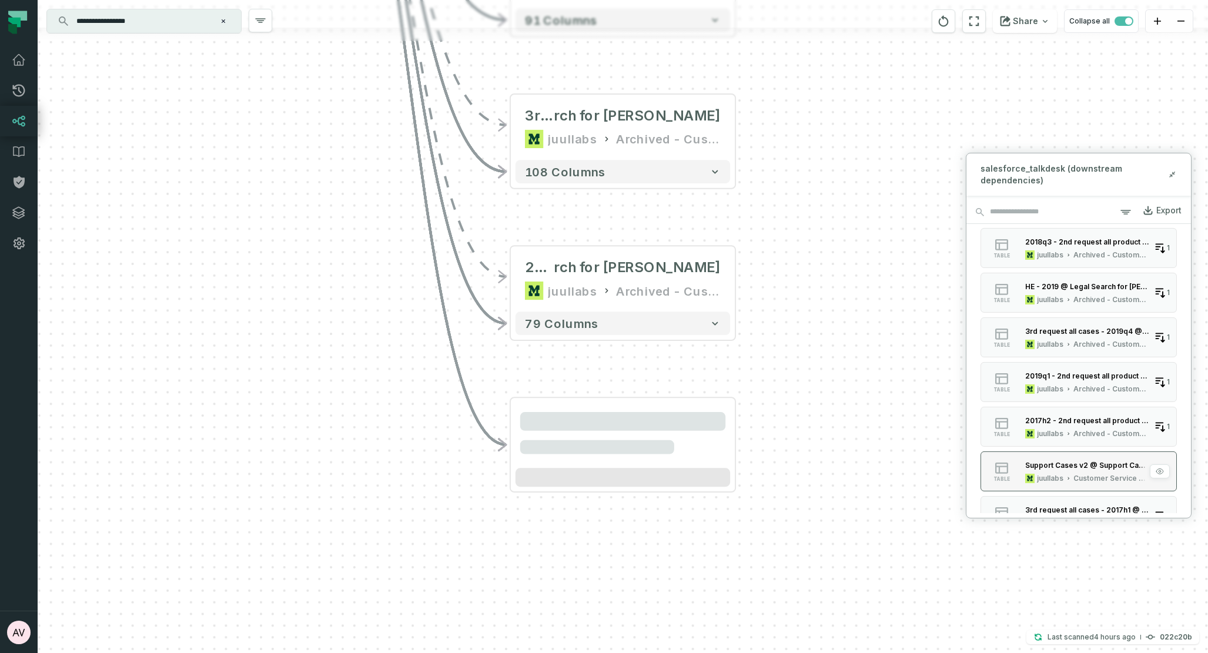
click at [1072, 470] on div "Support Cases v2 @ Support Cases Dashboard" at bounding box center [1087, 465] width 124 height 12
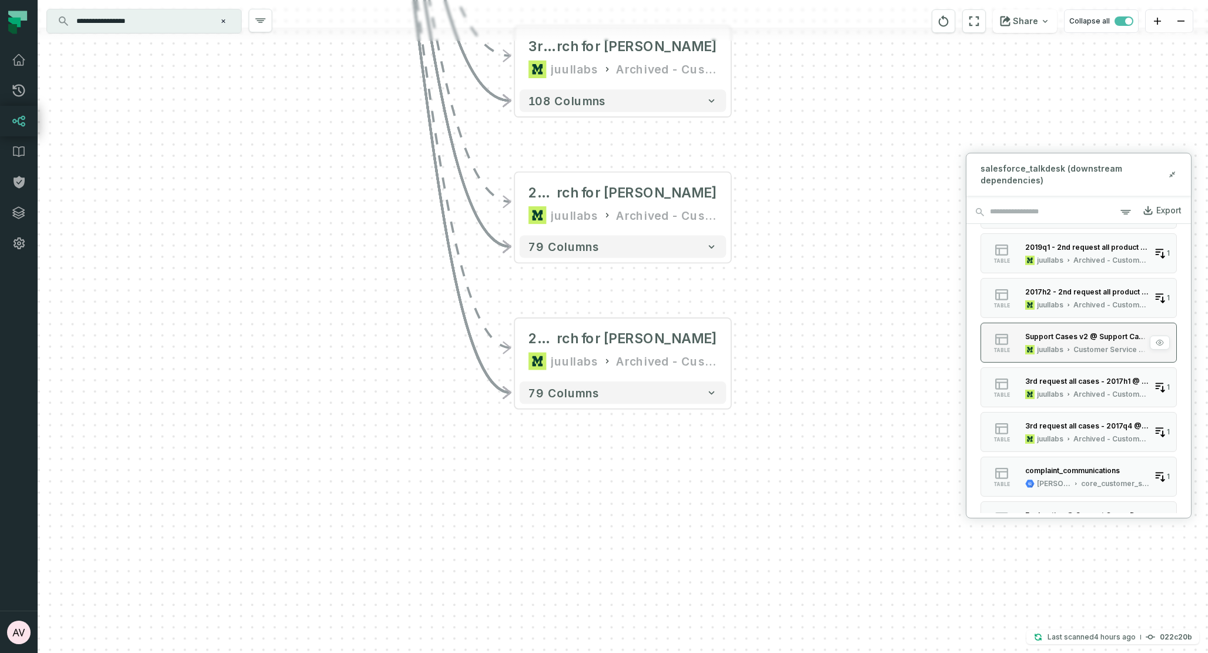
scroll to position [946, 0]
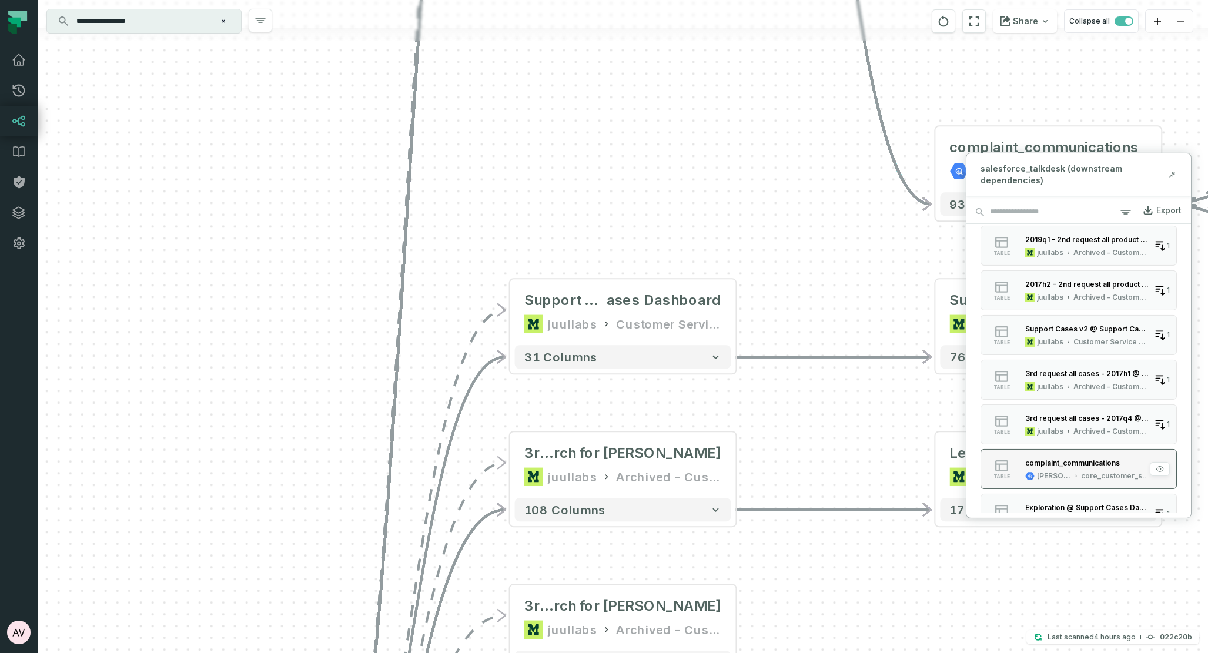
click at [1068, 466] on div "complaint_communications" at bounding box center [1072, 463] width 95 height 9
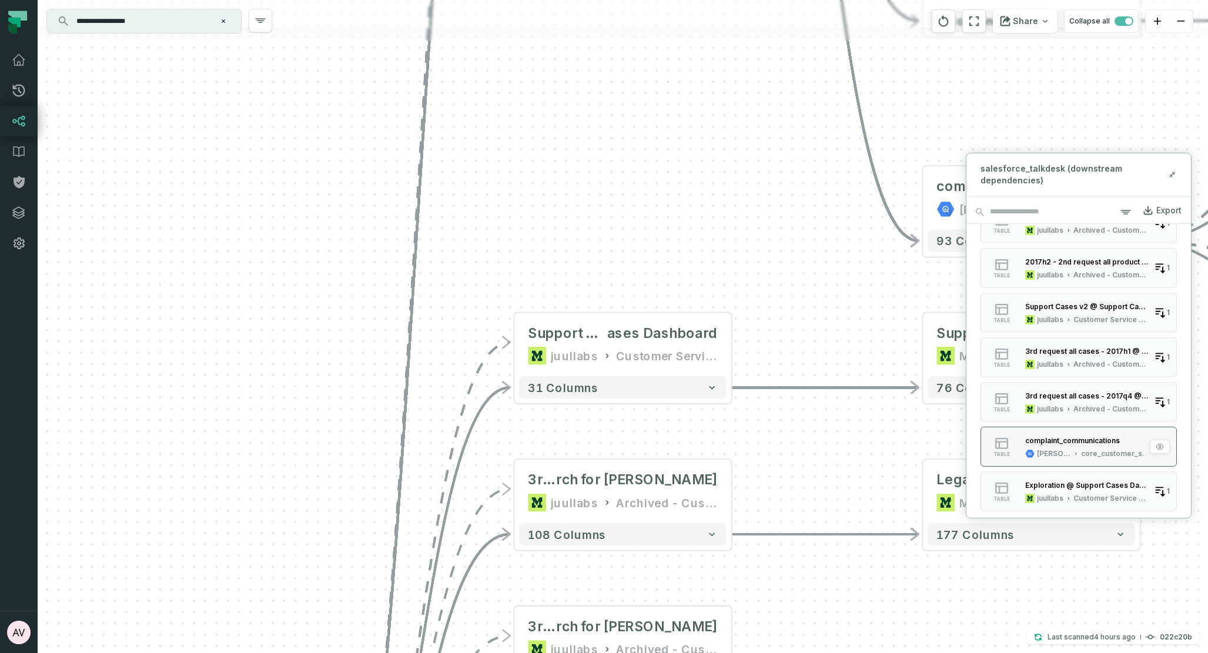
scroll to position [1012, 0]
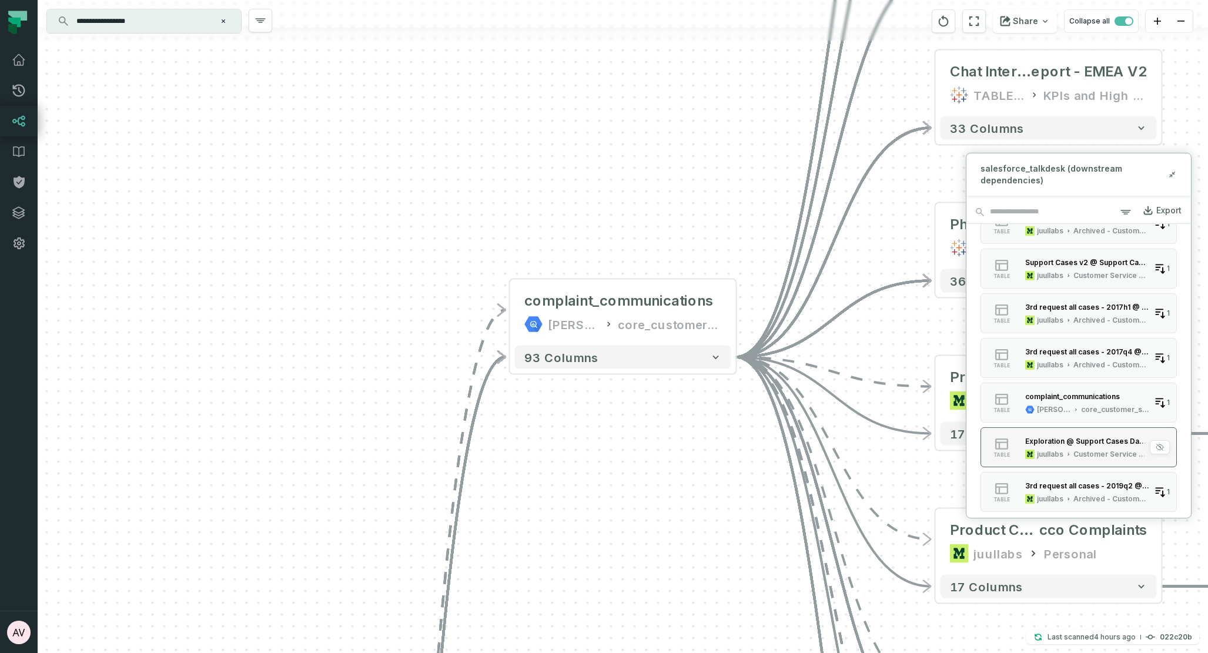
click at [1068, 445] on div "Exploration @ Support Cases Dashboard" at bounding box center [1087, 441] width 124 height 9
click at [1102, 487] on div "3rd request all cases - 2019q2 @ Legal Search for [PERSON_NAME]" at bounding box center [1087, 485] width 124 height 9
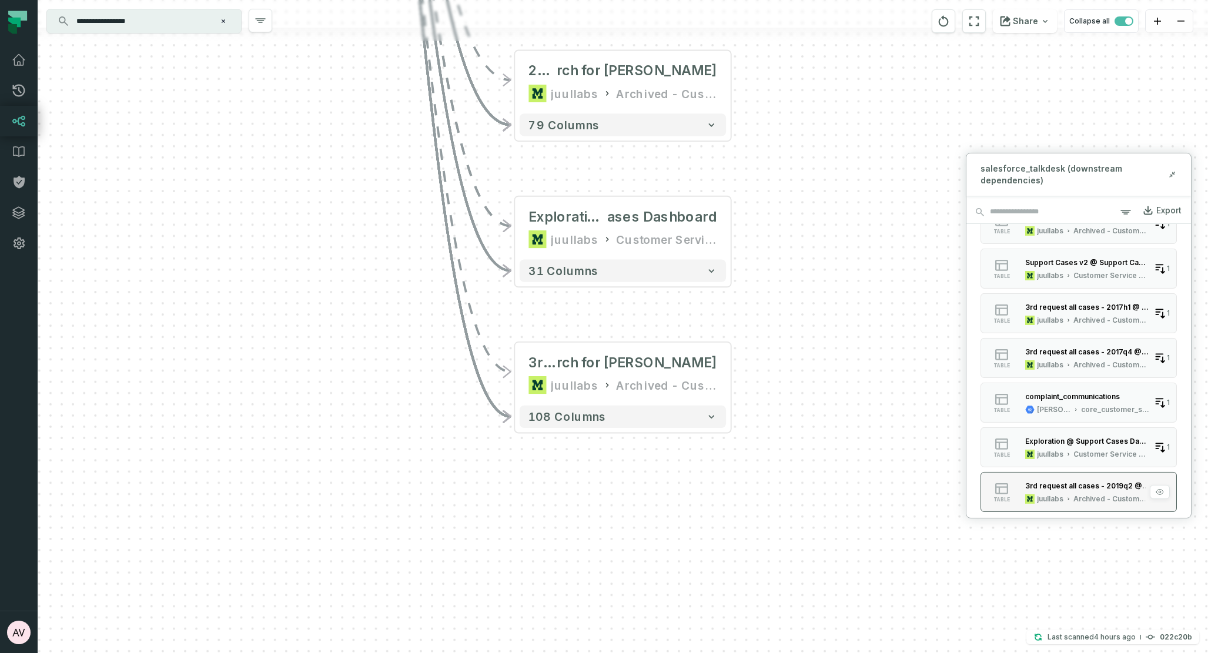
scroll to position [1035, 0]
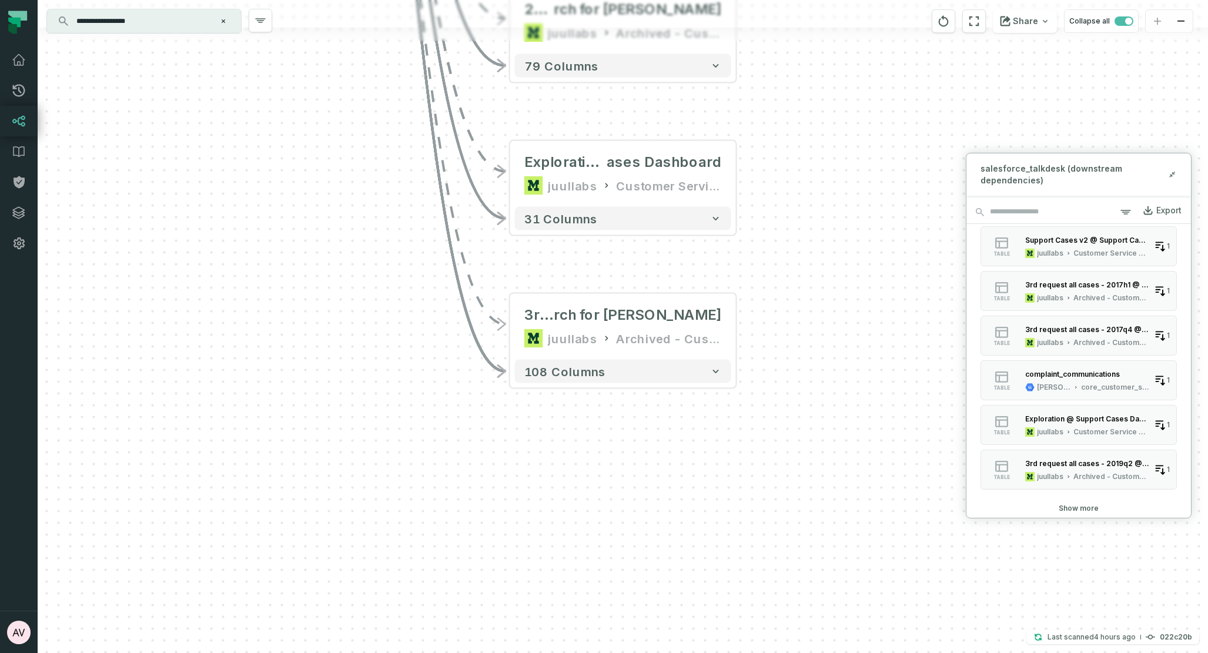
click at [1075, 507] on button "Show more" at bounding box center [1079, 507] width 40 height 9
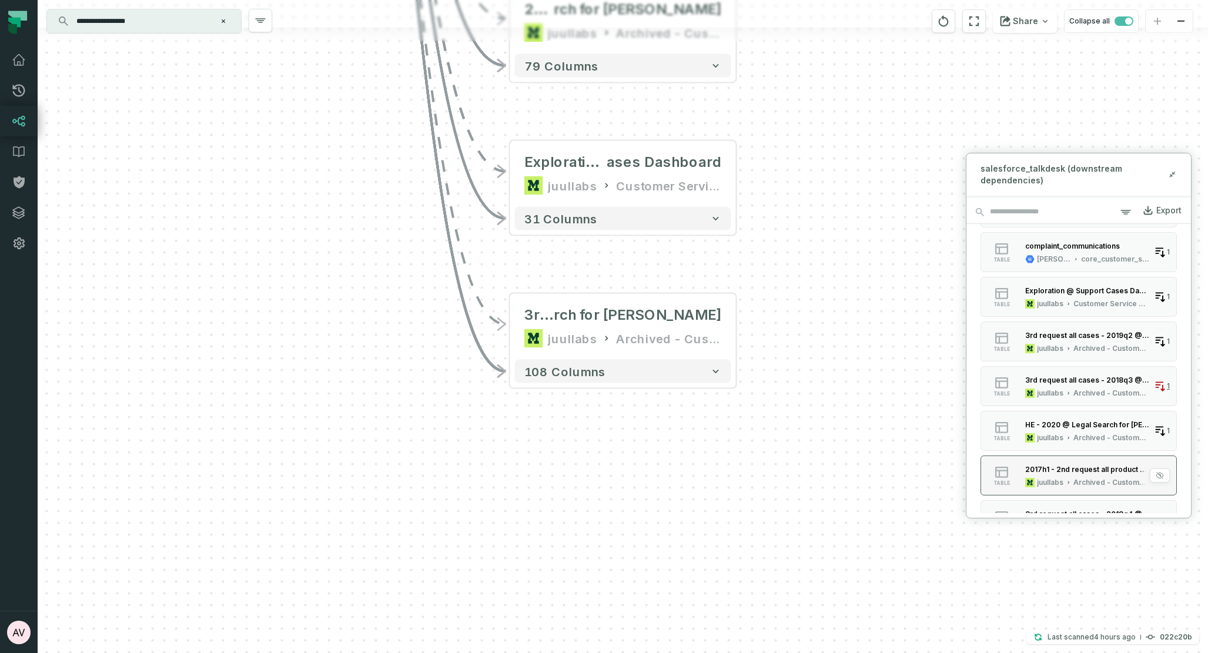
scroll to position [1223, 0]
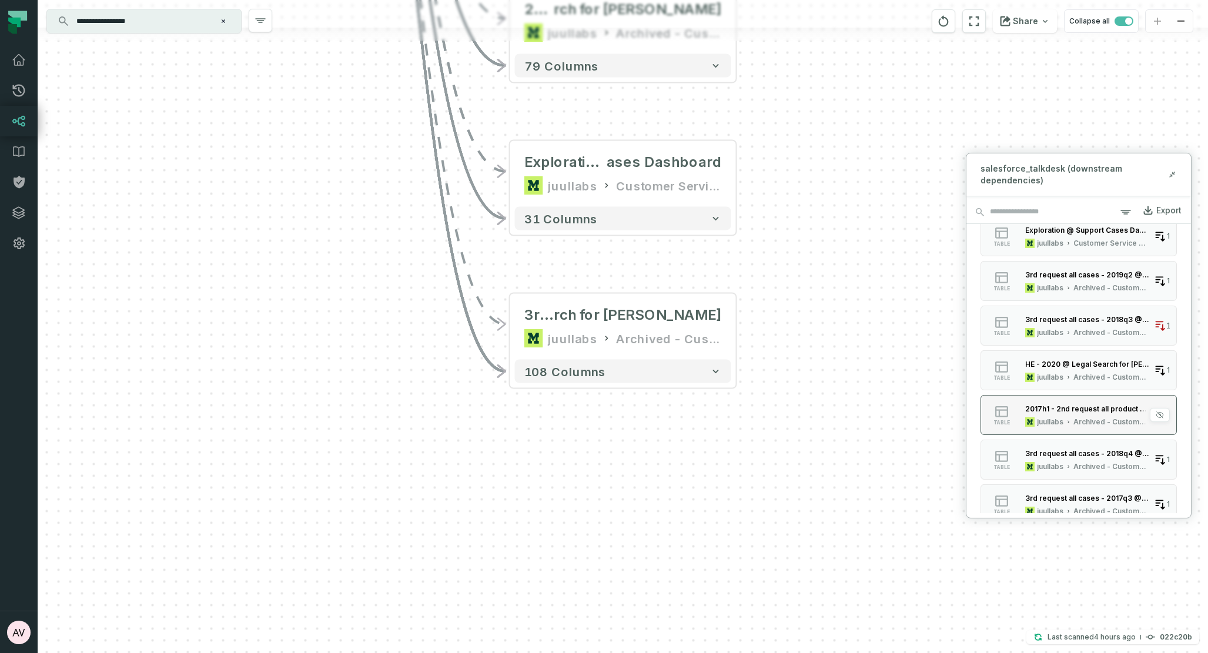
click at [1075, 415] on div "2017h1 - 2nd request all product complaints in csv @ Legal Search for Winston j…" at bounding box center [1086, 415] width 133 height 24
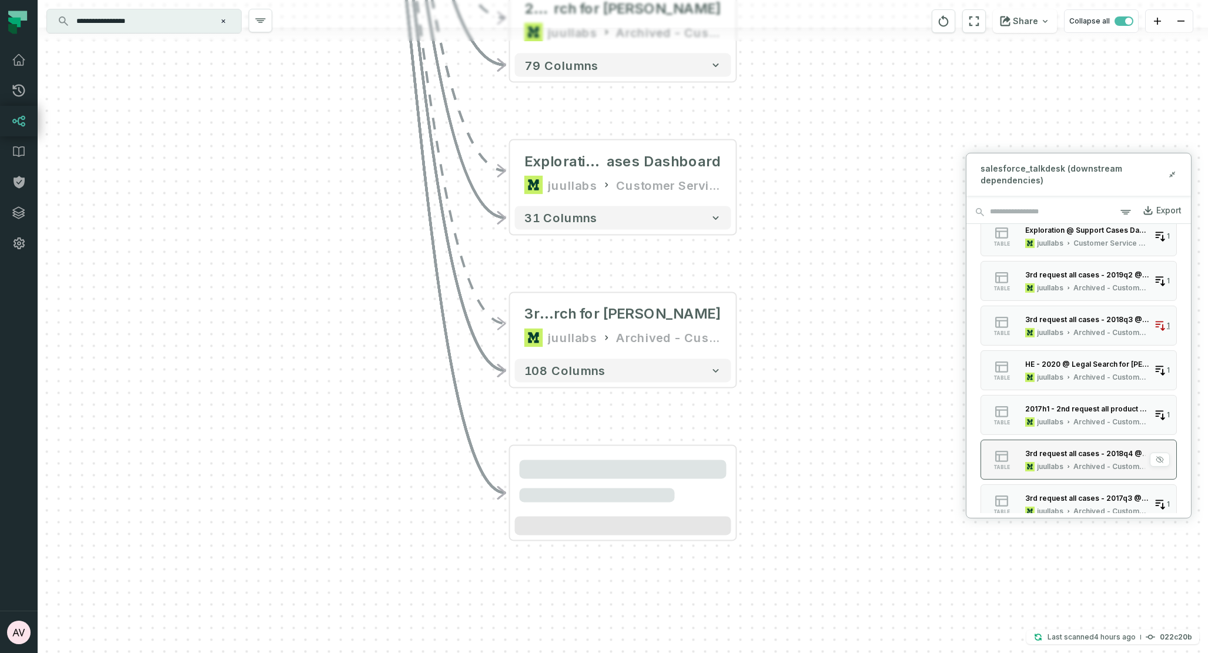
click at [1089, 449] on div "3rd request all cases - 2018q4 @ Legal Search for [PERSON_NAME]" at bounding box center [1087, 453] width 124 height 9
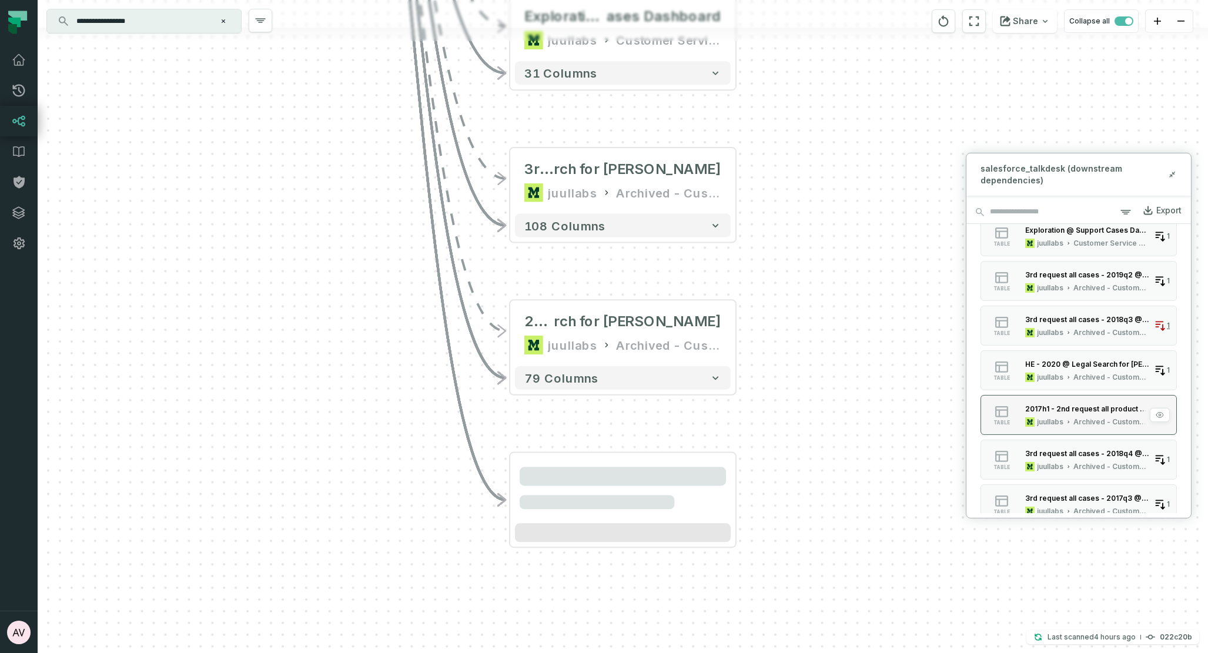
drag, startPoint x: 1099, startPoint y: 371, endPoint x: 1109, endPoint y: 434, distance: 63.7
click at [1099, 371] on div "HE - 2020 @ Legal Search for Winston juullabs Archived - Customer Service Ops" at bounding box center [1086, 370] width 133 height 24
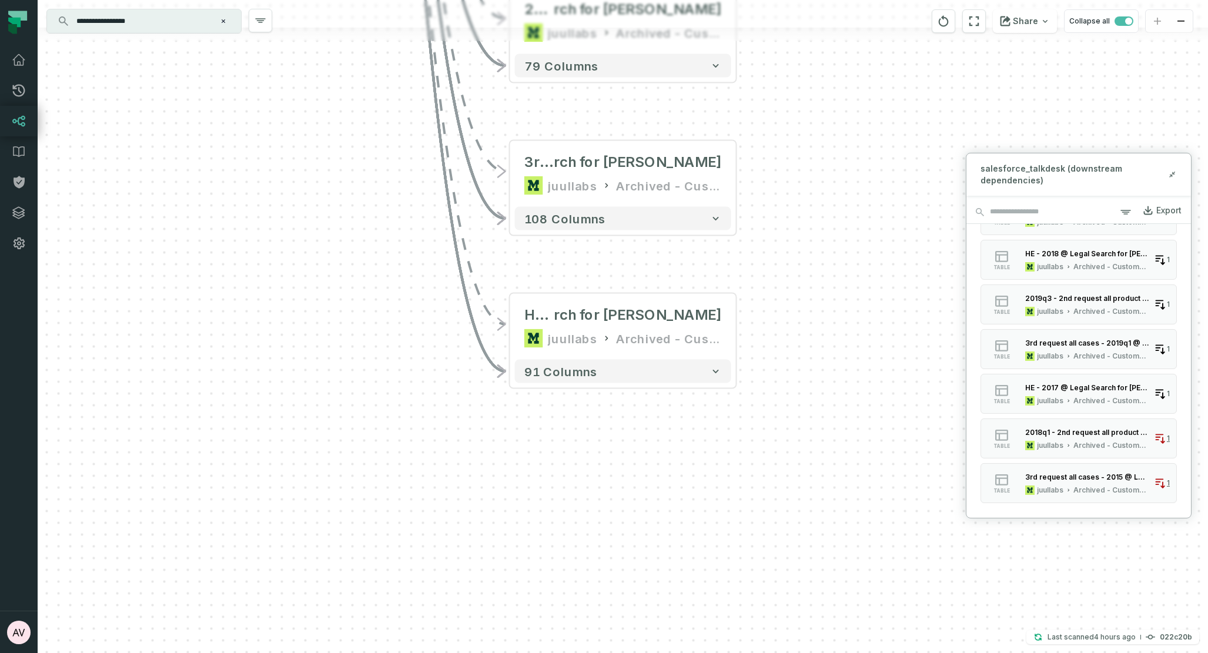
scroll to position [1705, 0]
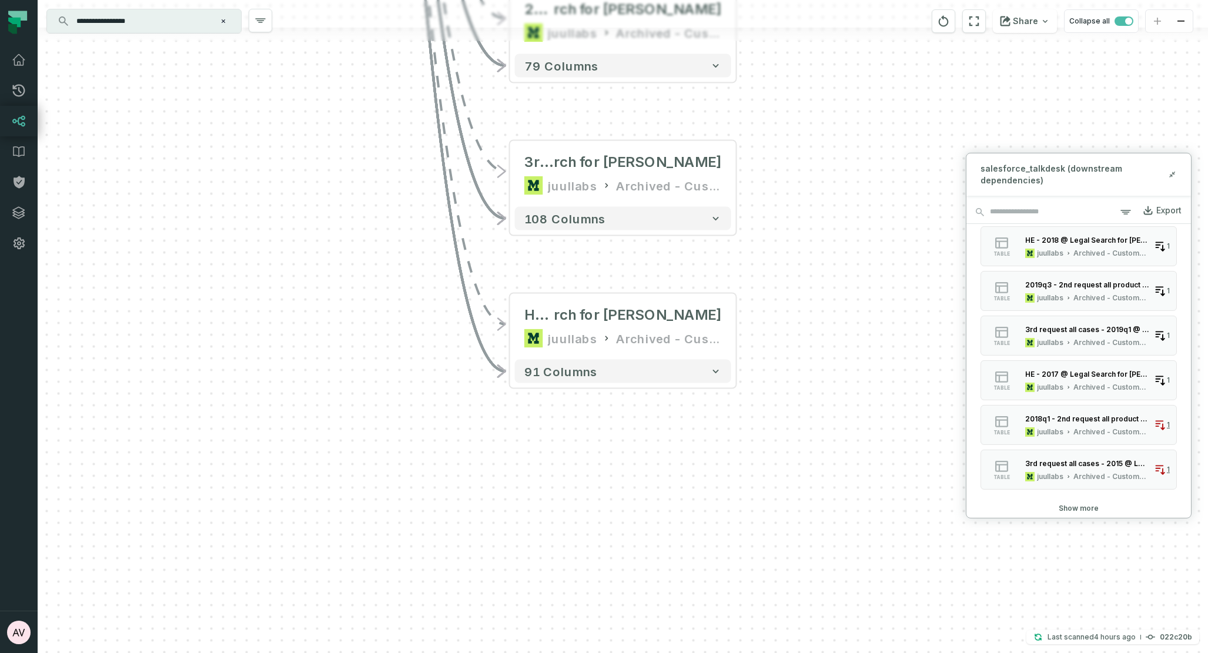
click at [1089, 507] on button "Show more" at bounding box center [1079, 507] width 40 height 9
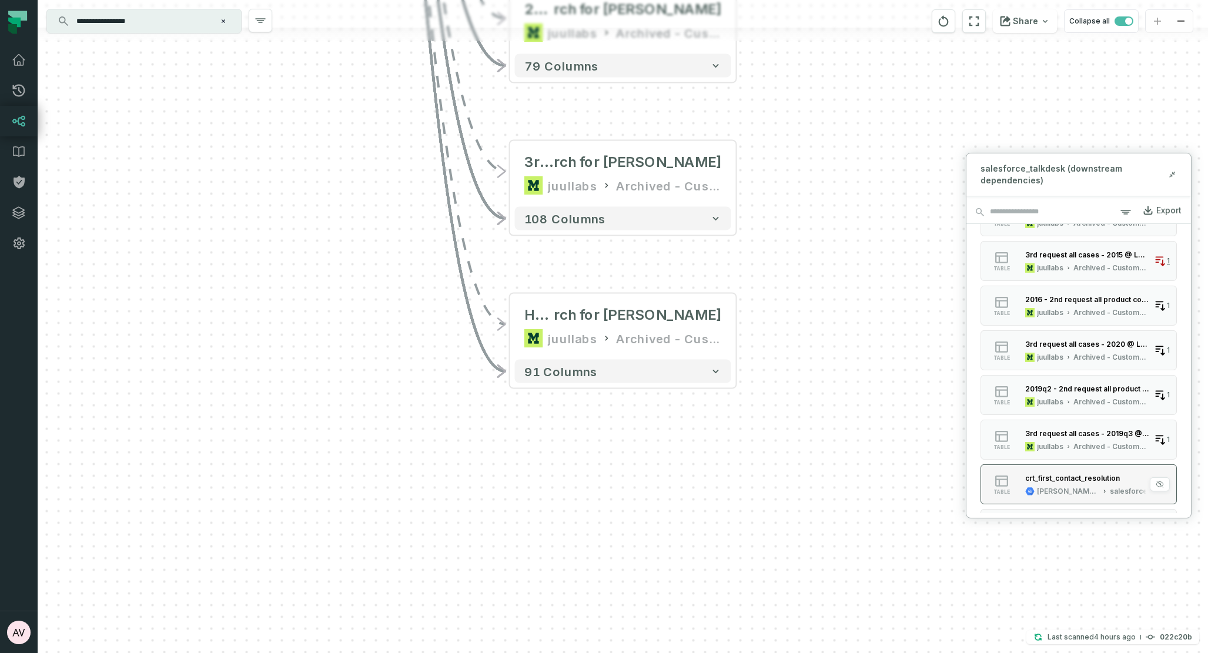
scroll to position [1921, 0]
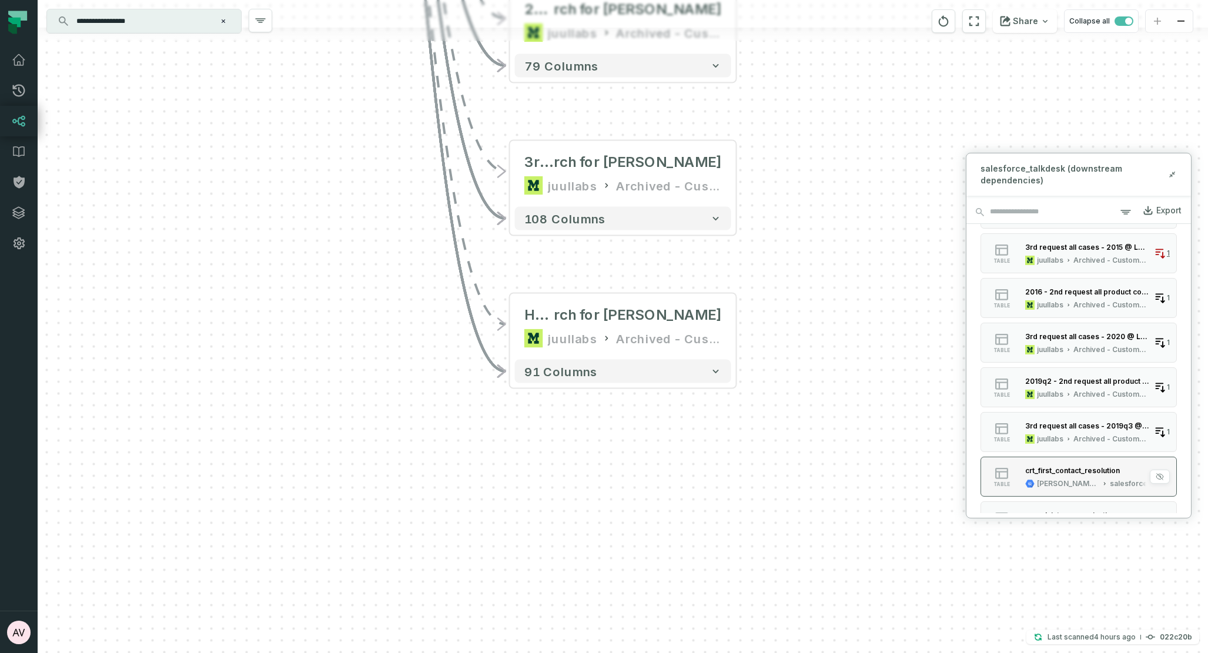
click at [1088, 482] on div "[PERSON_NAME]-customer-service" at bounding box center [1068, 483] width 62 height 9
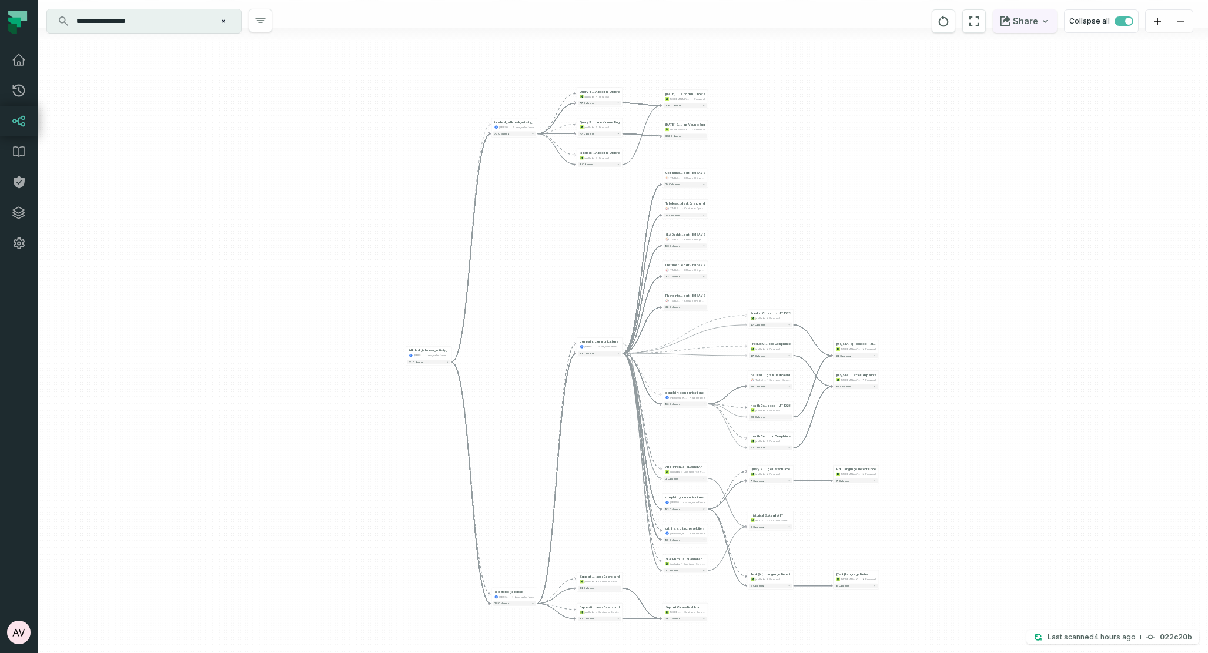
click at [1038, 15] on button "Share" at bounding box center [1025, 21] width 64 height 24
click at [959, 109] on button "Copy layout link Copy link to current graph" at bounding box center [963, 109] width 188 height 44
